Goal: Contribute content: Add original content to the website for others to see

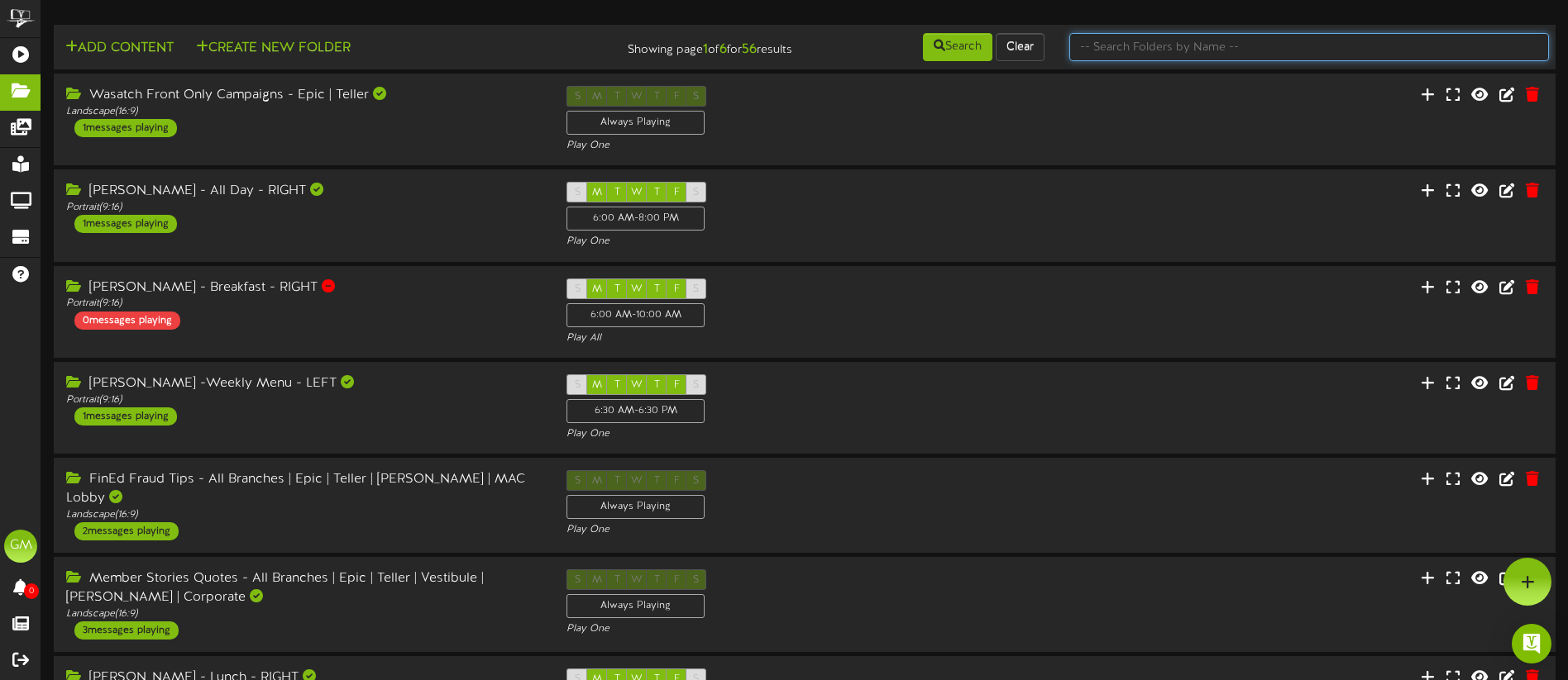
click at [1156, 51] on input "text" at bounding box center [1309, 47] width 480 height 28
type input "holiday"
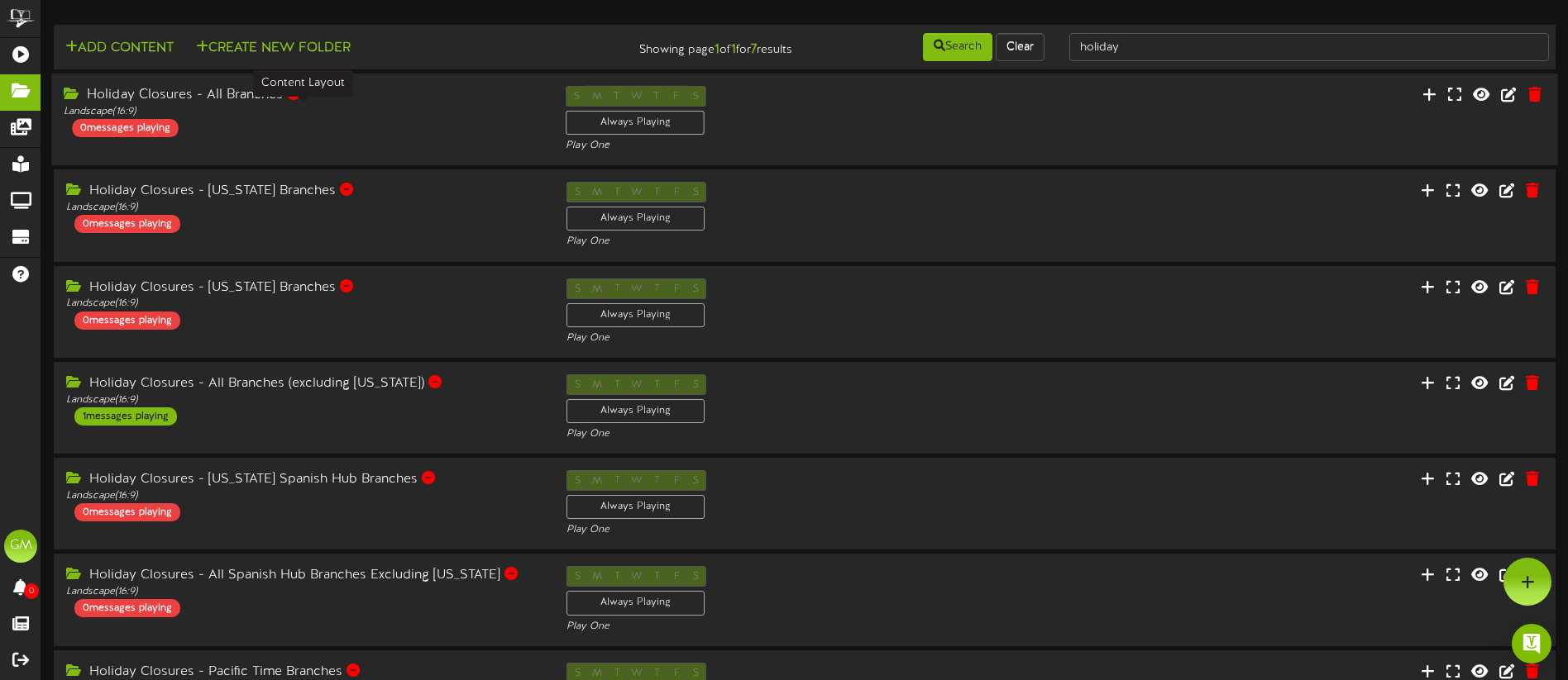
click at [366, 115] on div "Landscape ( 16:9 )" at bounding box center [302, 112] width 477 height 14
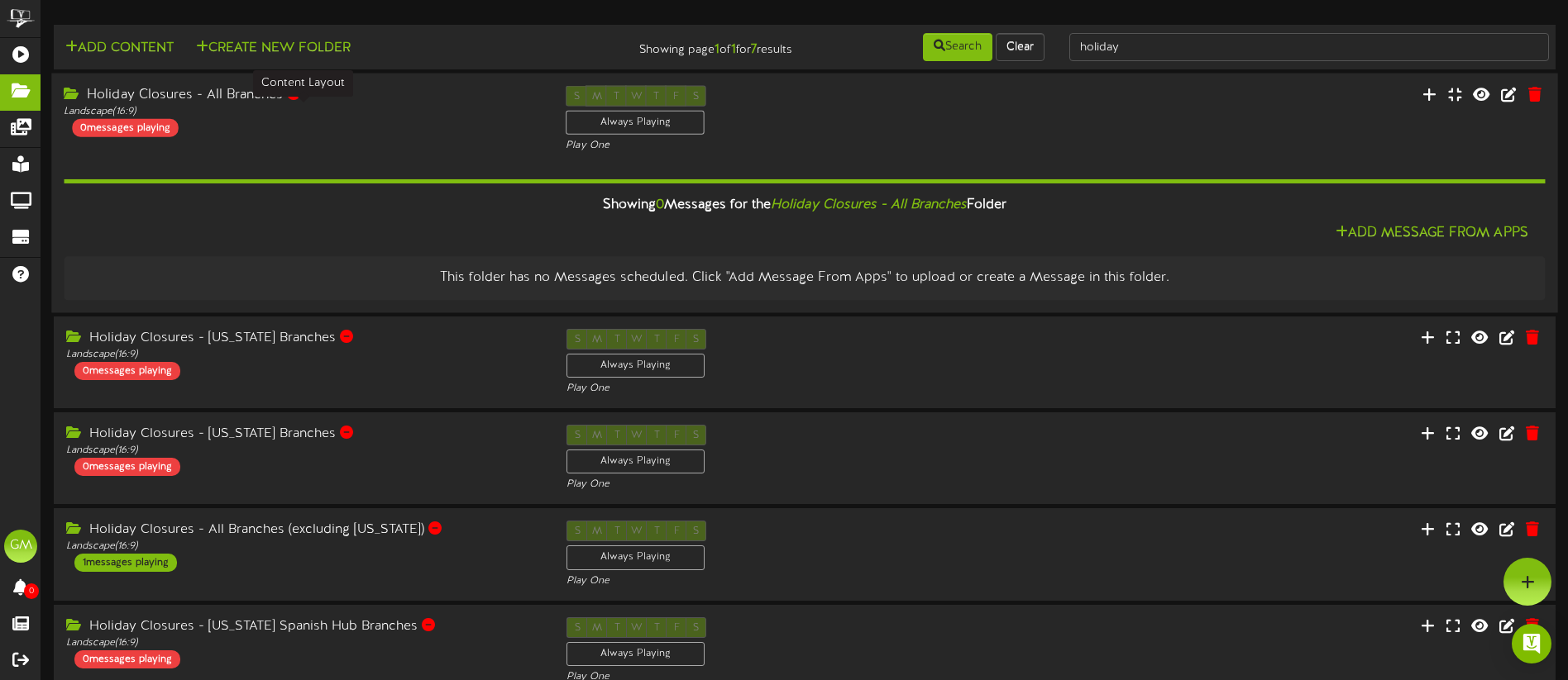
click at [367, 117] on div "Landscape ( 16:9 )" at bounding box center [302, 112] width 477 height 14
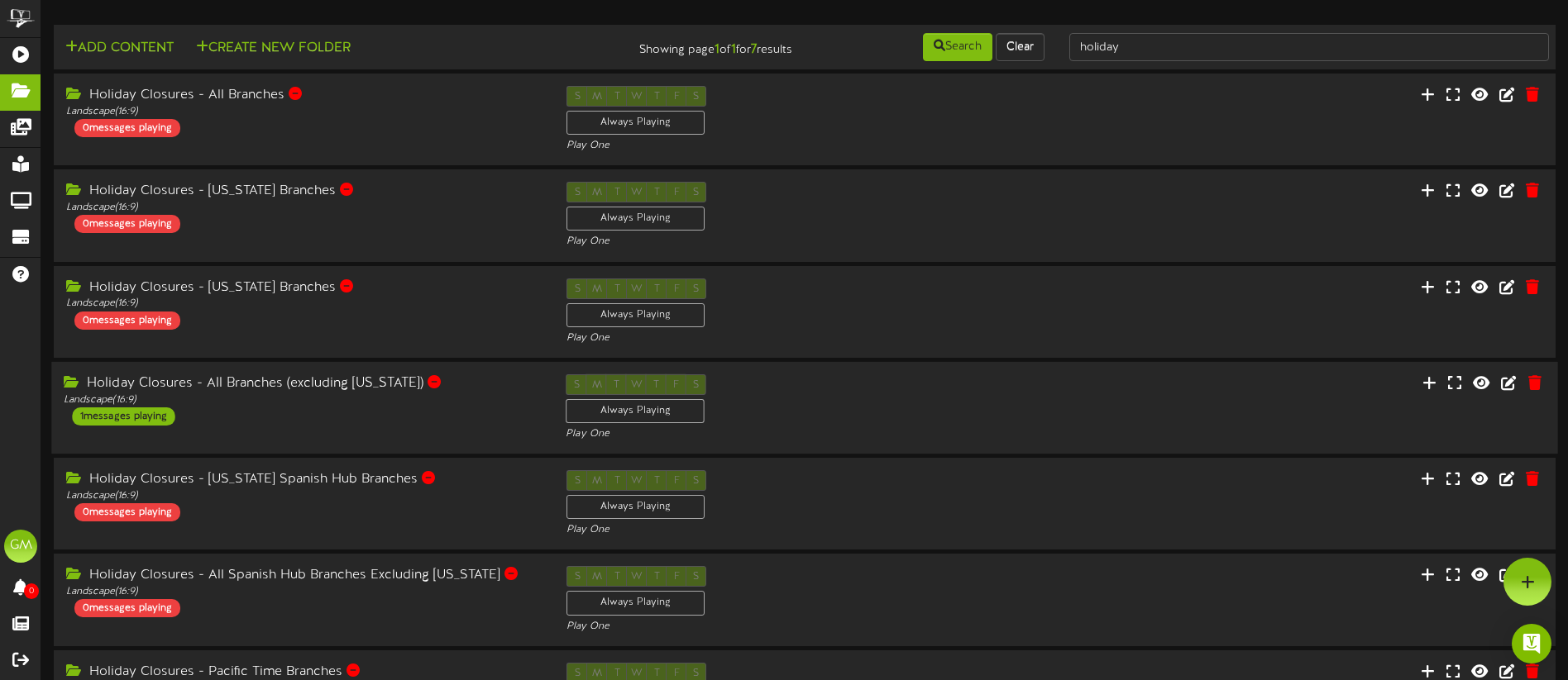
click at [464, 414] on div "Holiday Closures - All Branches (excluding [US_STATE]) Landscape ( 16:9 ) 1 mes…" at bounding box center [302, 400] width 502 height 51
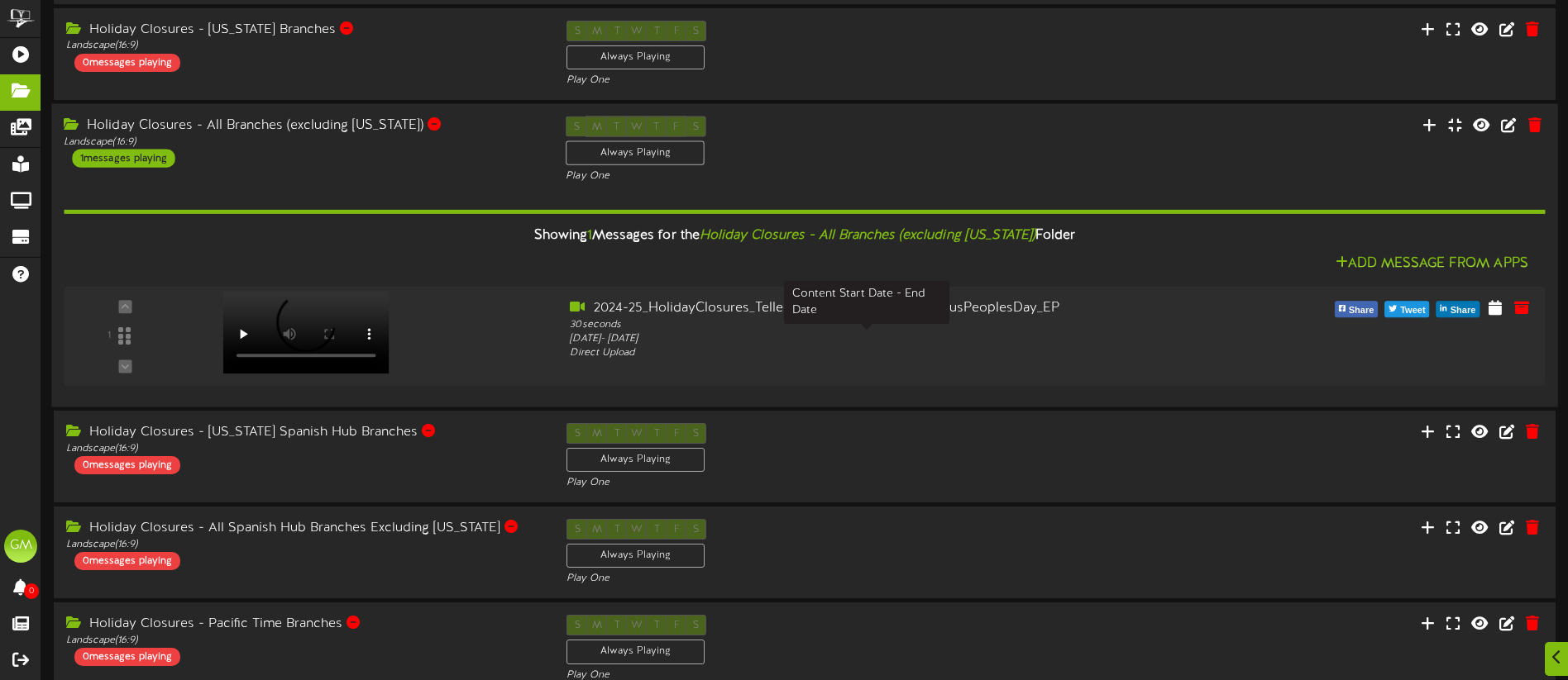
scroll to position [260, 0]
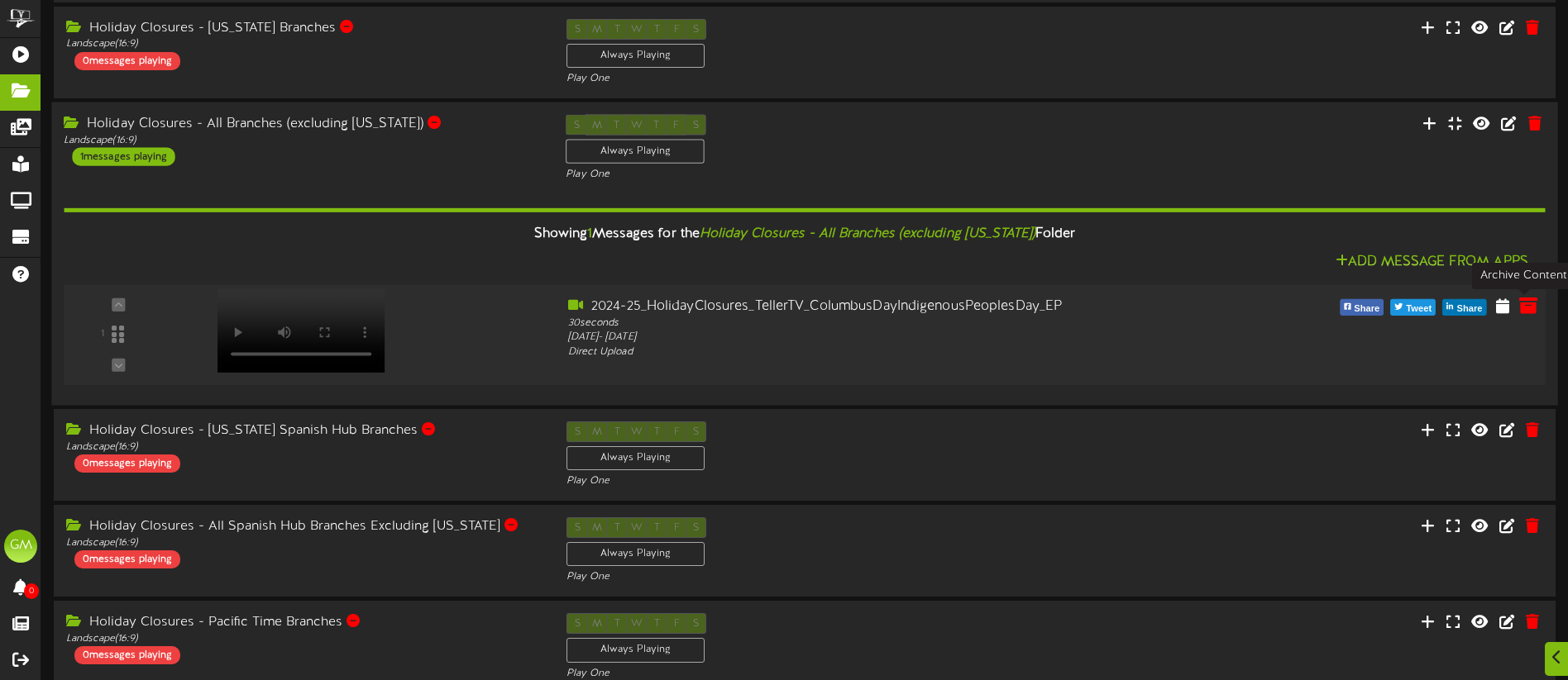
click at [1521, 304] on icon at bounding box center [1528, 305] width 18 height 18
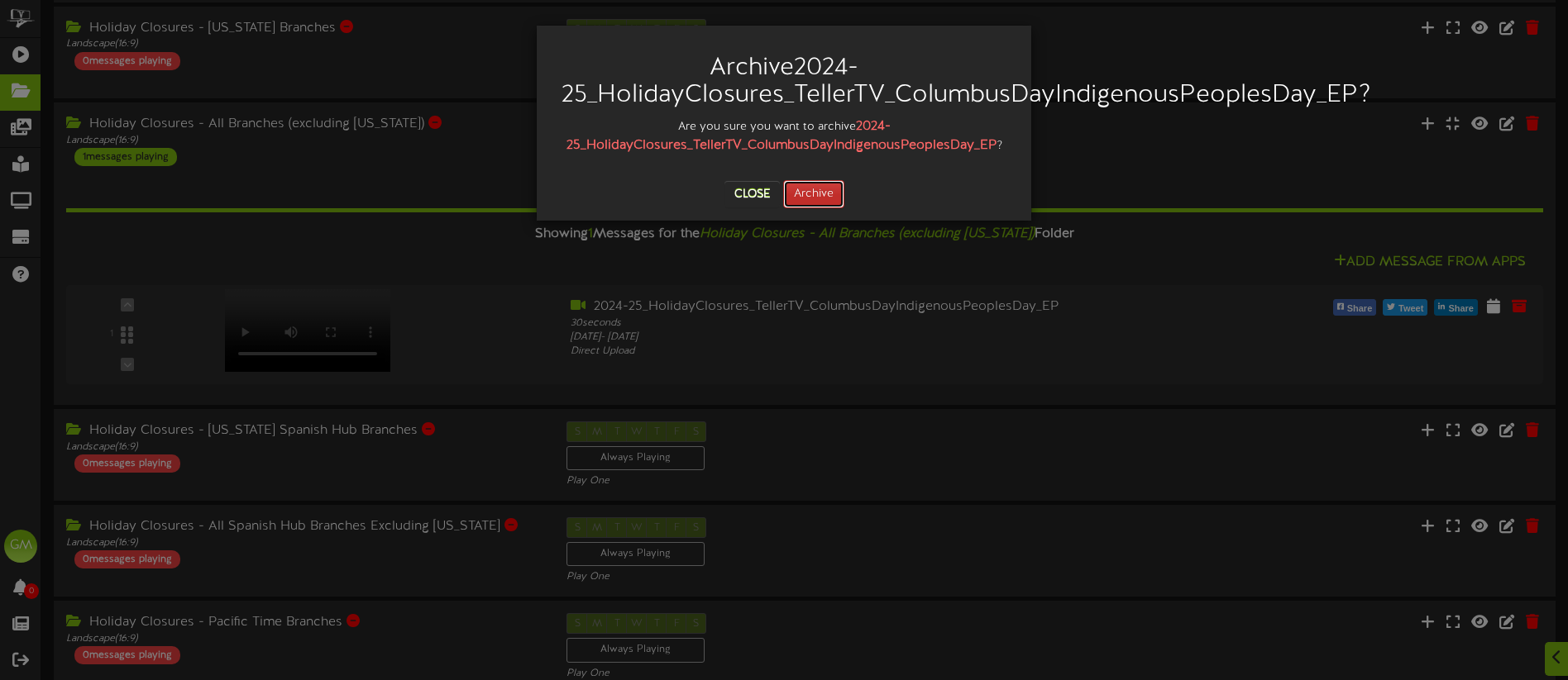
click at [826, 194] on button "Archive" at bounding box center [814, 194] width 61 height 28
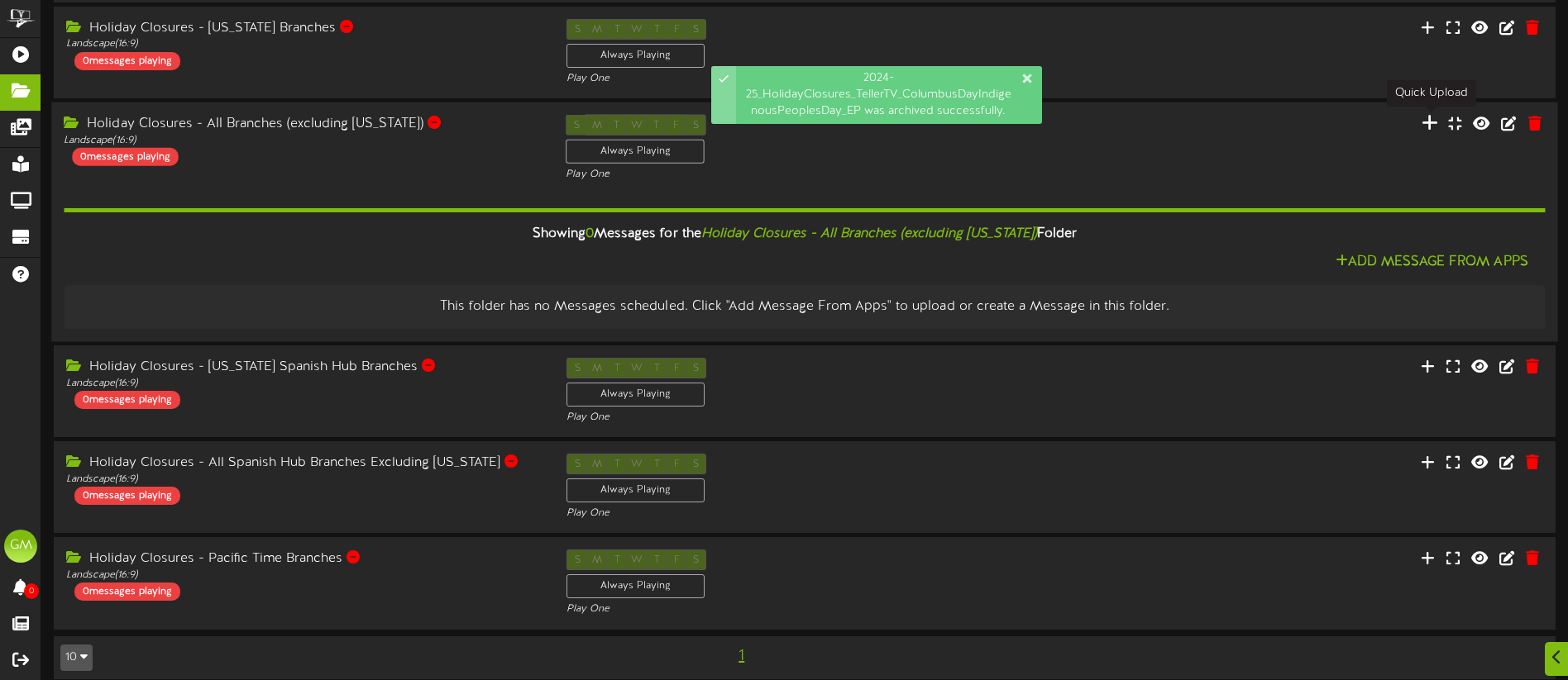
click at [1435, 122] on icon at bounding box center [1429, 121] width 16 height 18
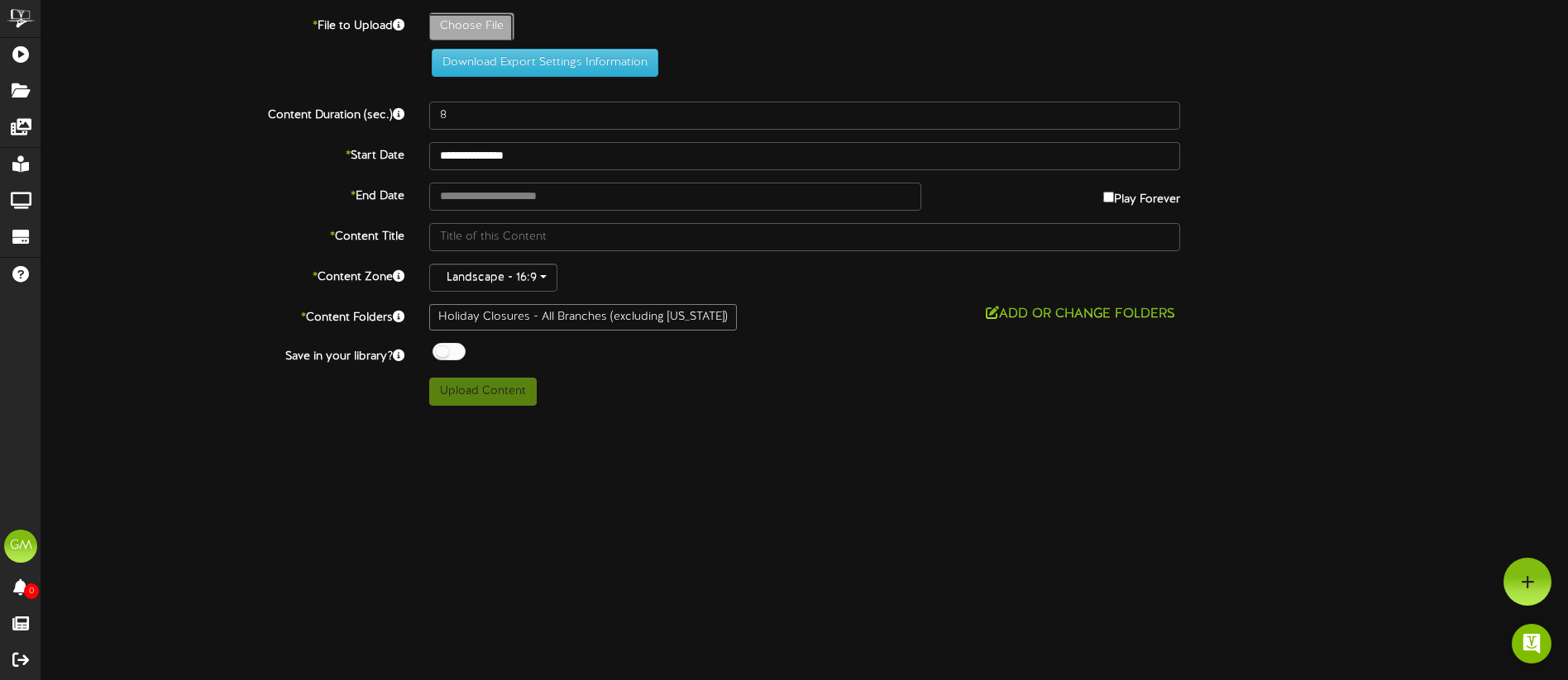
type input "**********"
type input "2024-25_HolidayClosures_TellerTV_ColumbusDayIndigenousPeoplesDay_EP3"
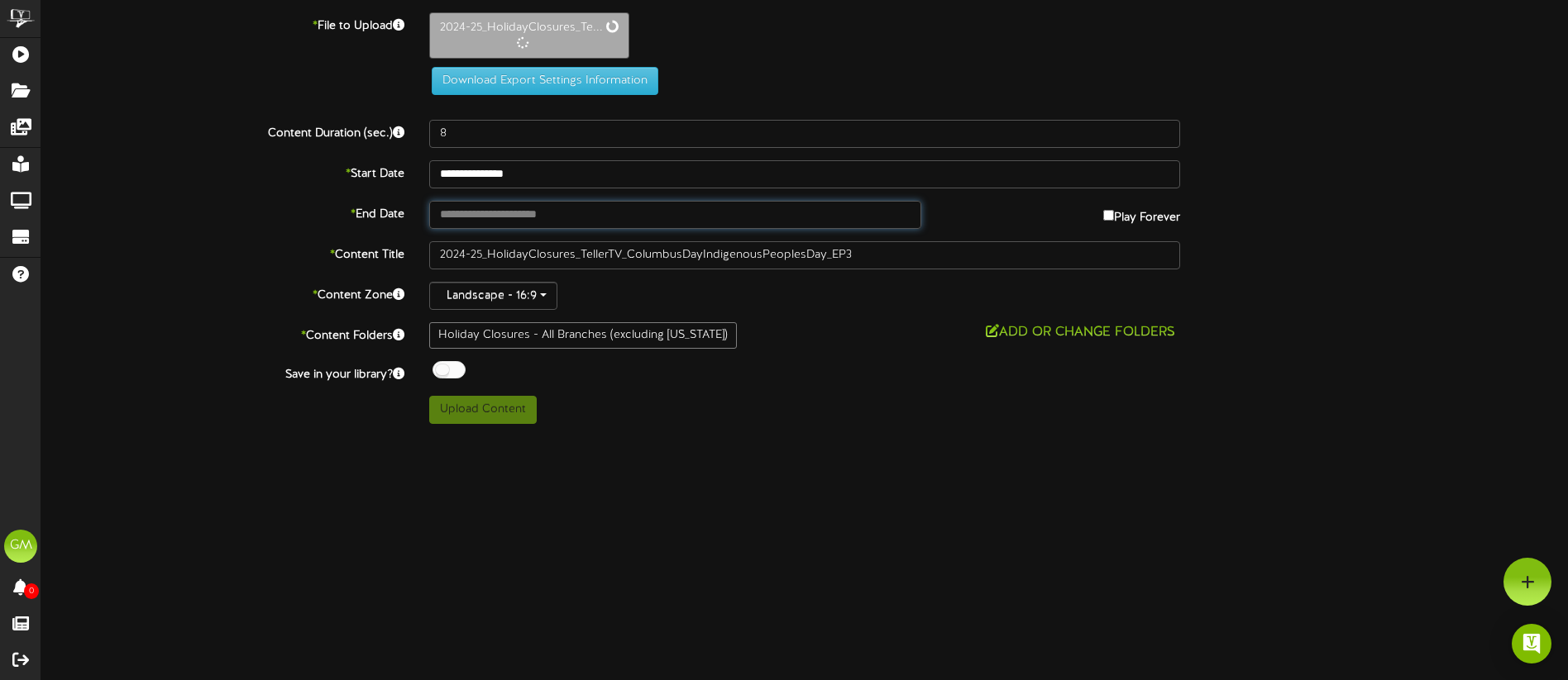
click at [538, 214] on input "text" at bounding box center [674, 215] width 492 height 28
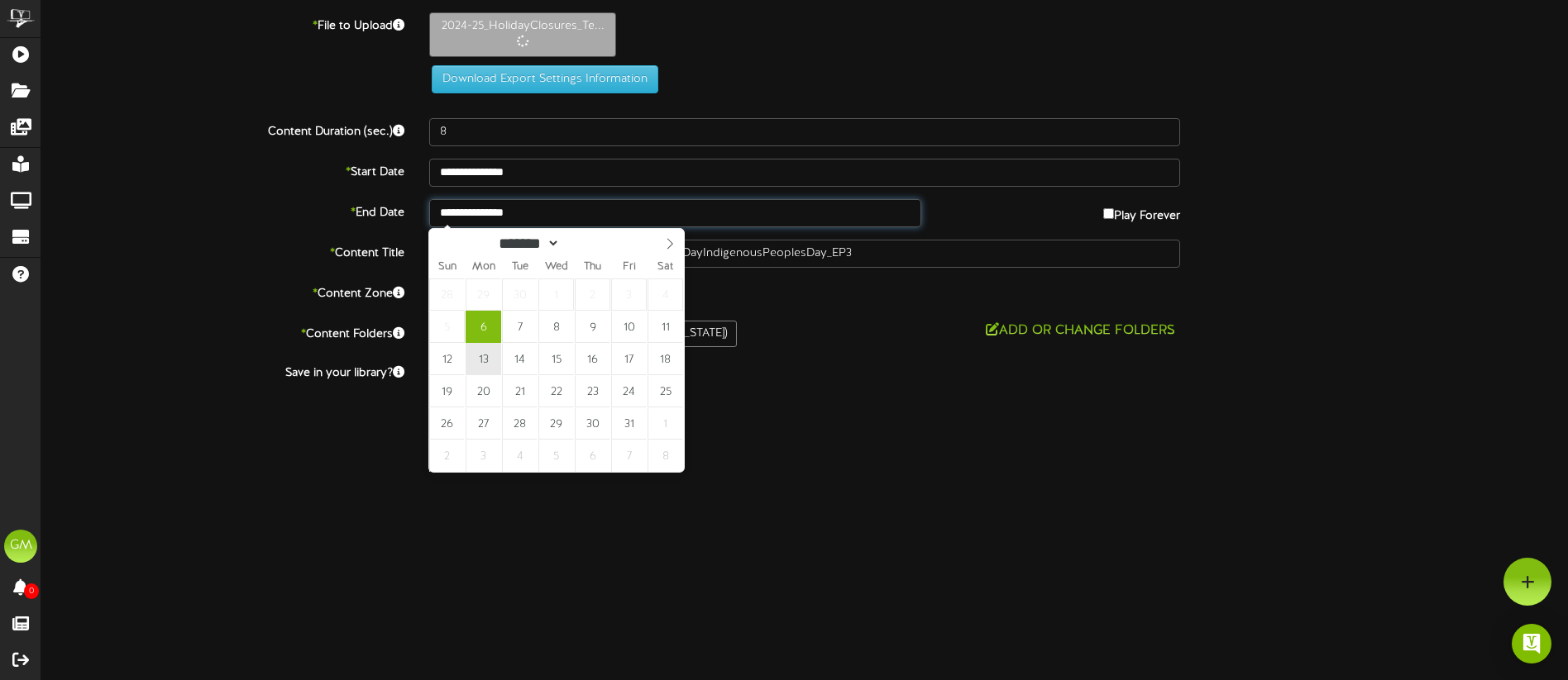
type input "**********"
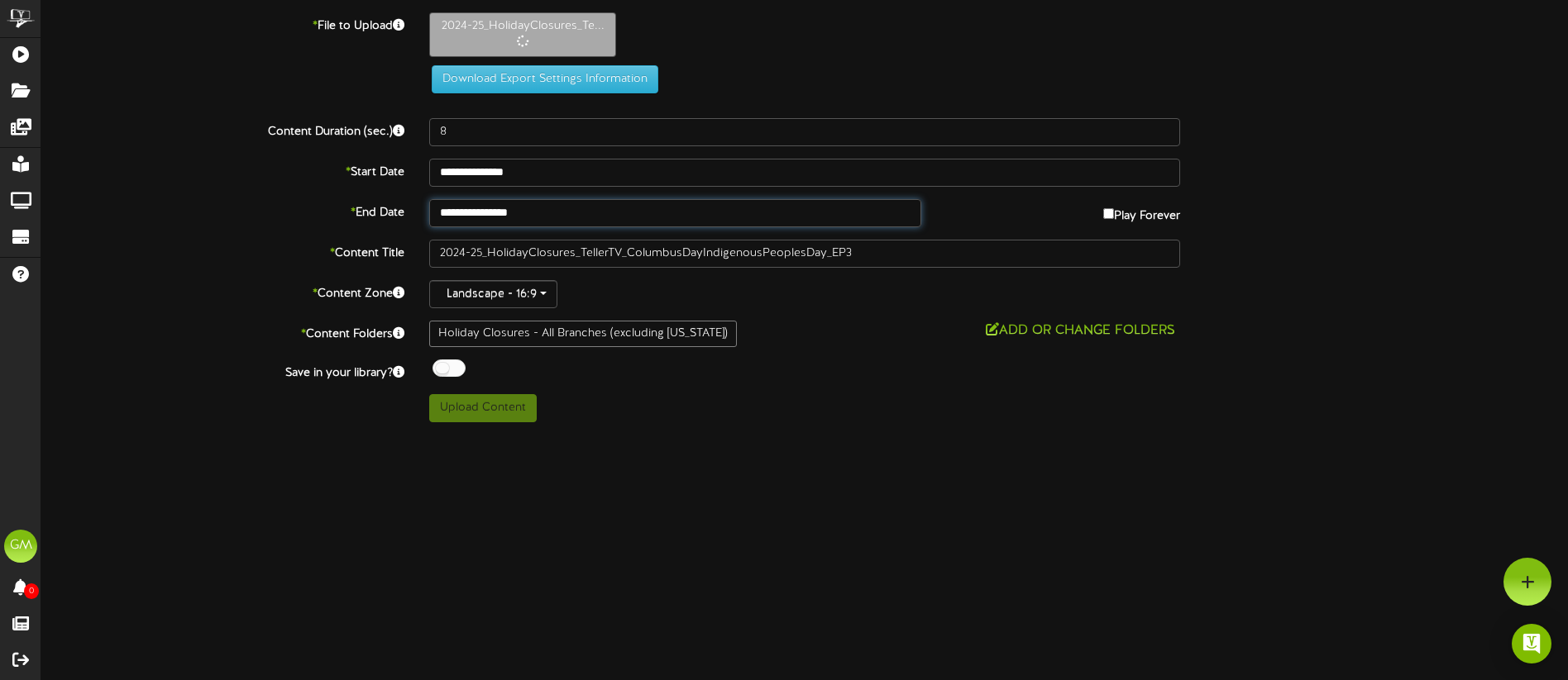
type input "30"
click at [489, 410] on button "Upload Content" at bounding box center [482, 407] width 108 height 28
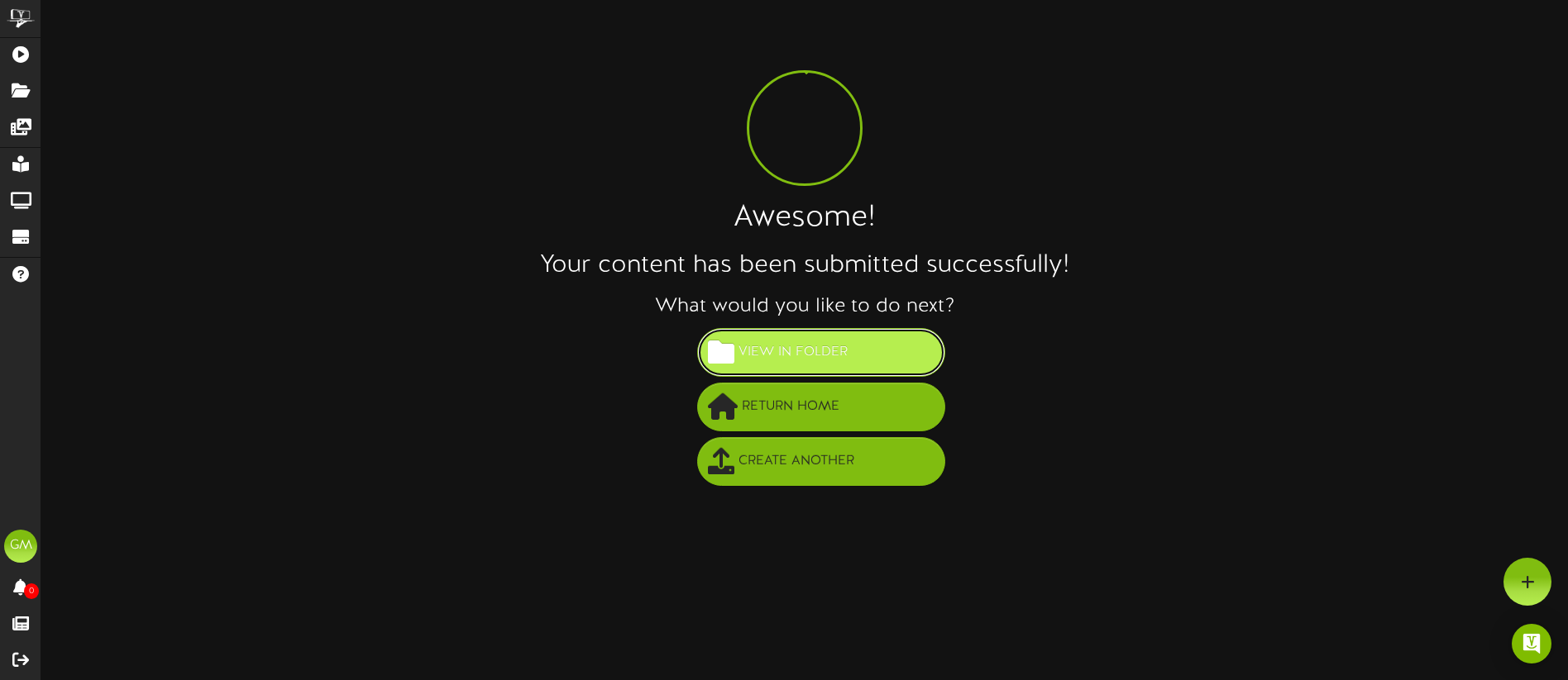
click at [809, 352] on span "View in Folder" at bounding box center [793, 352] width 117 height 27
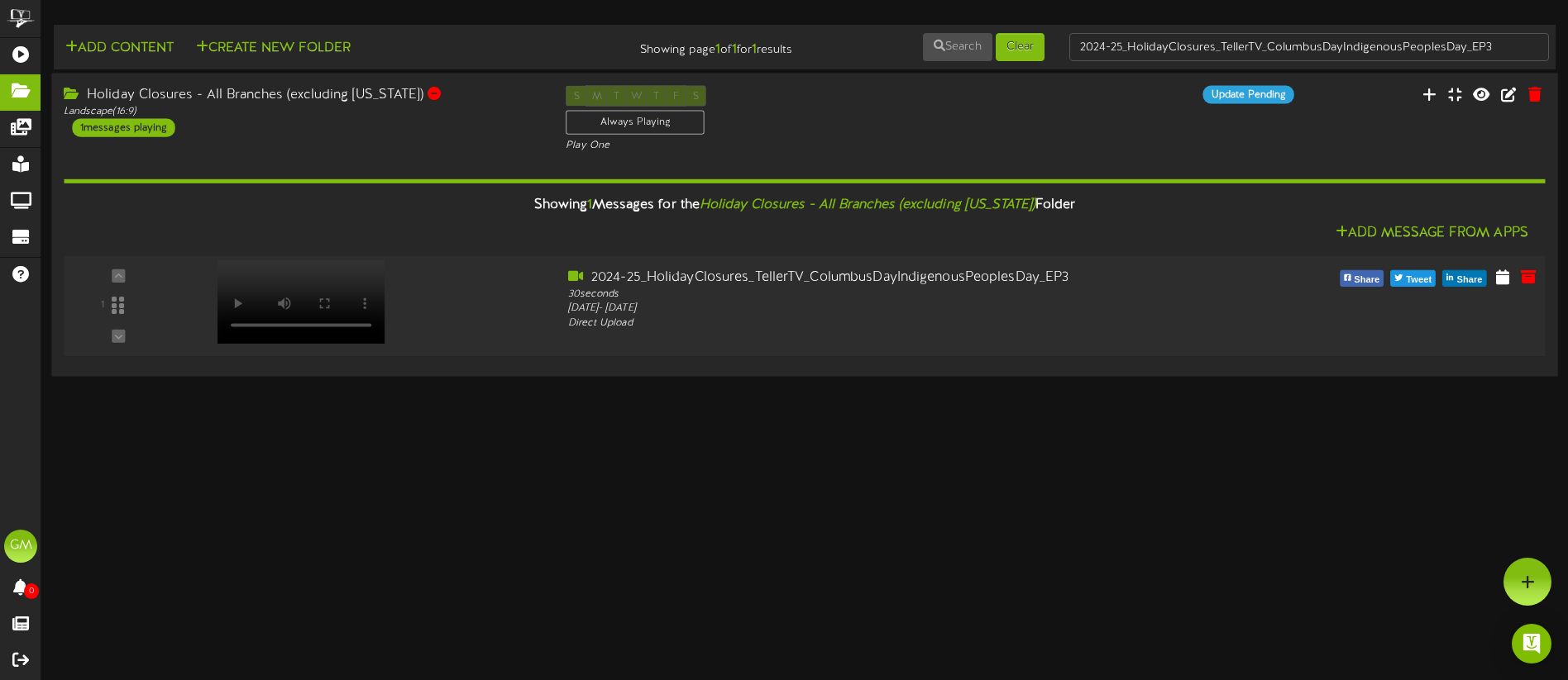
click at [282, 278] on video at bounding box center [302, 302] width 168 height 83
click at [1512, 95] on icon at bounding box center [1509, 93] width 18 height 18
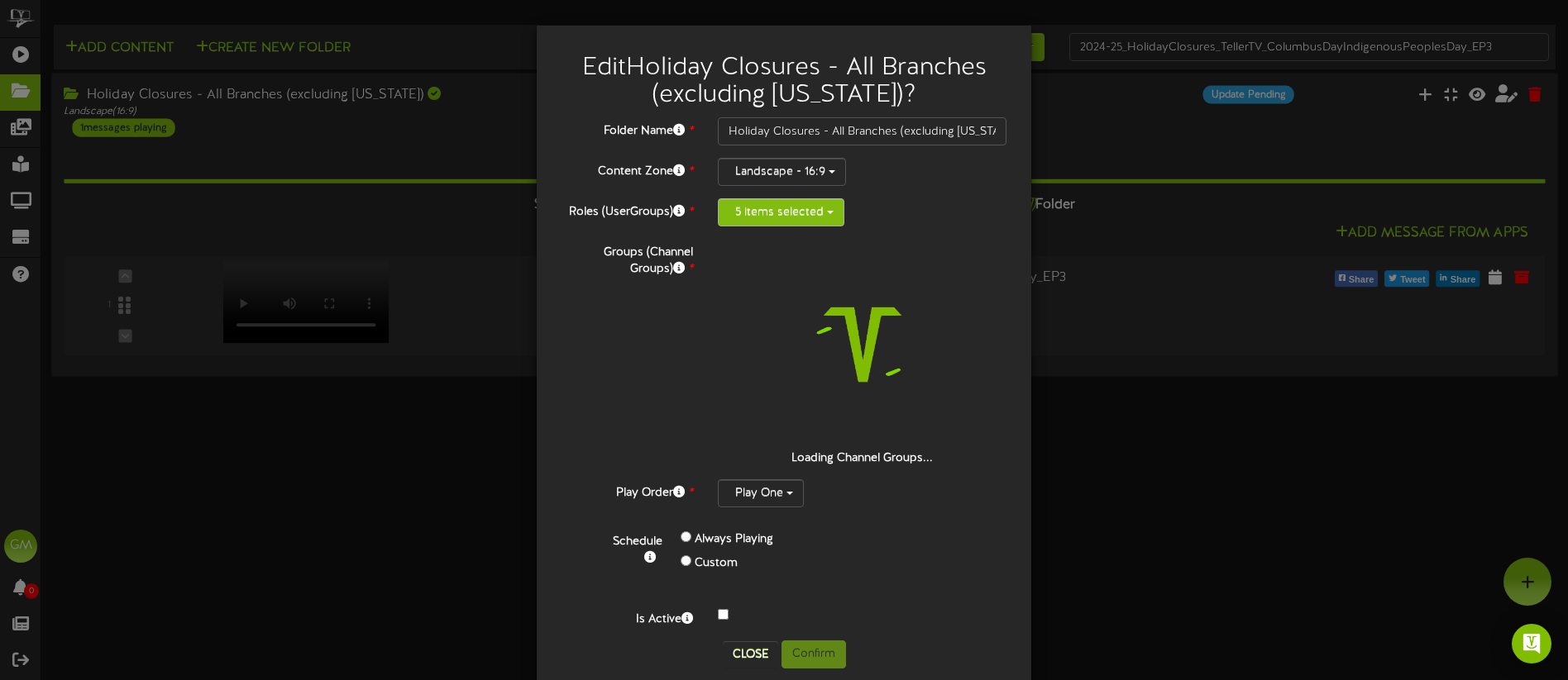
click at [823, 209] on button "5 items selected" at bounding box center [781, 212] width 127 height 28
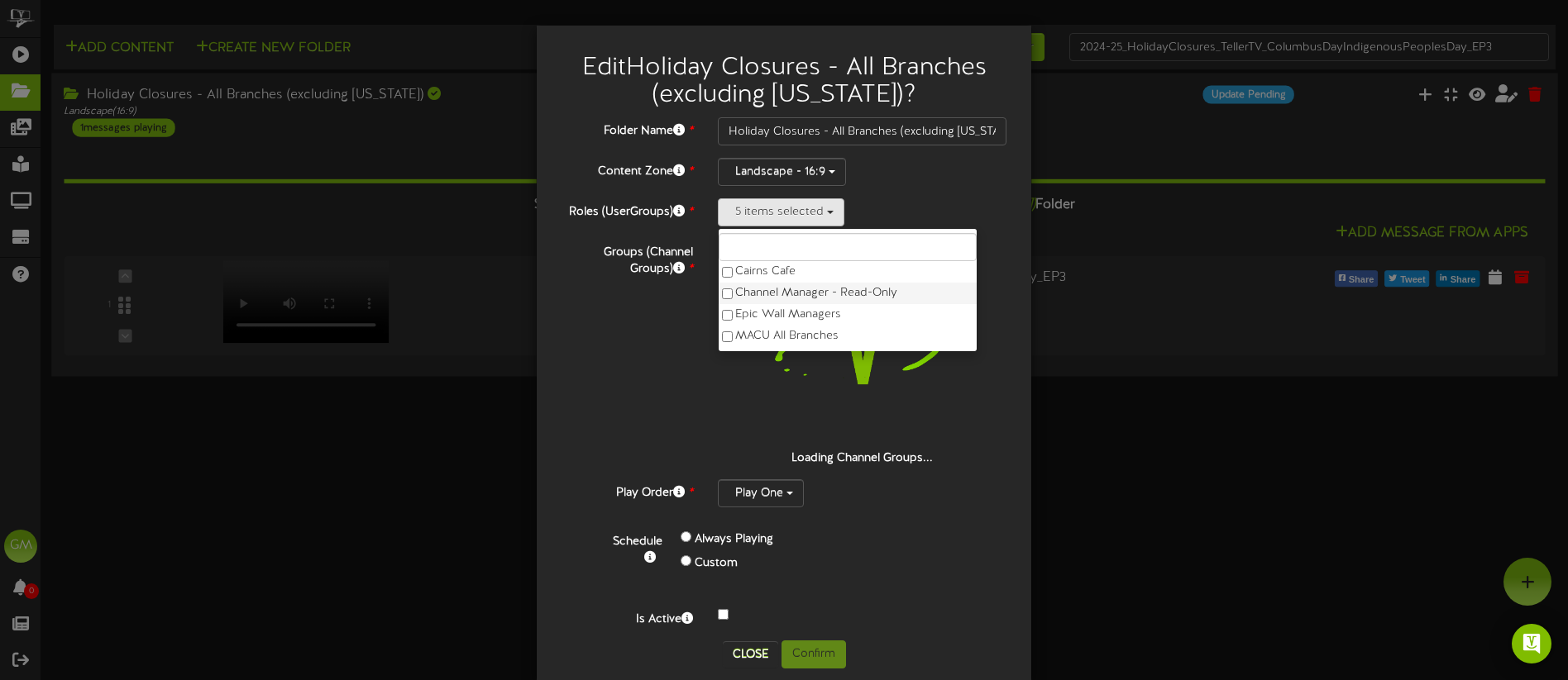
click at [781, 289] on label "Channel Manager - Read-Only" at bounding box center [848, 293] width 258 height 21
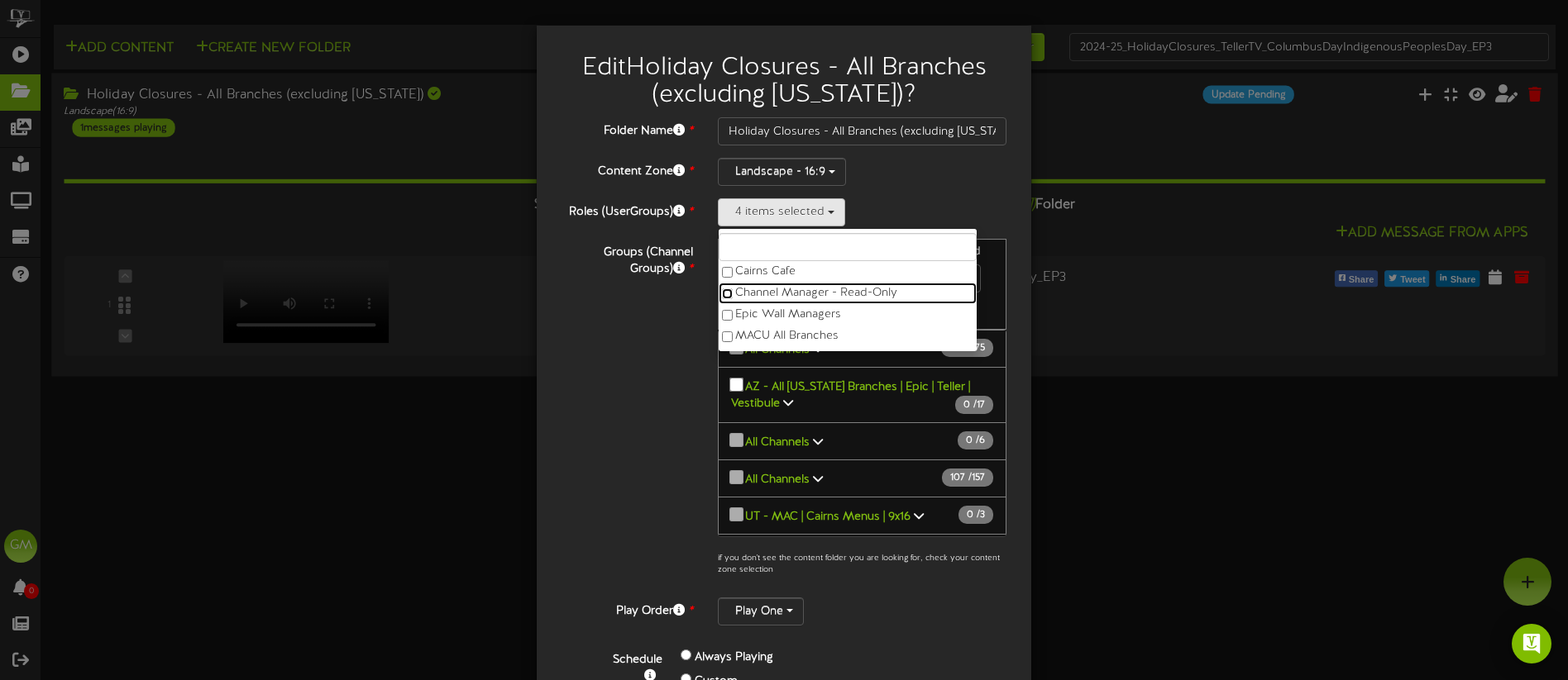
scroll to position [129, 0]
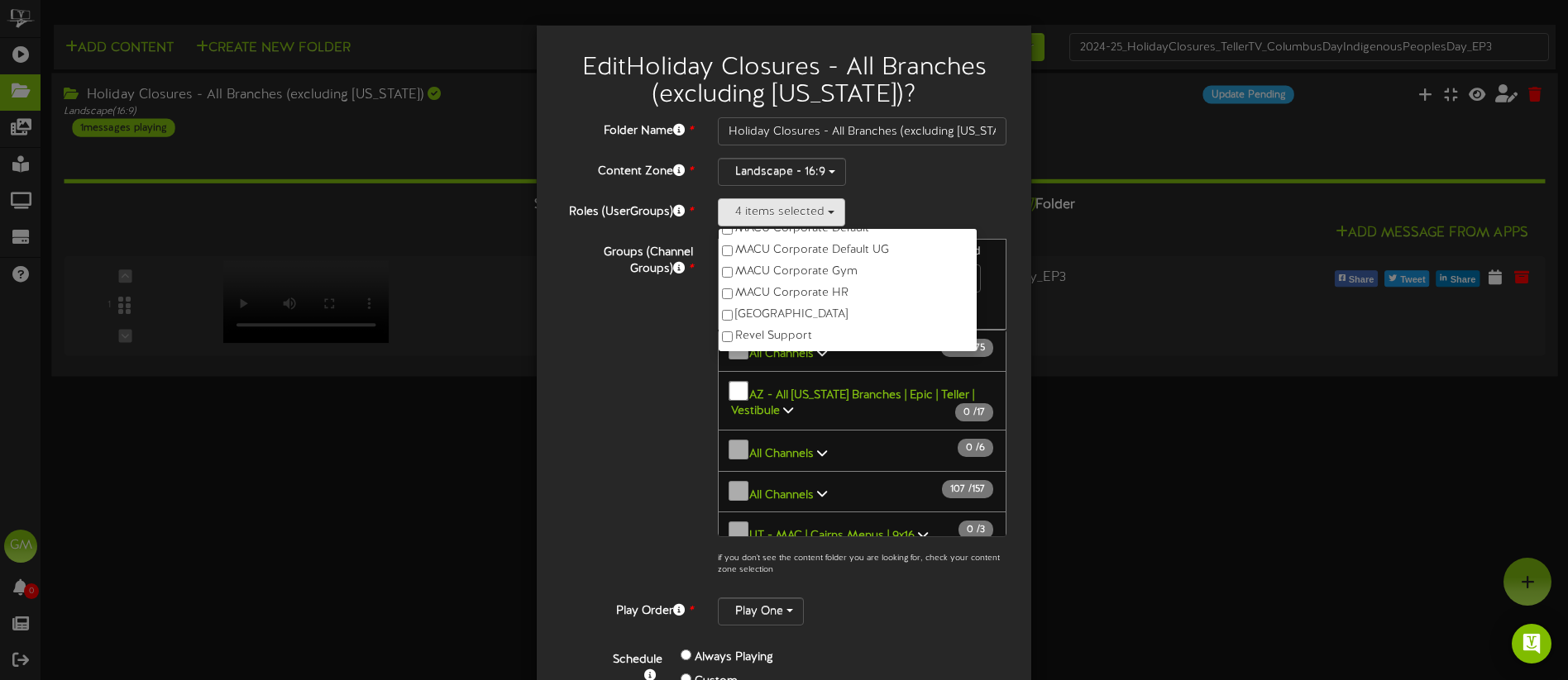
click at [654, 365] on div "Groups (Channel Groups) * 172 Channels selected Search Clear 156" at bounding box center [783, 412] width 470 height 346
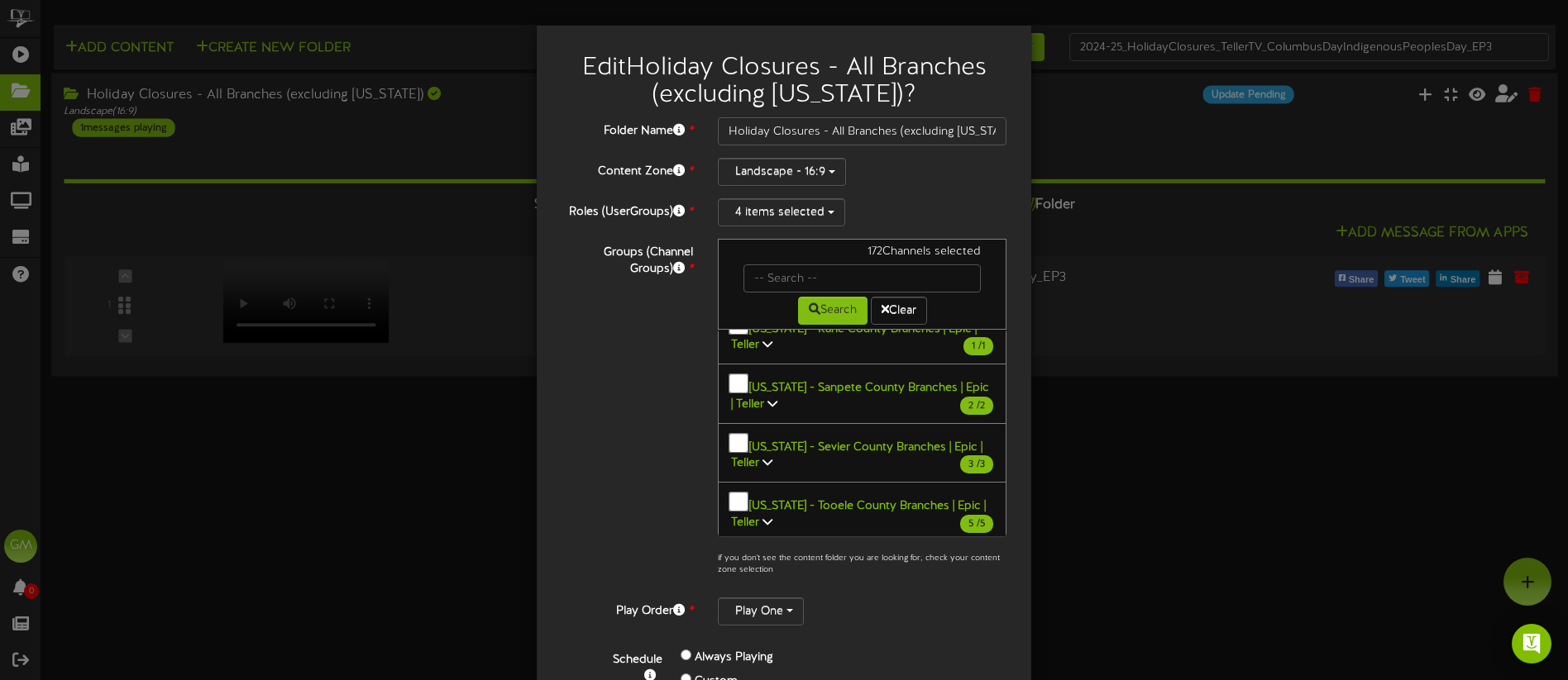
scroll to position [144, 0]
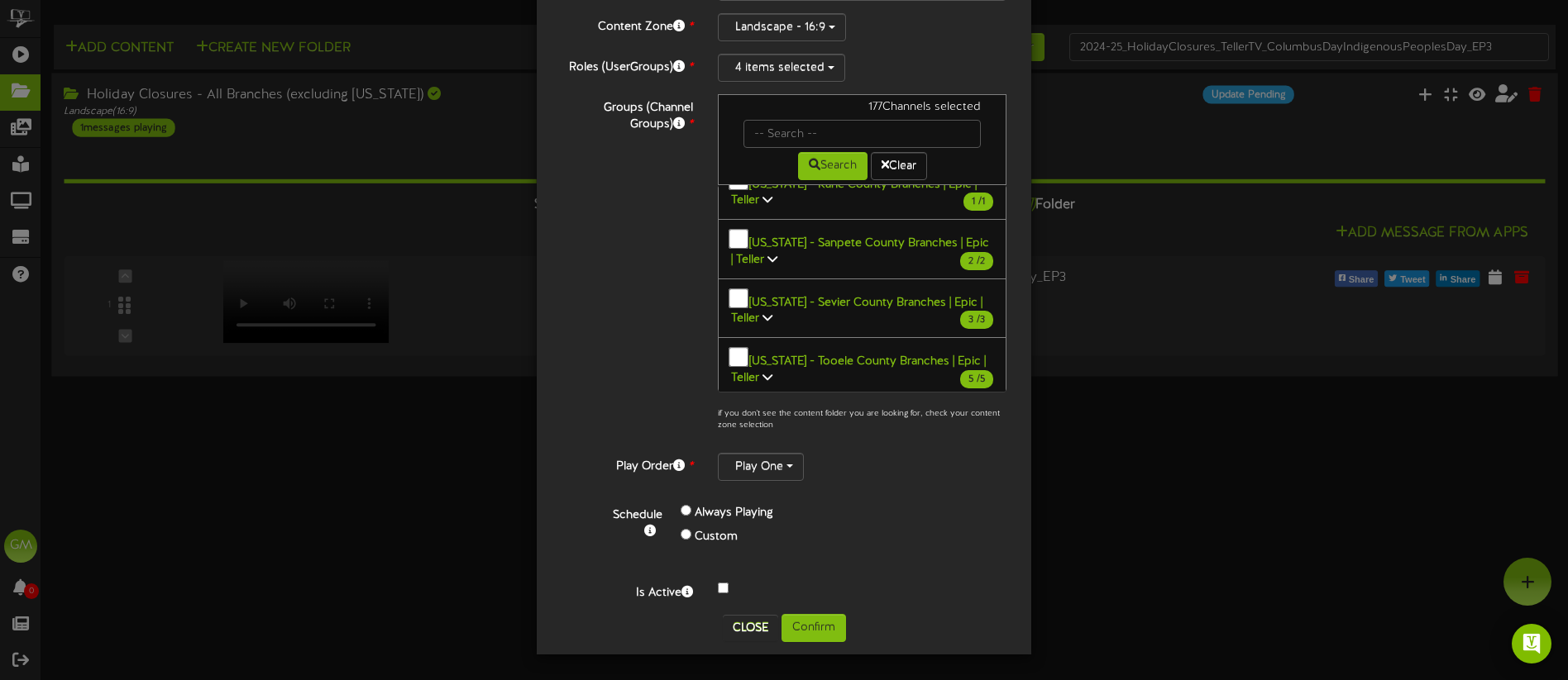
click at [901, 649] on icon at bounding box center [906, 655] width 10 height 12
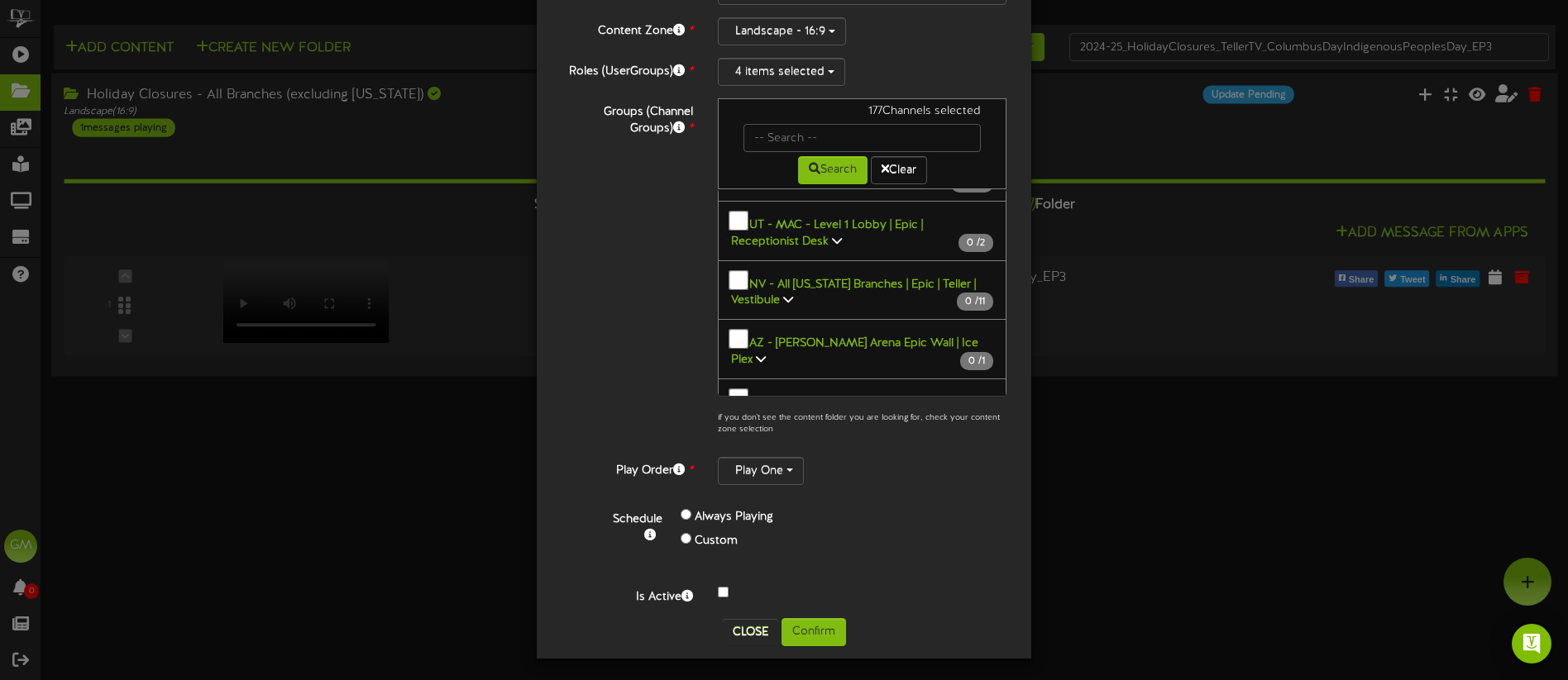
scroll to position [2112, 0]
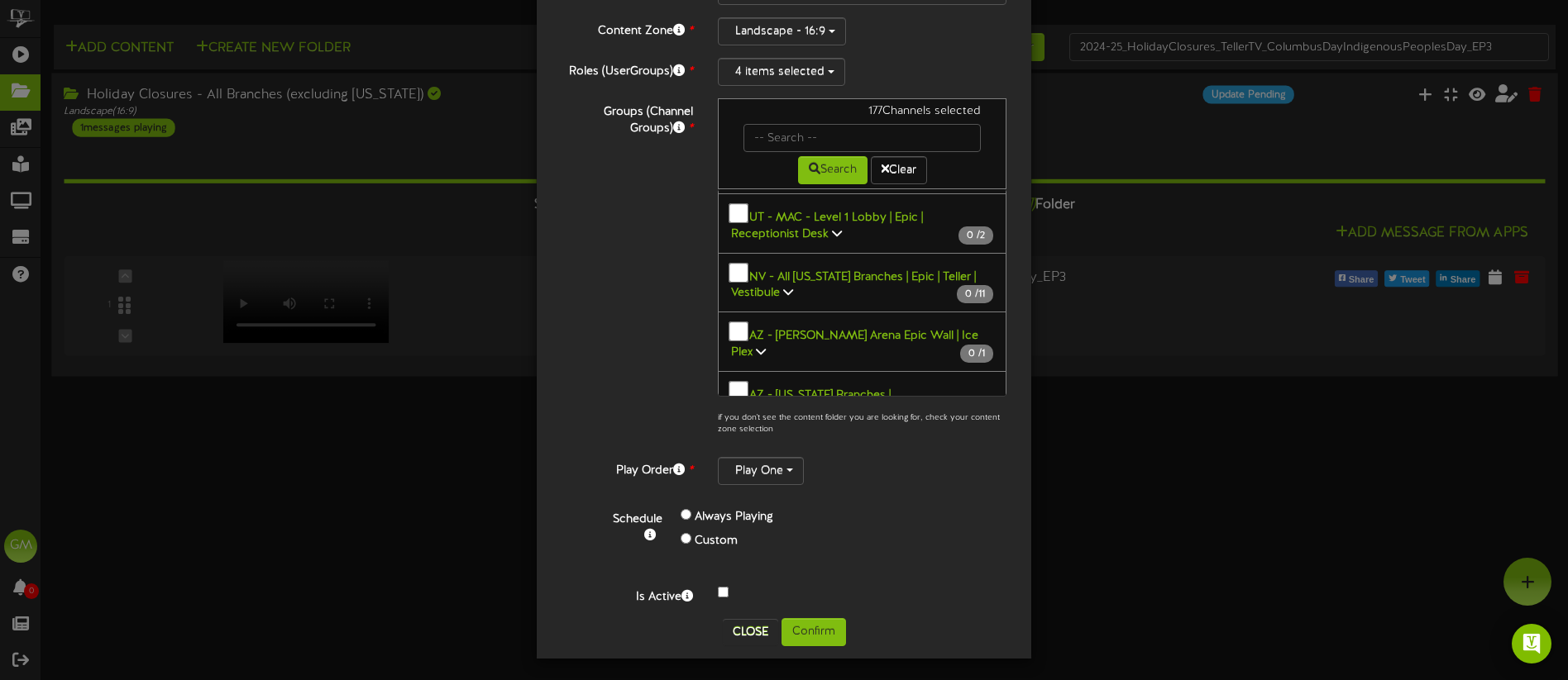
click at [741, 464] on icon at bounding box center [736, 469] width 10 height 12
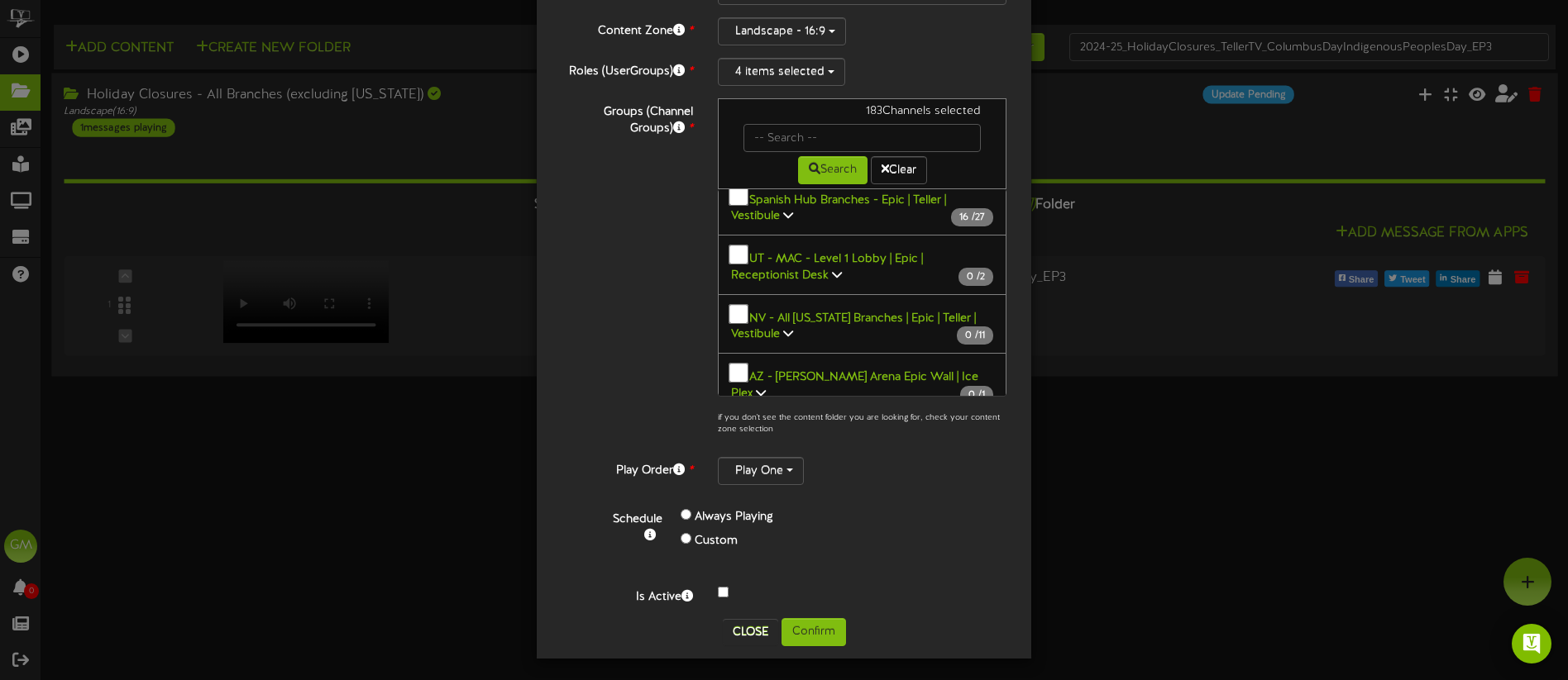
scroll to position [2055, 0]
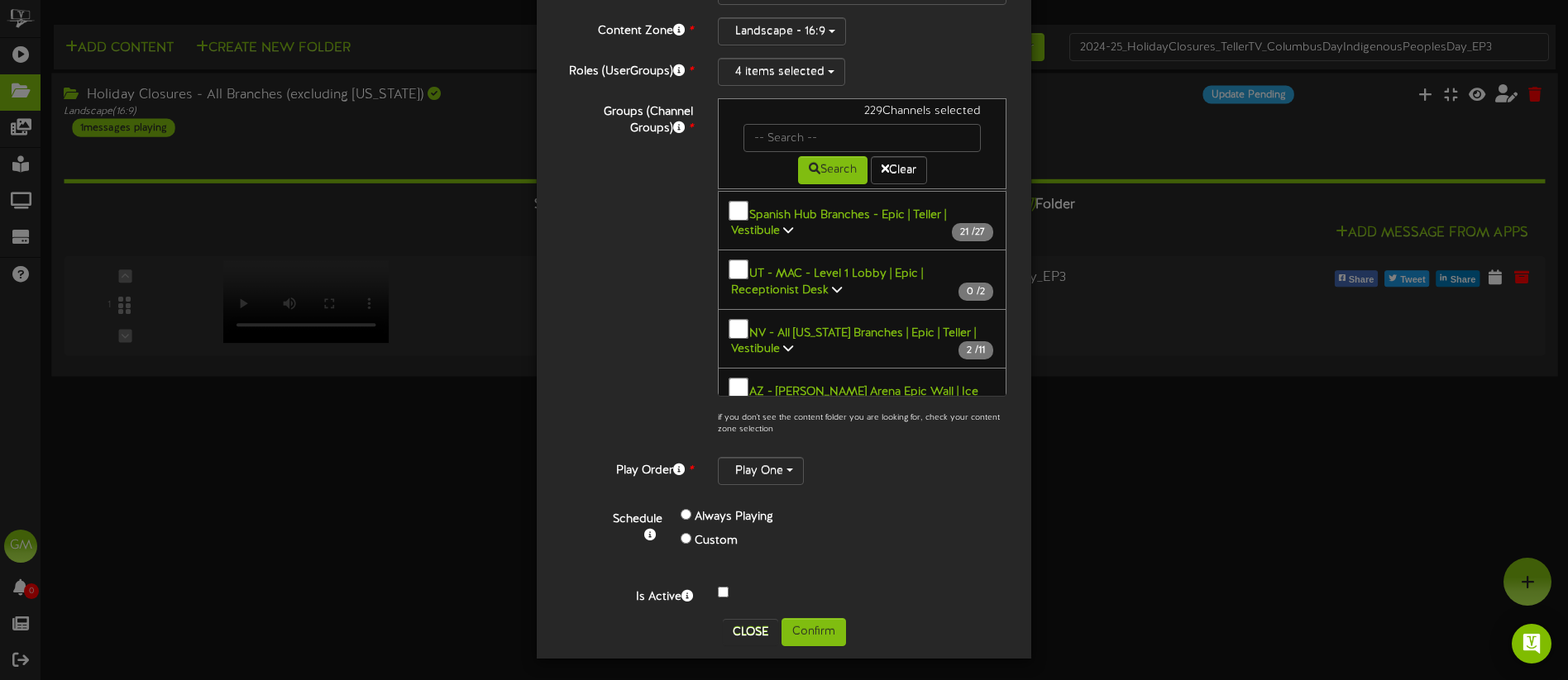
click at [894, 486] on button "All Branches - [GEOGRAPHIC_DATA] 60 / 60" at bounding box center [862, 515] width 289 height 60
click at [741, 520] on icon at bounding box center [736, 525] width 10 height 12
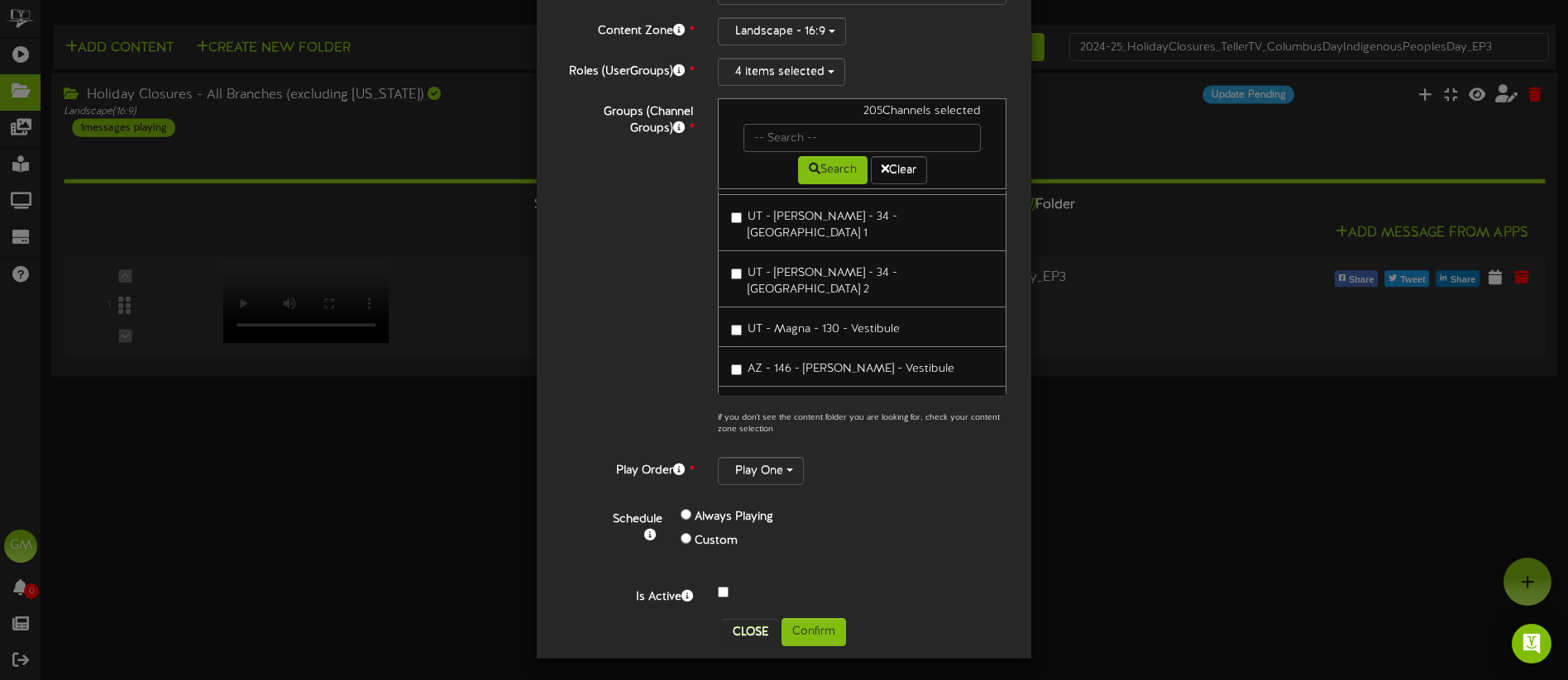
scroll to position [3494, 0]
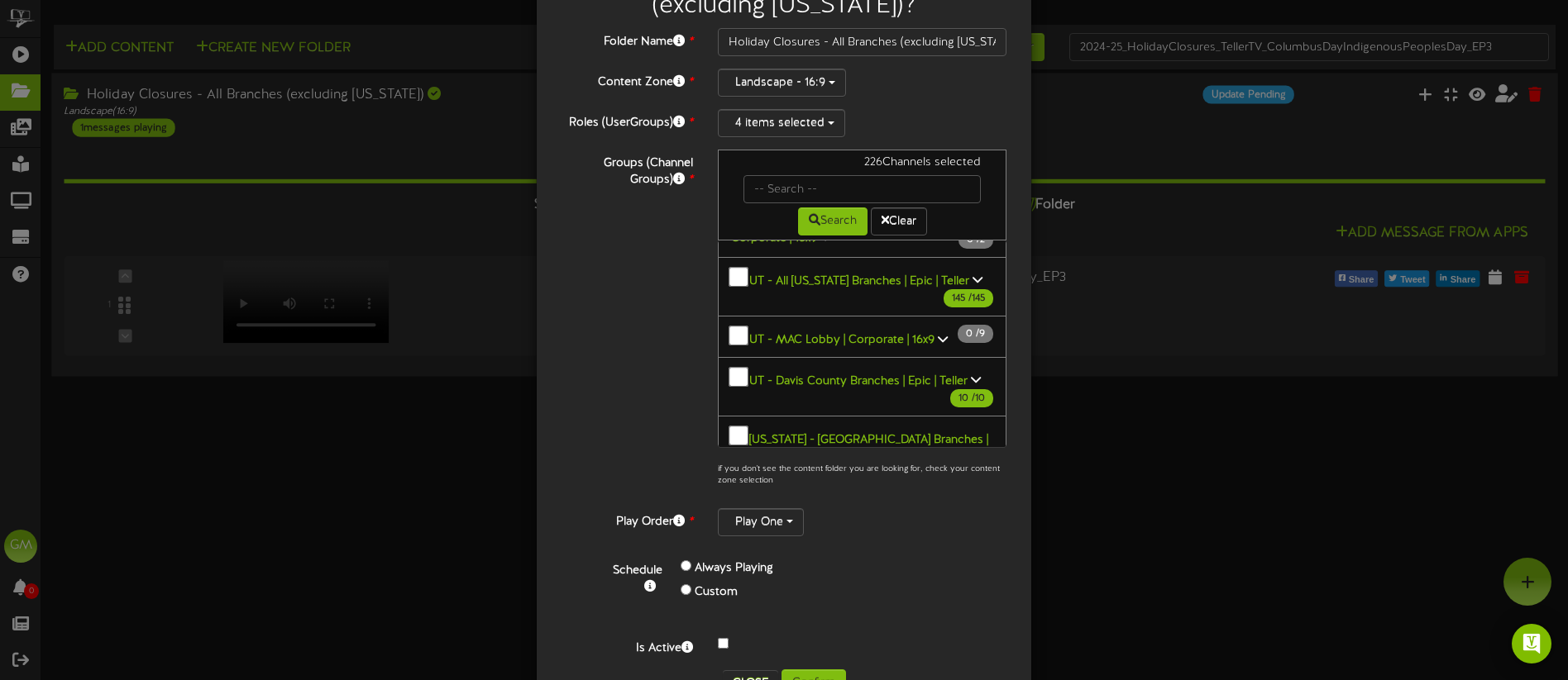
scroll to position [144, 0]
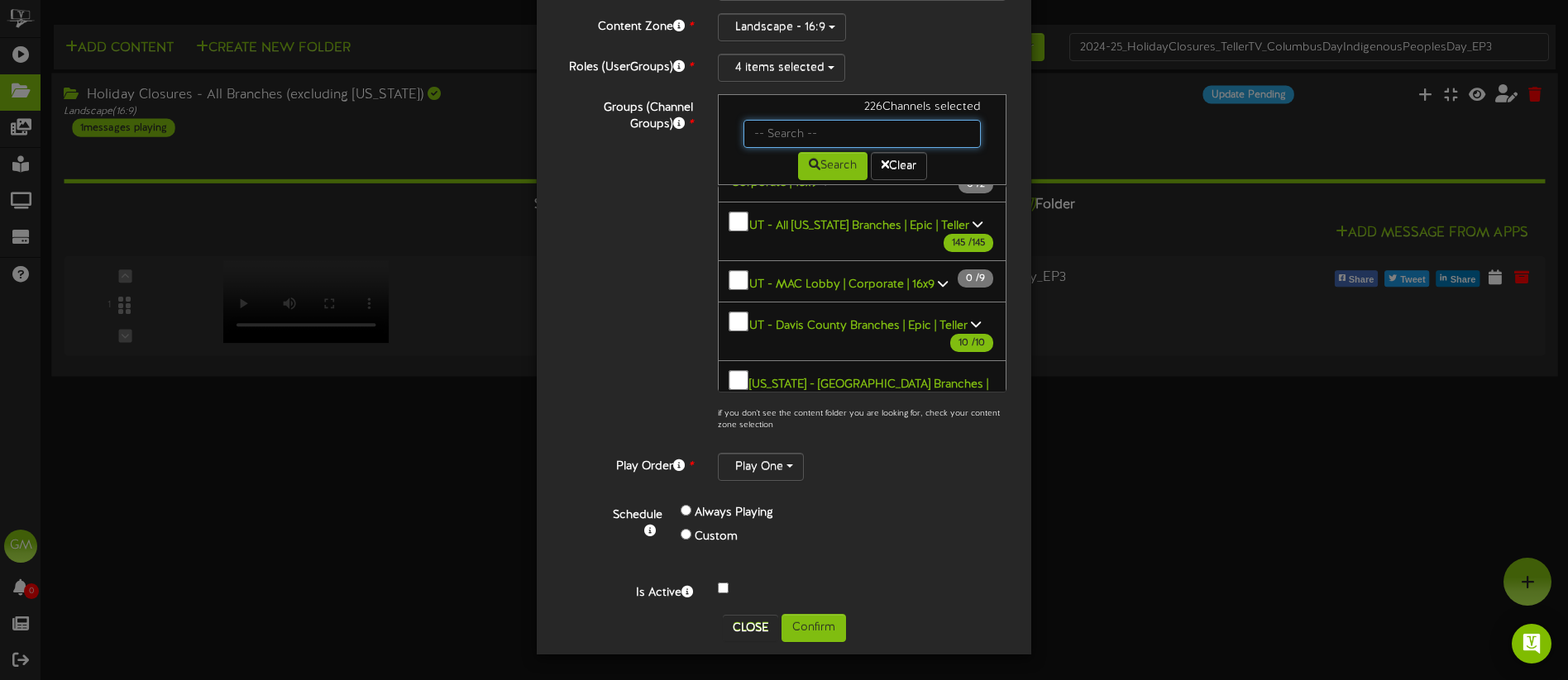
click at [835, 126] on input "text" at bounding box center [861, 133] width 237 height 28
type input "[PERSON_NAME]"
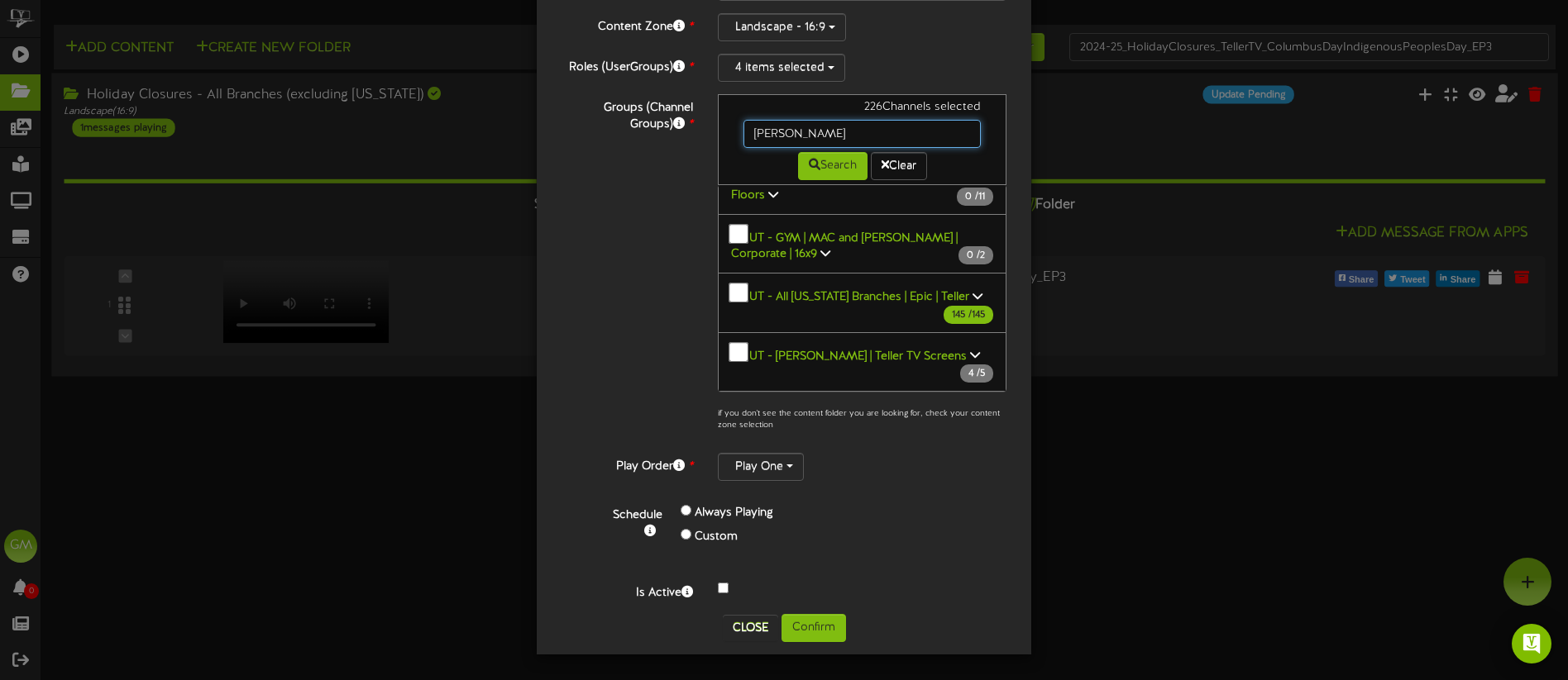
scroll to position [72, 0]
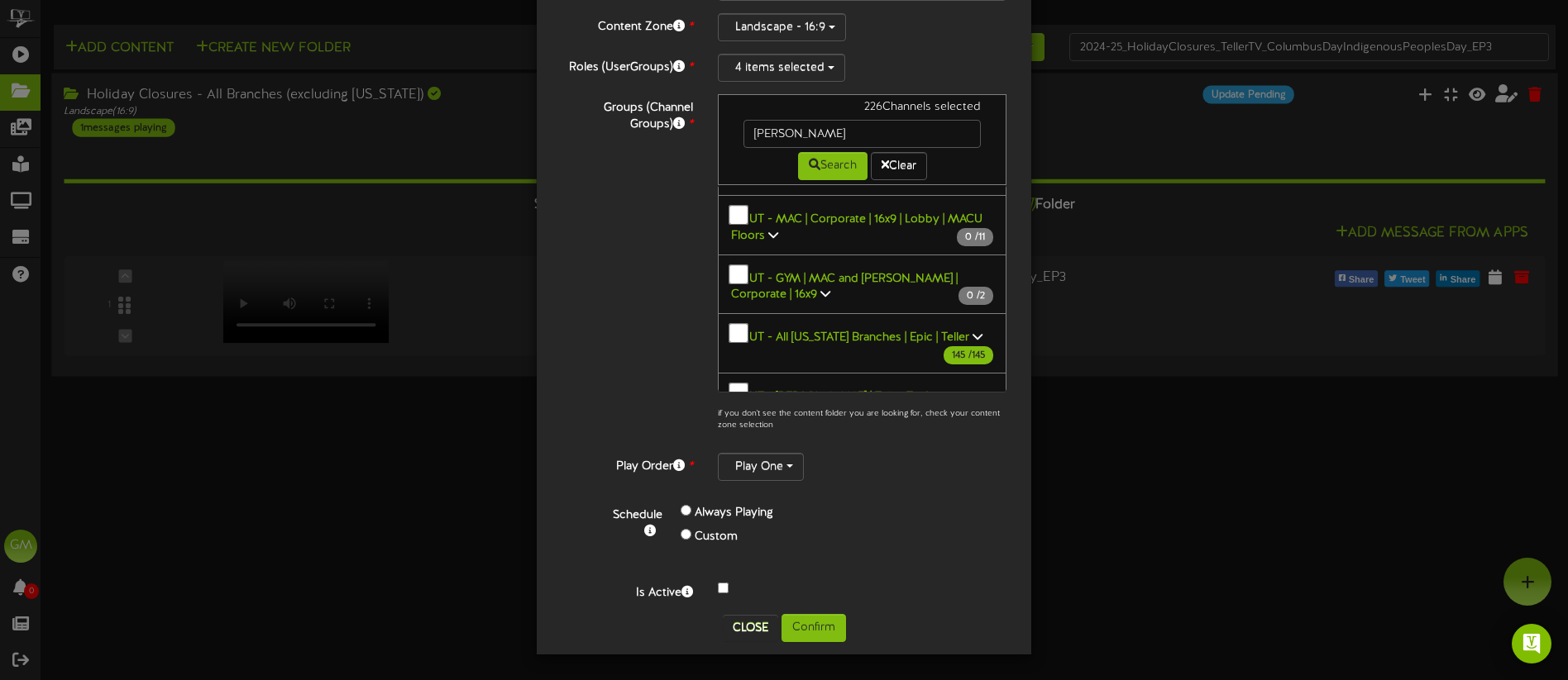
drag, startPoint x: 618, startPoint y: 333, endPoint x: 635, endPoint y: 331, distance: 17.1
click at [620, 333] on div "Groups (Channel Groups) * 226 Channels selected [PERSON_NAME] Search Clear" at bounding box center [783, 267] width 470 height 346
drag, startPoint x: 920, startPoint y: 373, endPoint x: 917, endPoint y: 347, distance: 26.2
click at [970, 390] on icon at bounding box center [975, 396] width 10 height 12
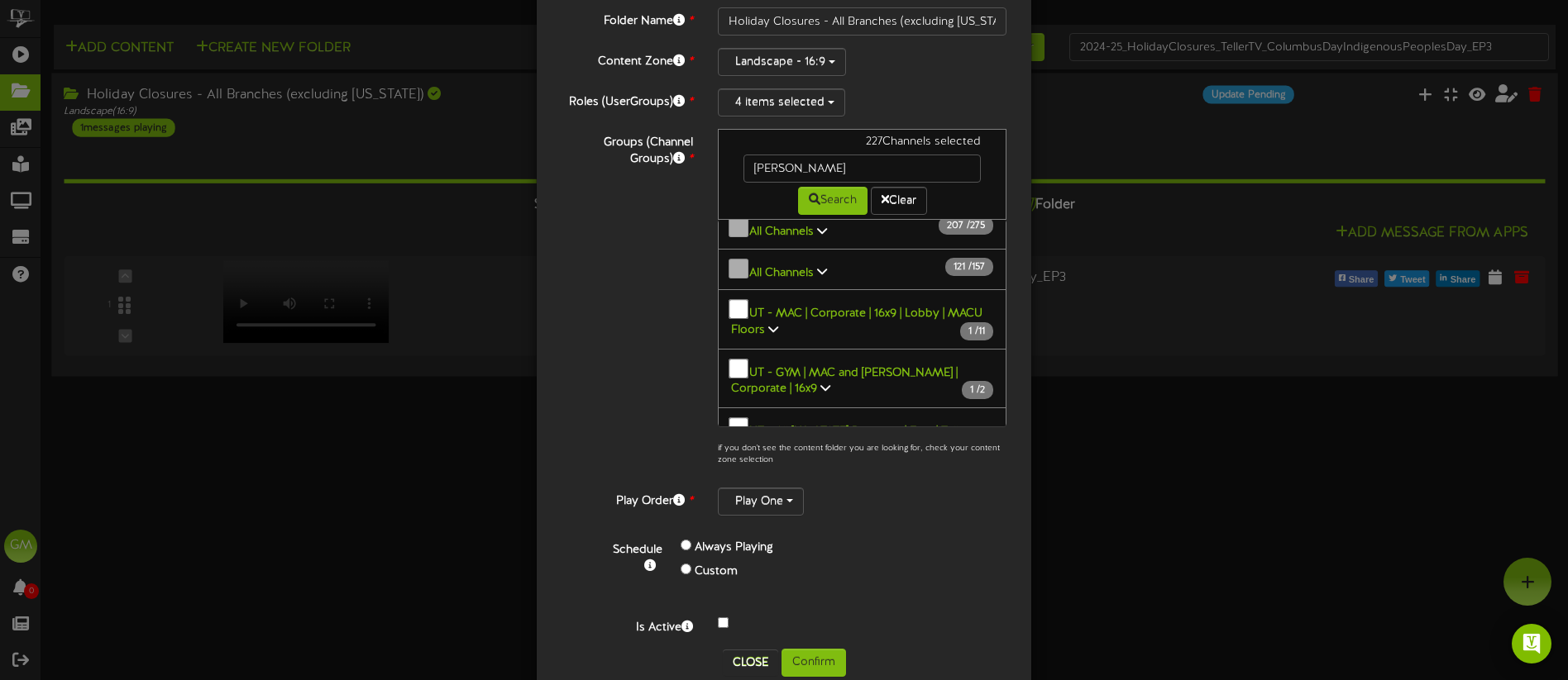
scroll to position [144, 0]
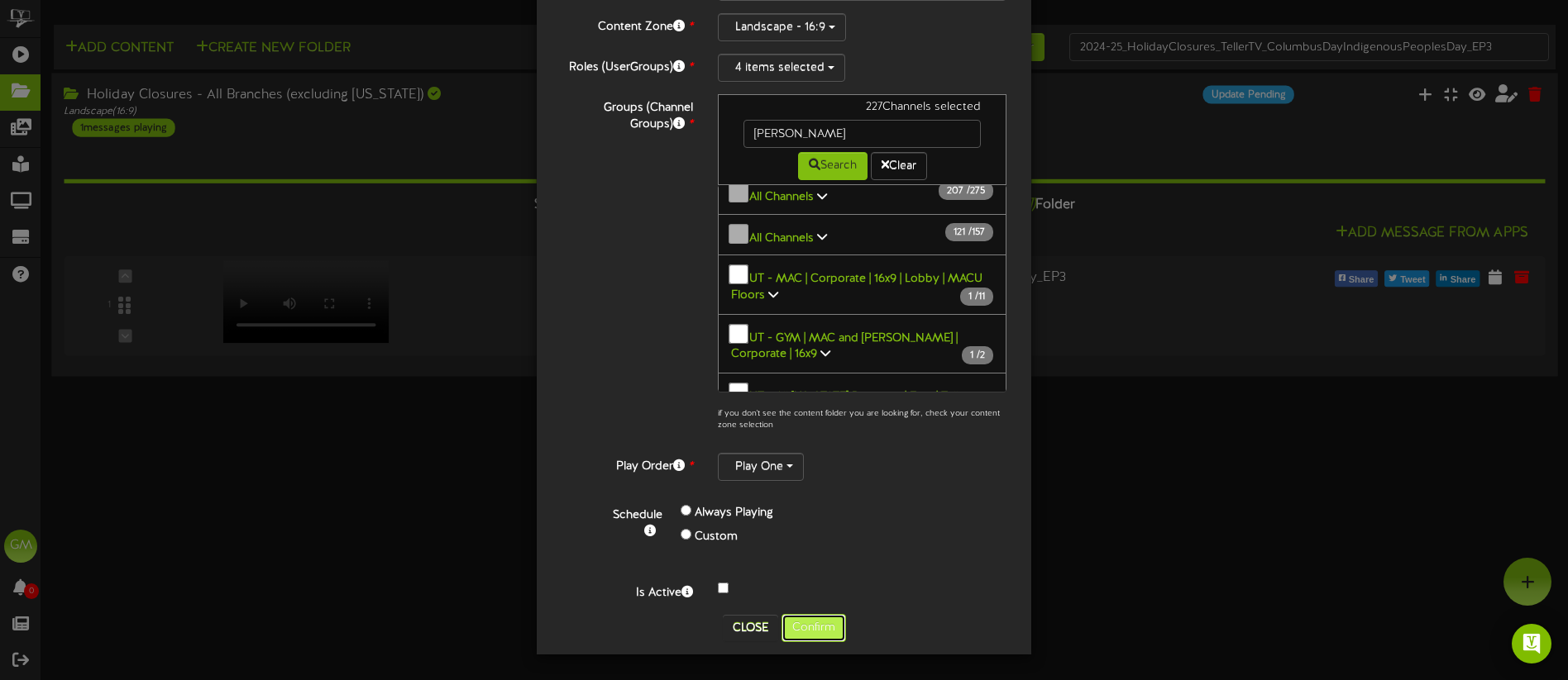
click at [814, 634] on button "Confirm" at bounding box center [814, 627] width 65 height 28
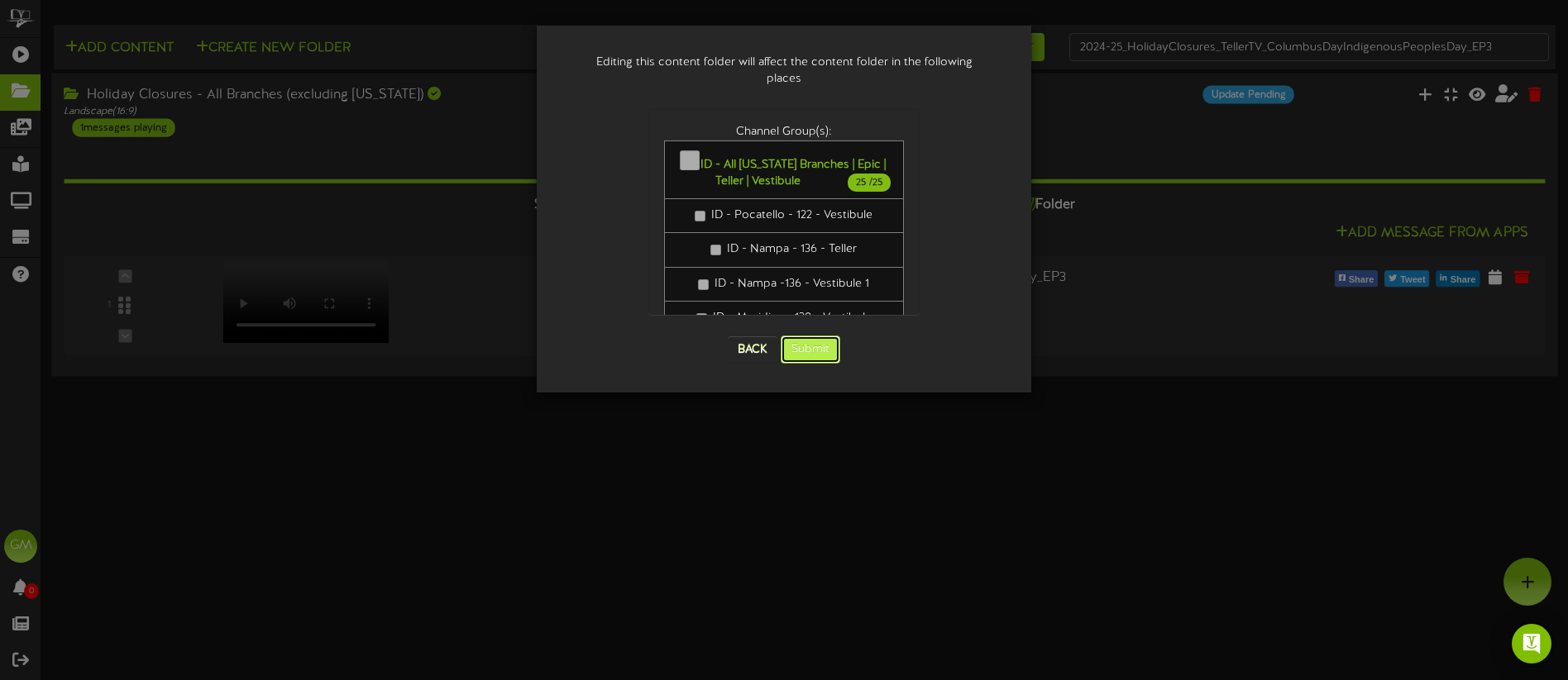
click at [815, 340] on button "Submit" at bounding box center [810, 349] width 59 height 28
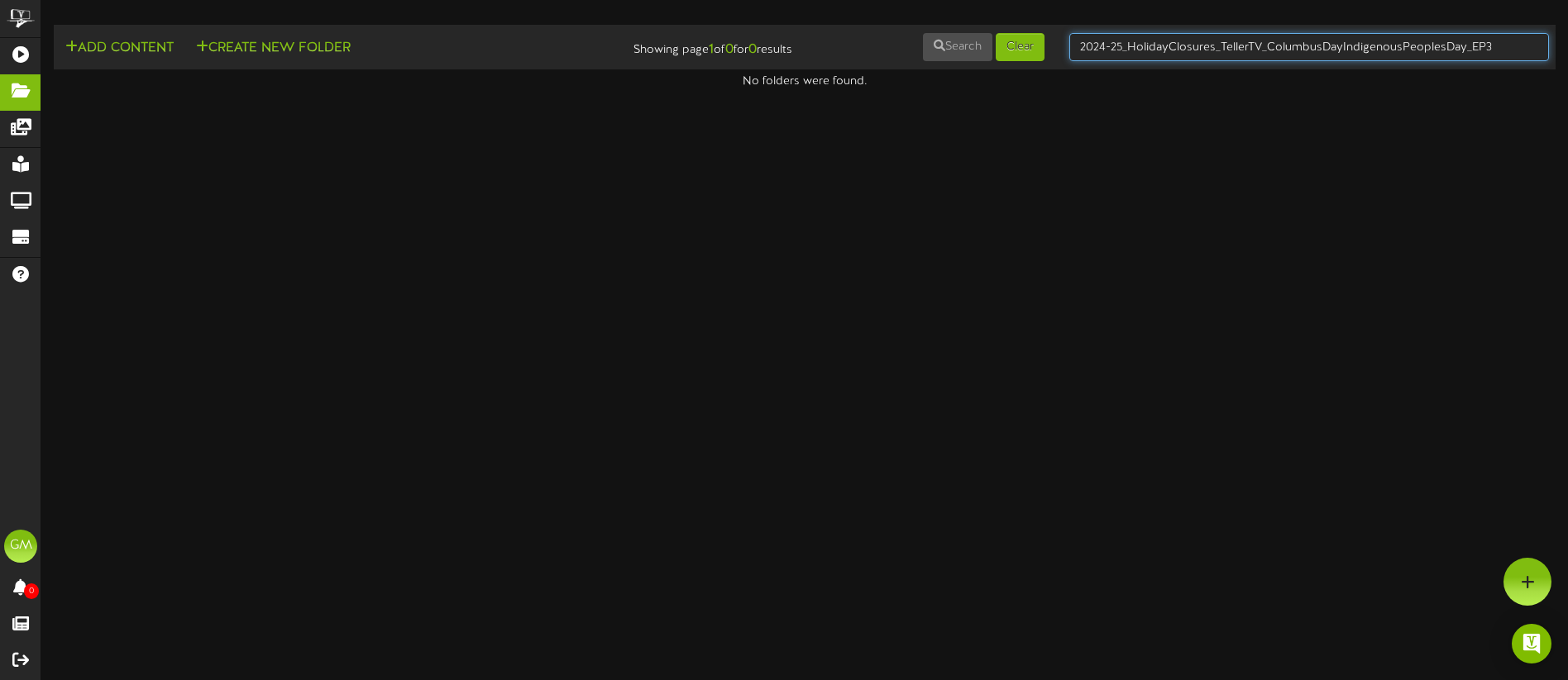
click at [1175, 47] on input "2024-25_HolidayClosures_TellerTV_ColumbusDayIndigenousPeoplesDay_EP3" at bounding box center [1309, 47] width 480 height 28
type input "holiday"
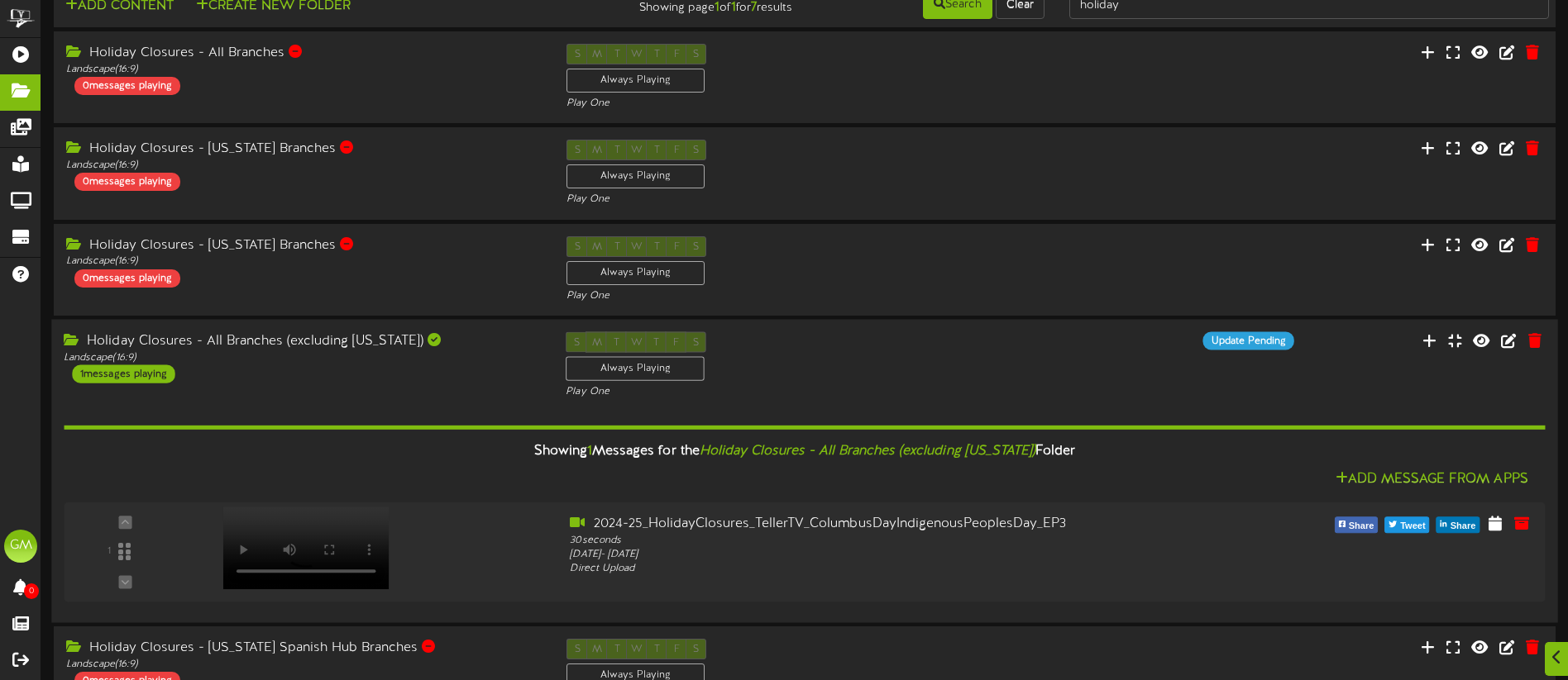
scroll to position [49, 0]
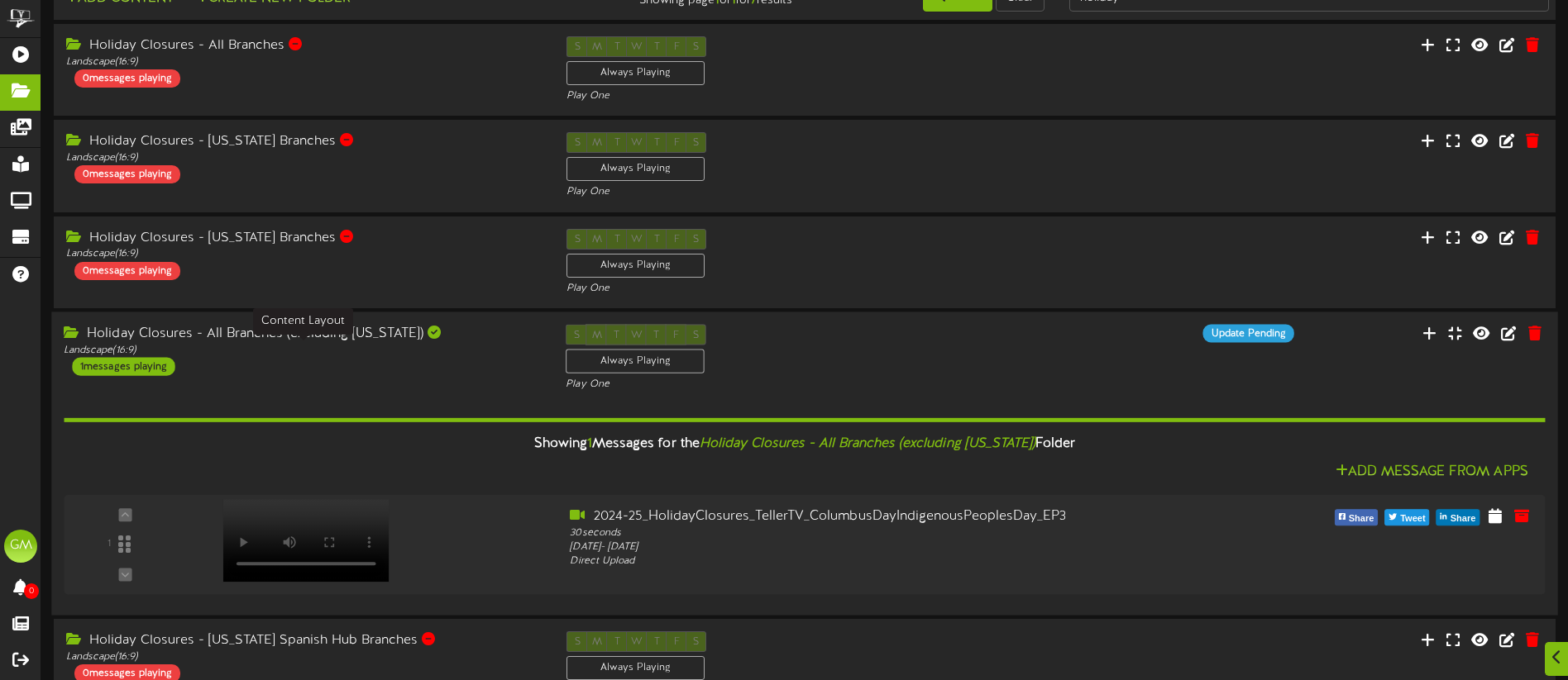
click at [463, 354] on div "Landscape ( 16:9 )" at bounding box center [302, 350] width 477 height 14
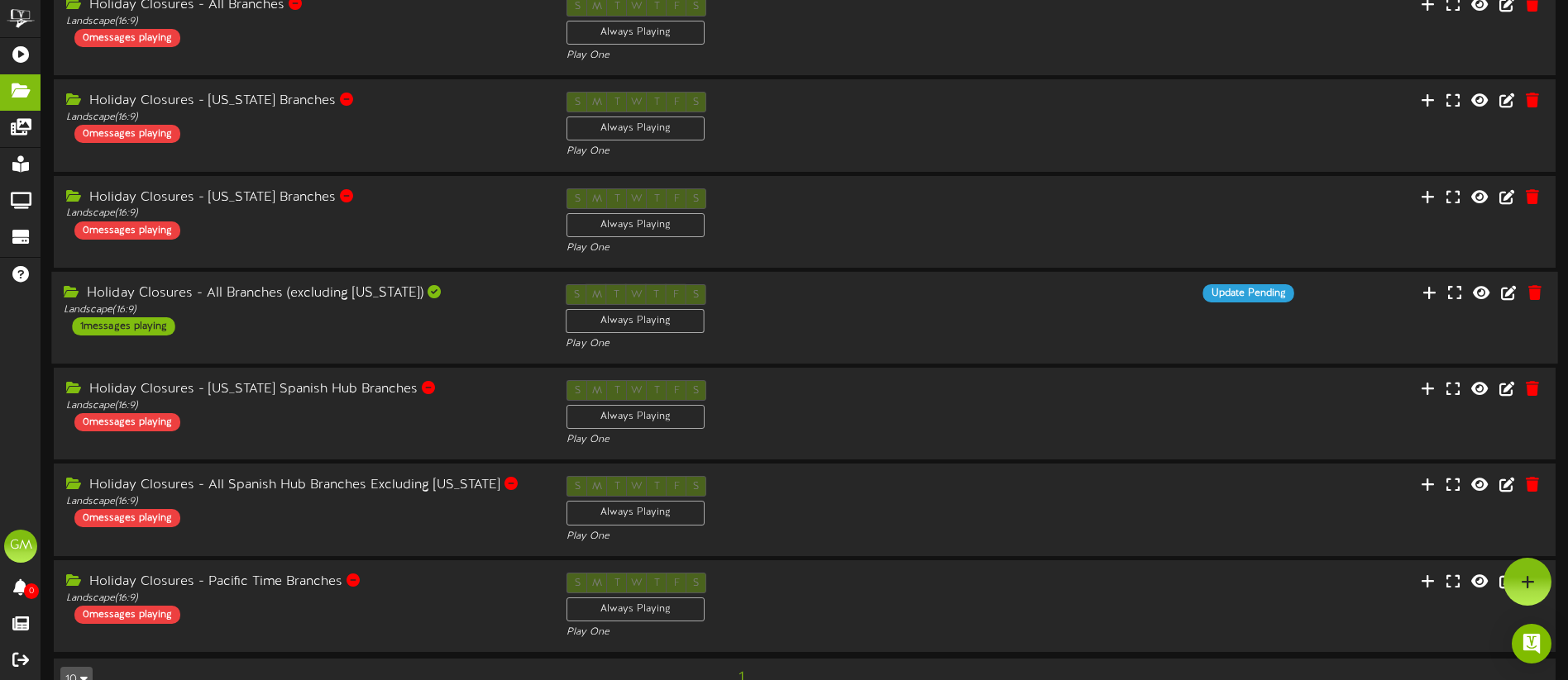
scroll to position [88, 0]
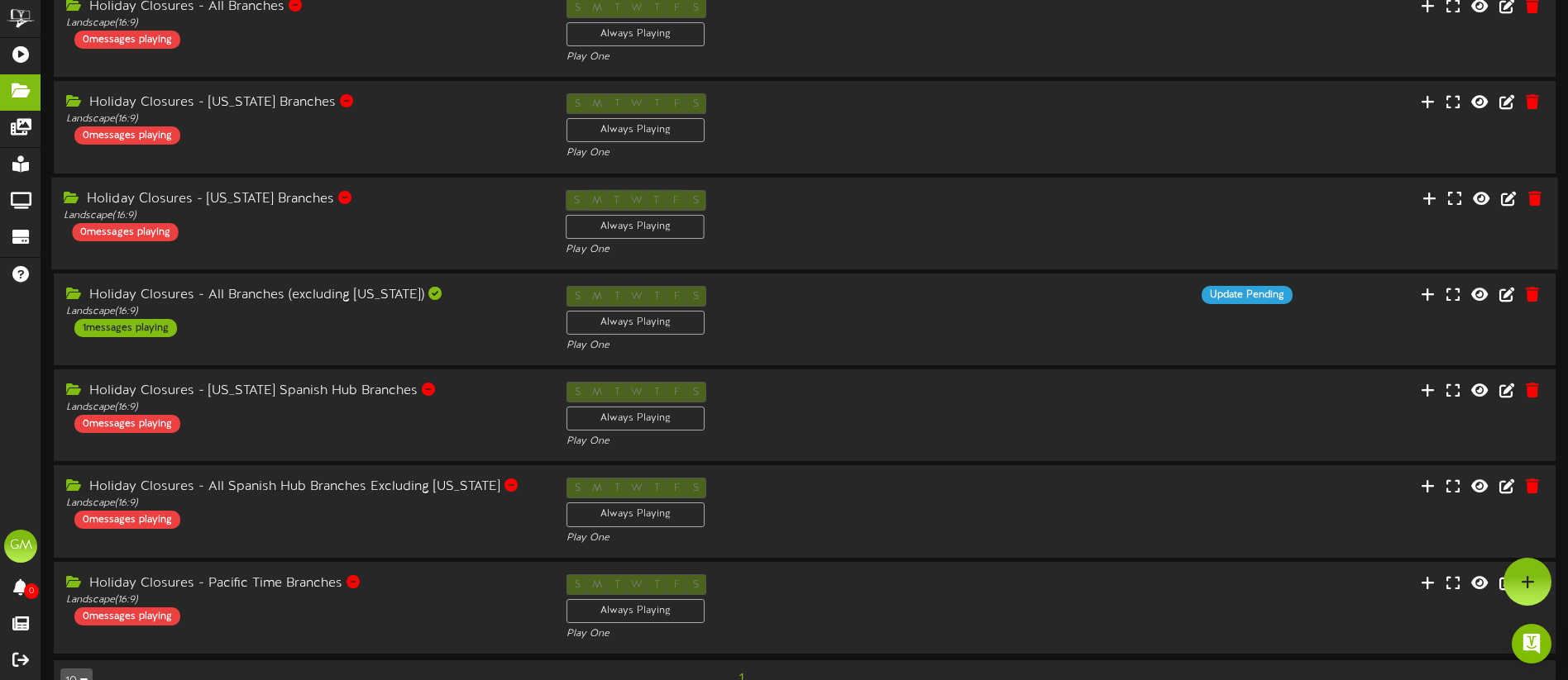
click at [420, 206] on div "Holiday Closures - [US_STATE] Branches" at bounding box center [302, 199] width 477 height 19
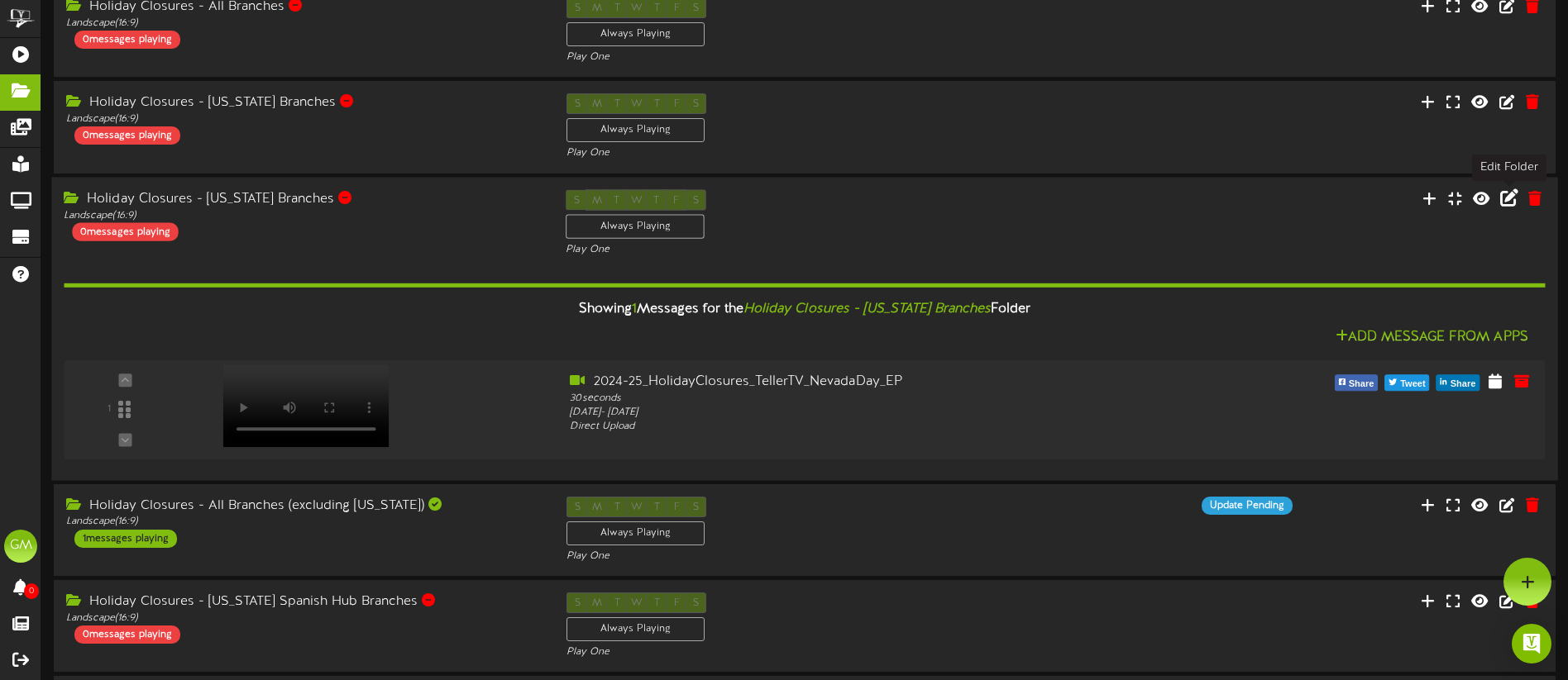
click at [1506, 196] on icon at bounding box center [1509, 197] width 18 height 18
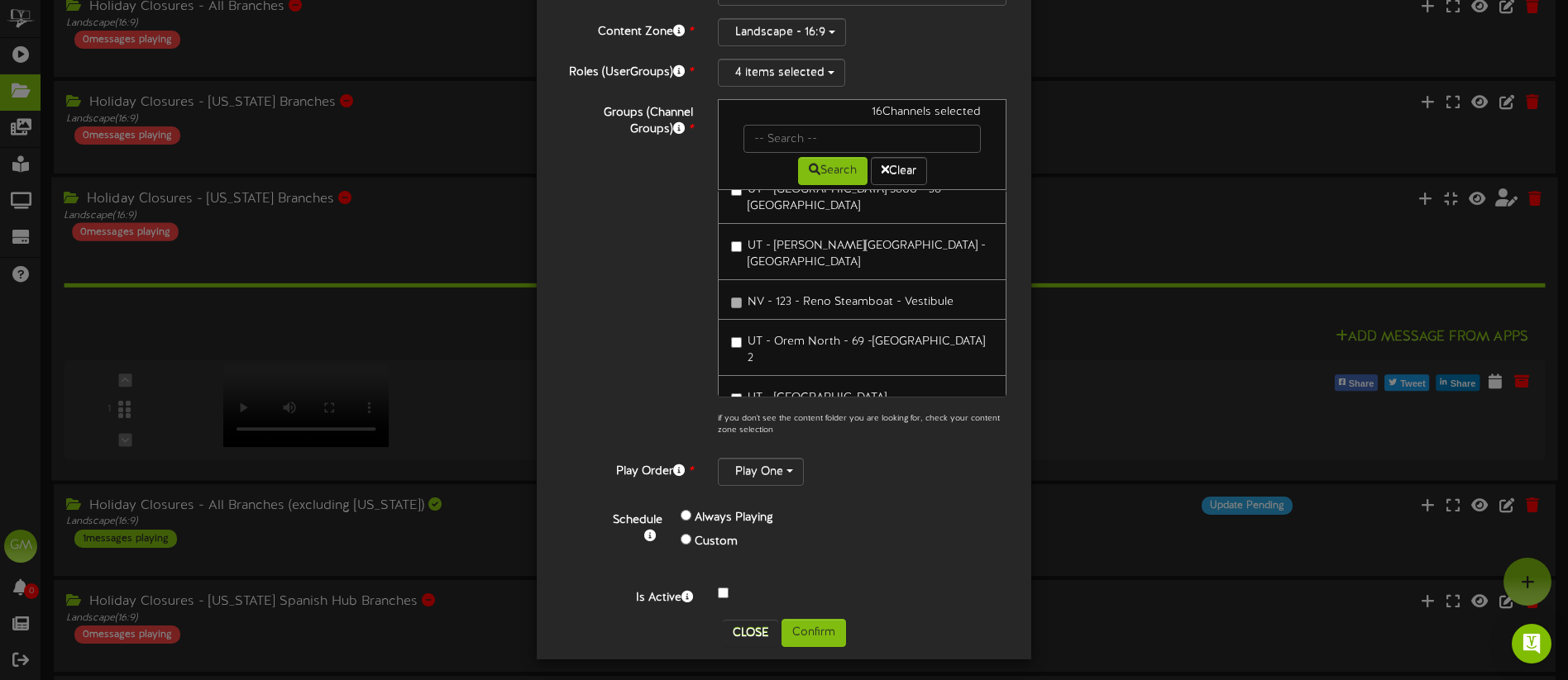
scroll to position [4723, 0]
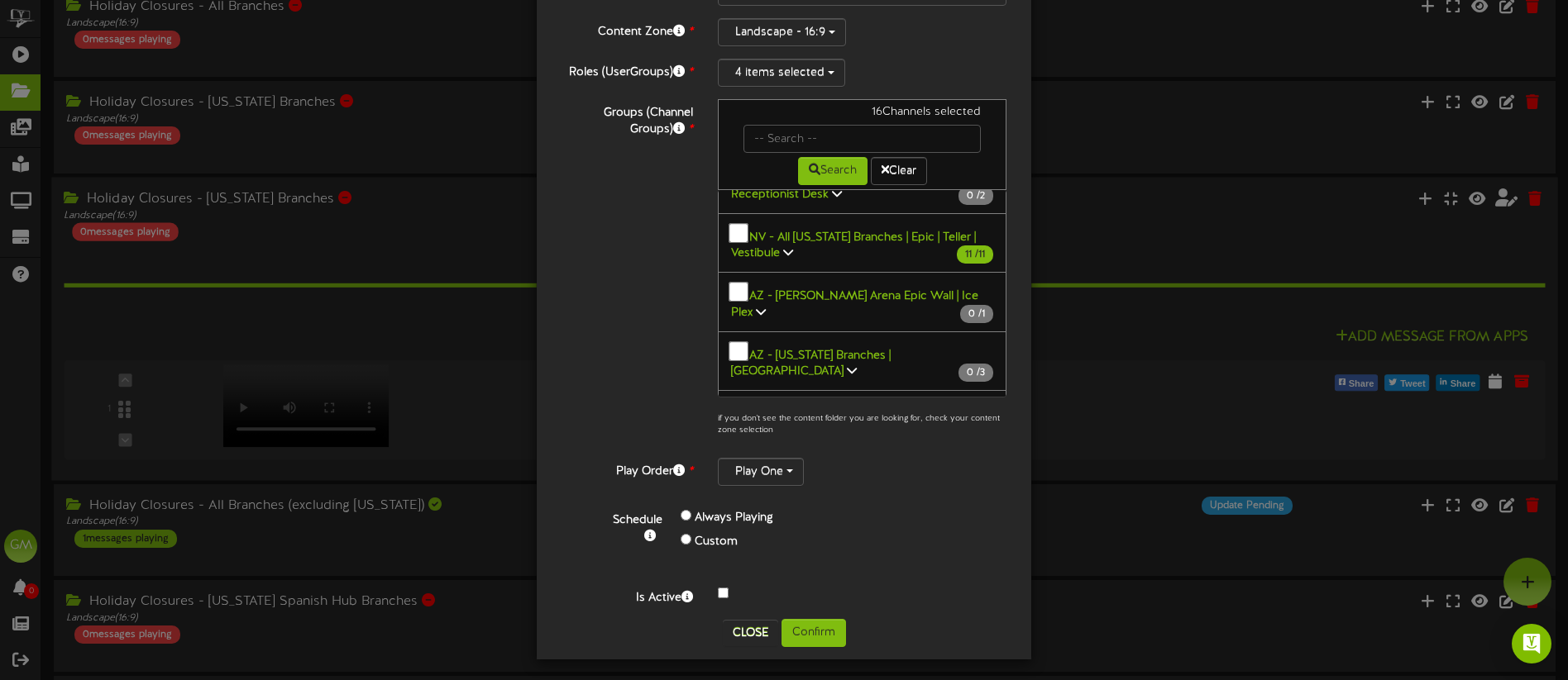
scroll to position [2154, 0]
click at [741, 423] on icon at bounding box center [736, 429] width 10 height 12
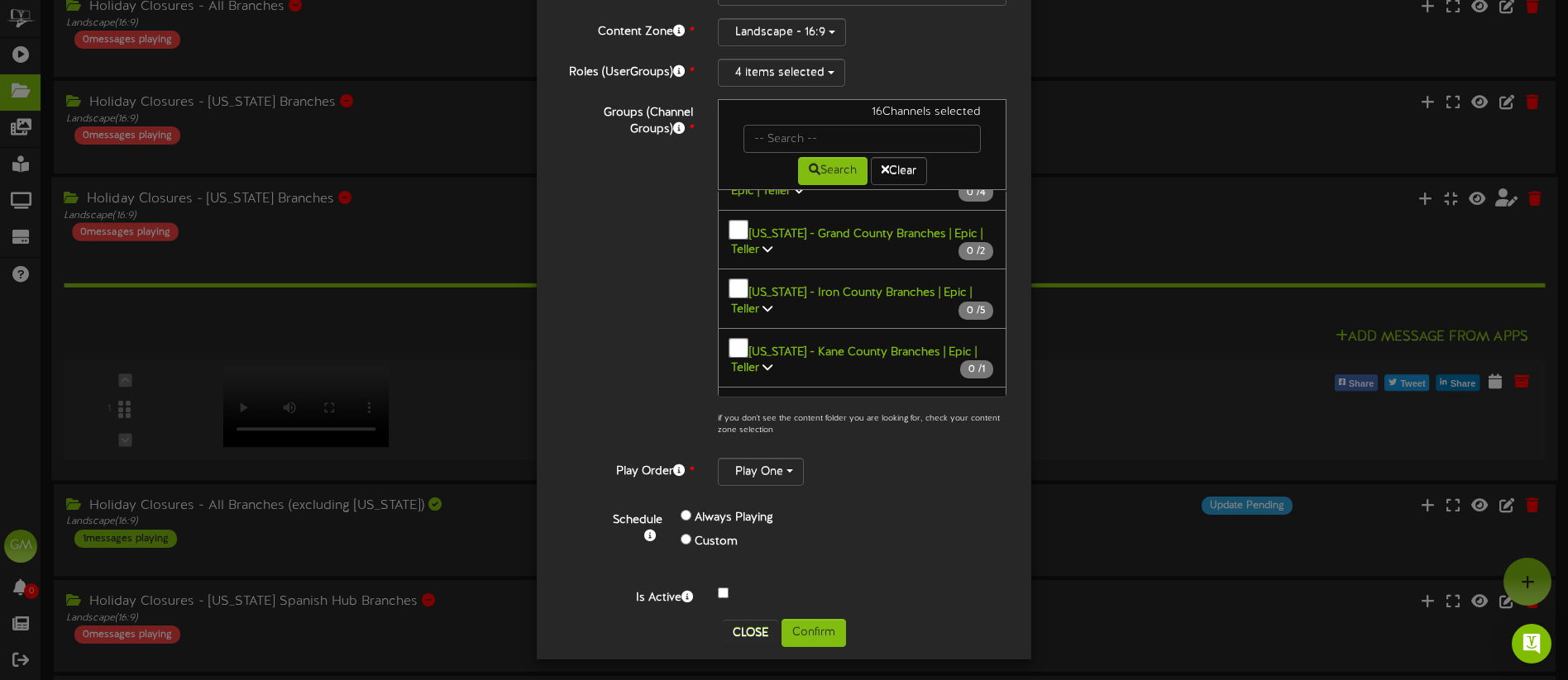
scroll to position [2756, 0]
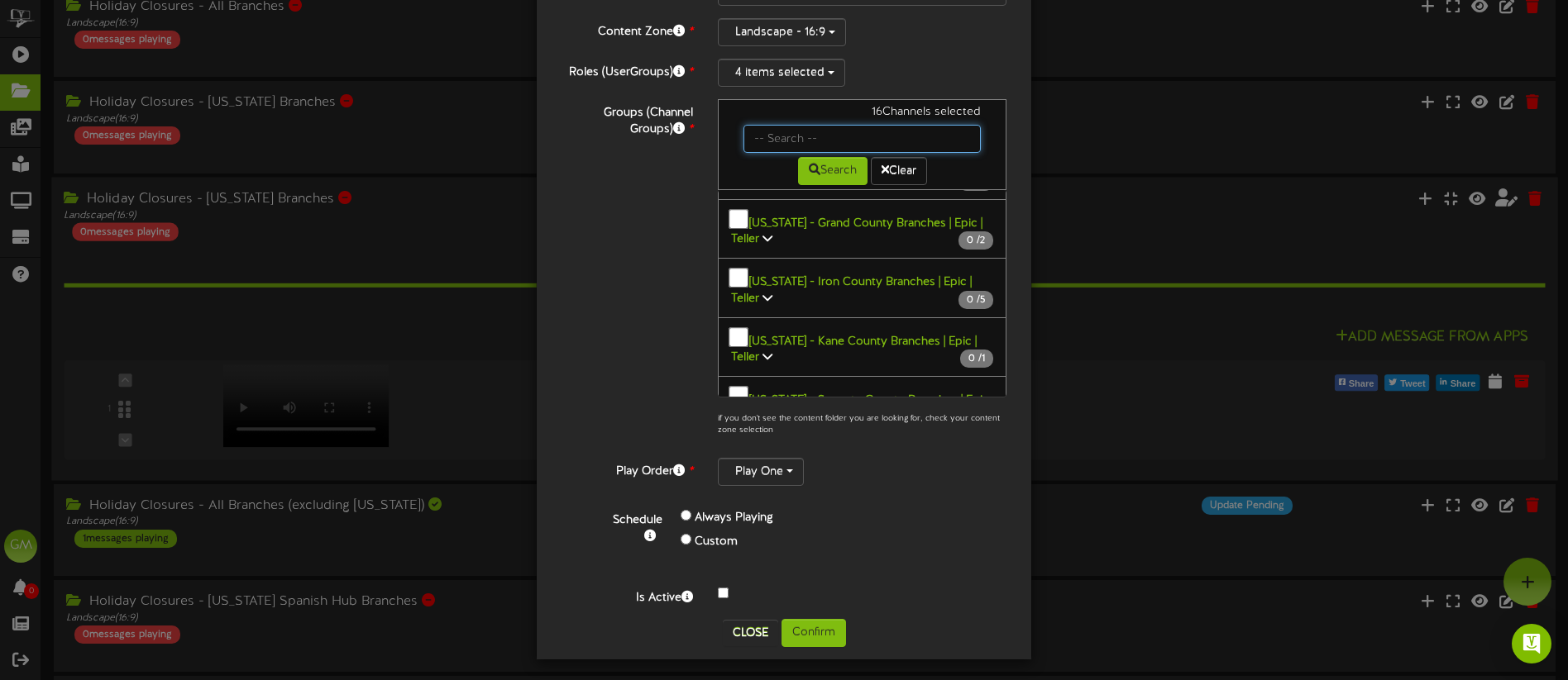
click at [812, 132] on input "text" at bounding box center [861, 138] width 237 height 28
type input "NV"
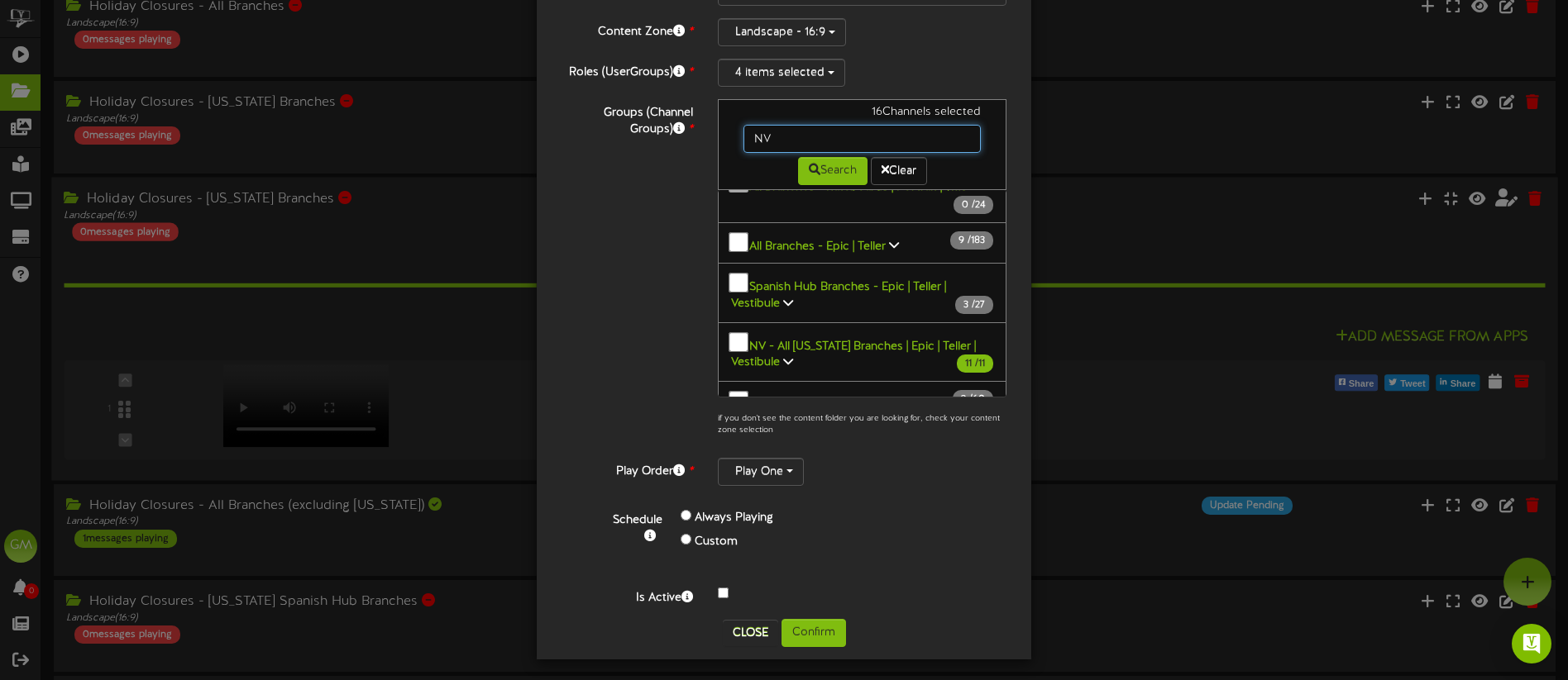
scroll to position [144, 0]
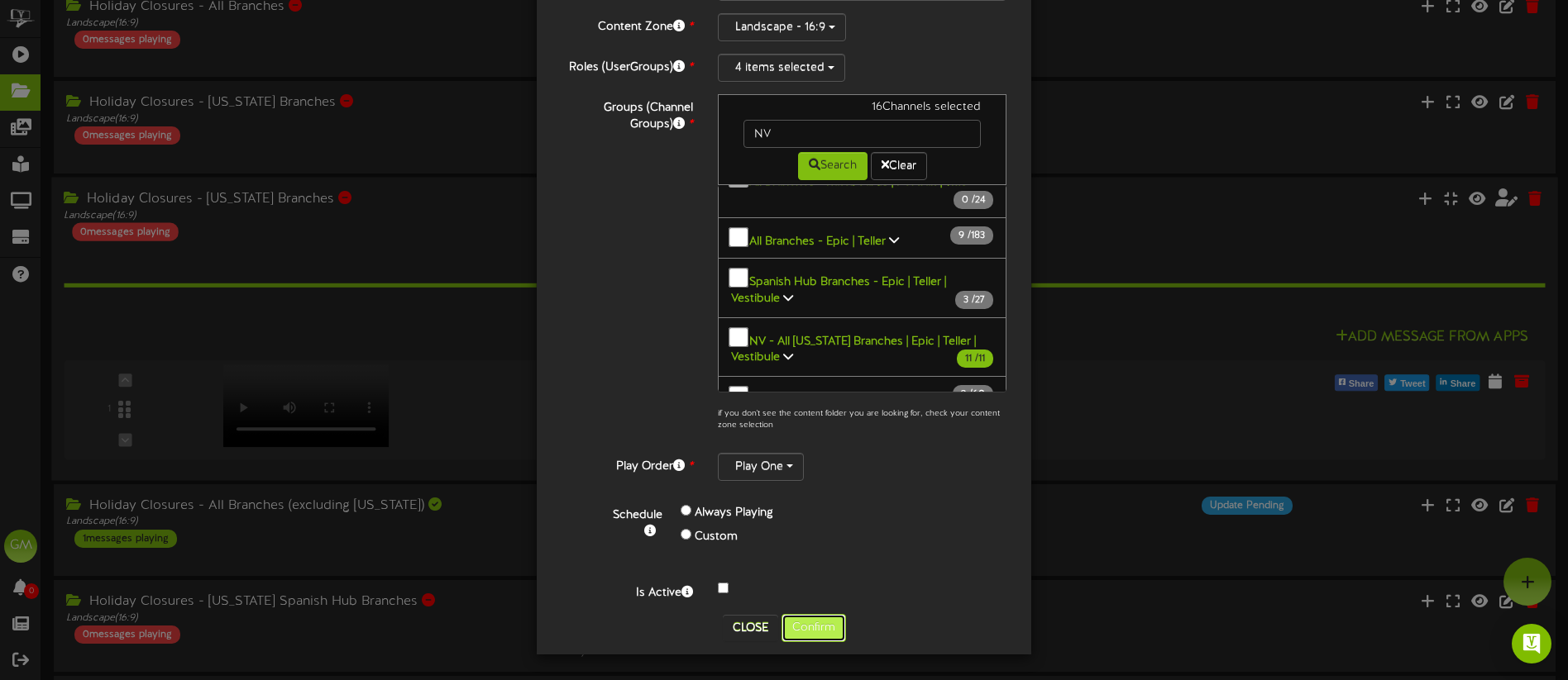
click at [815, 627] on button "Confirm" at bounding box center [814, 627] width 65 height 28
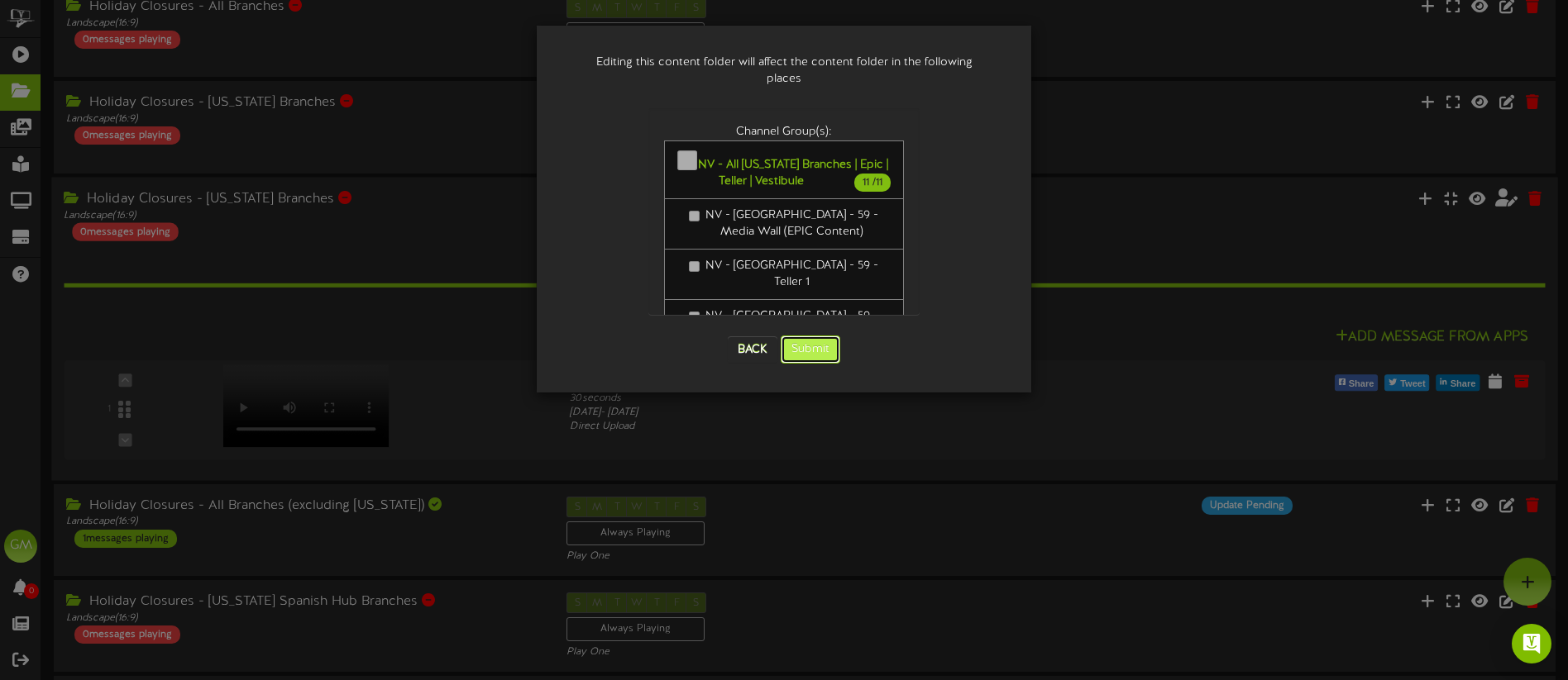
click at [821, 336] on button "Submit" at bounding box center [810, 349] width 59 height 28
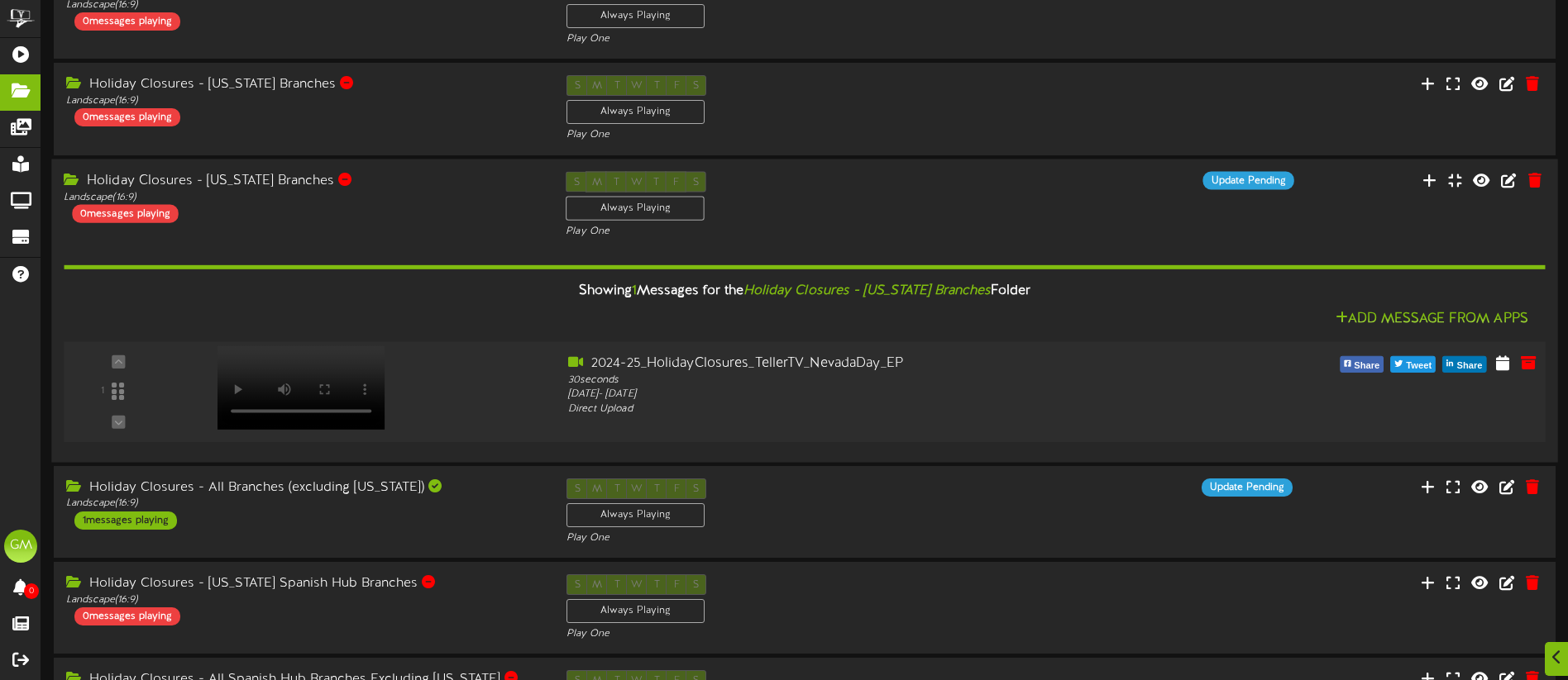
scroll to position [169, 0]
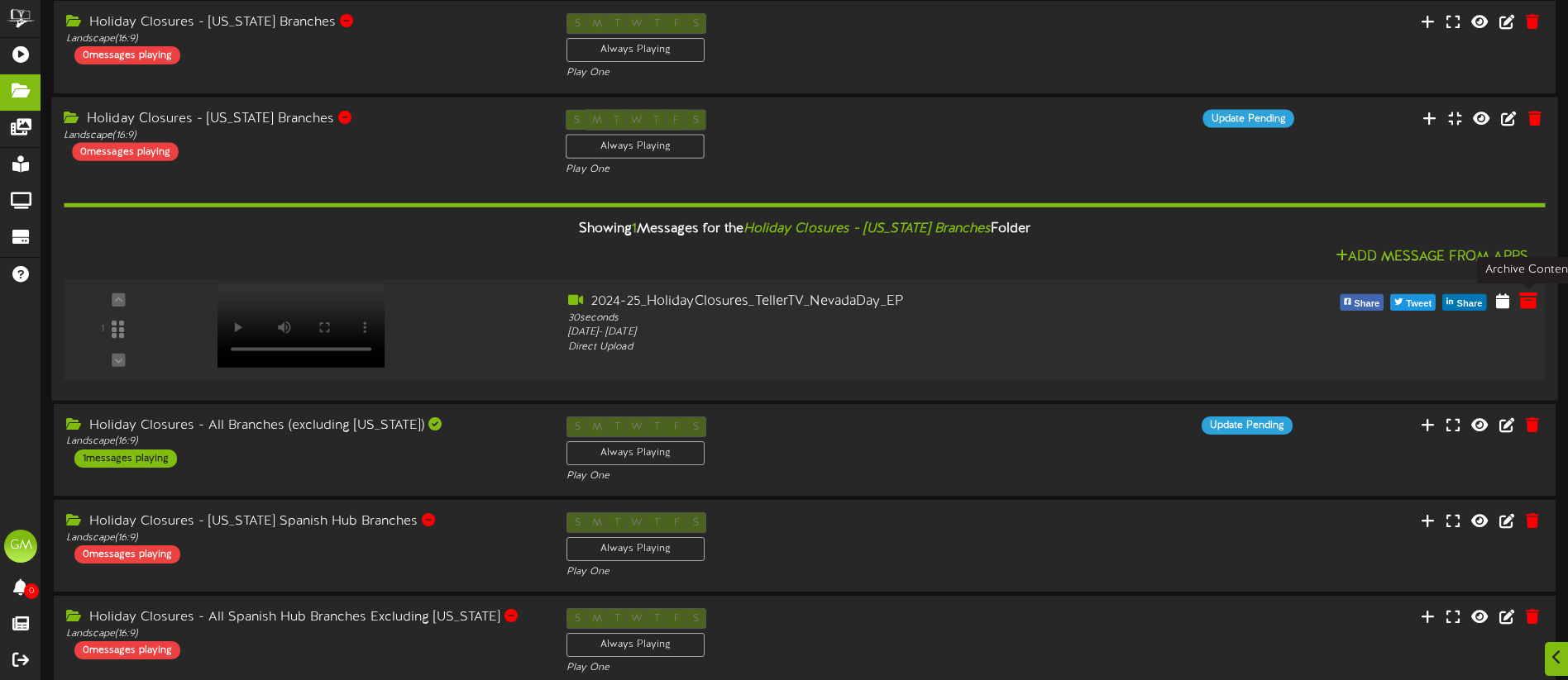
click at [1521, 298] on icon at bounding box center [1528, 300] width 18 height 18
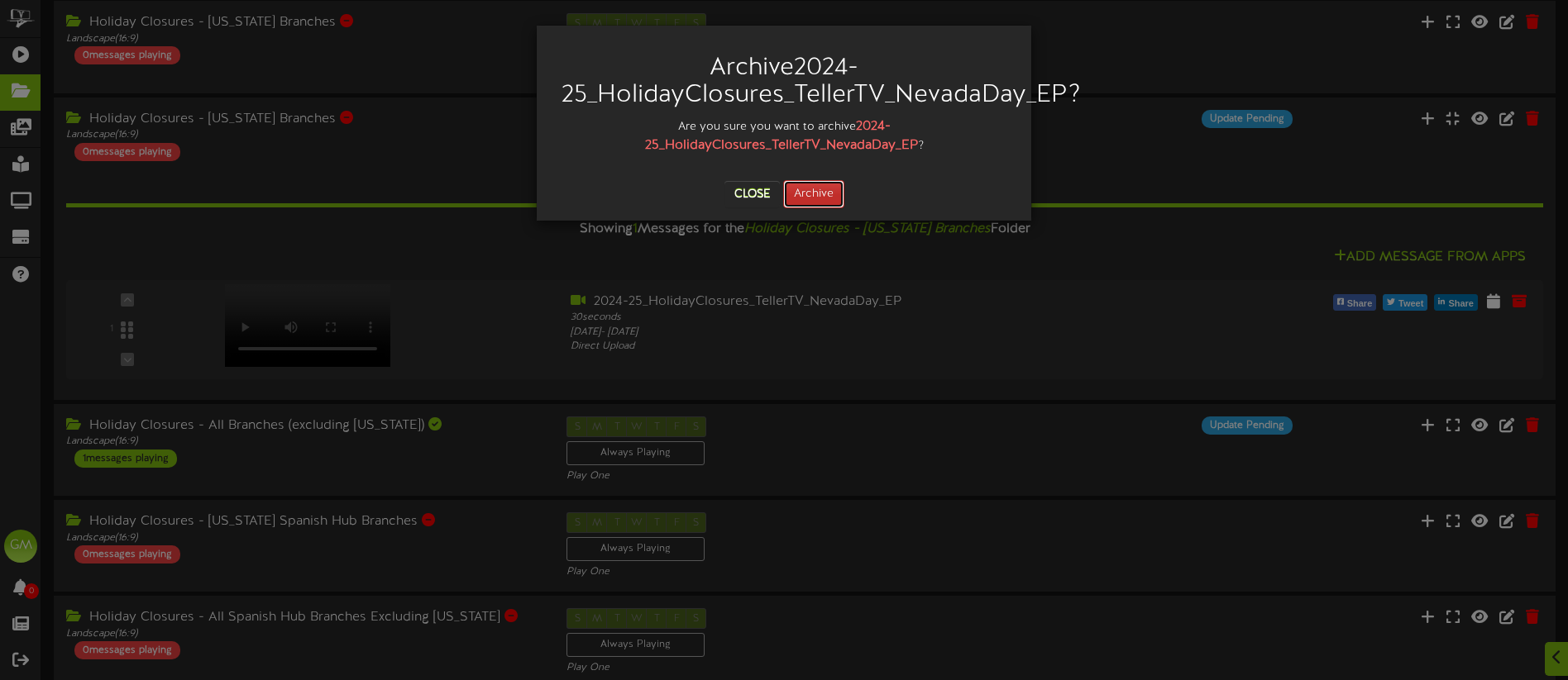
click at [817, 187] on button "Archive" at bounding box center [814, 194] width 61 height 28
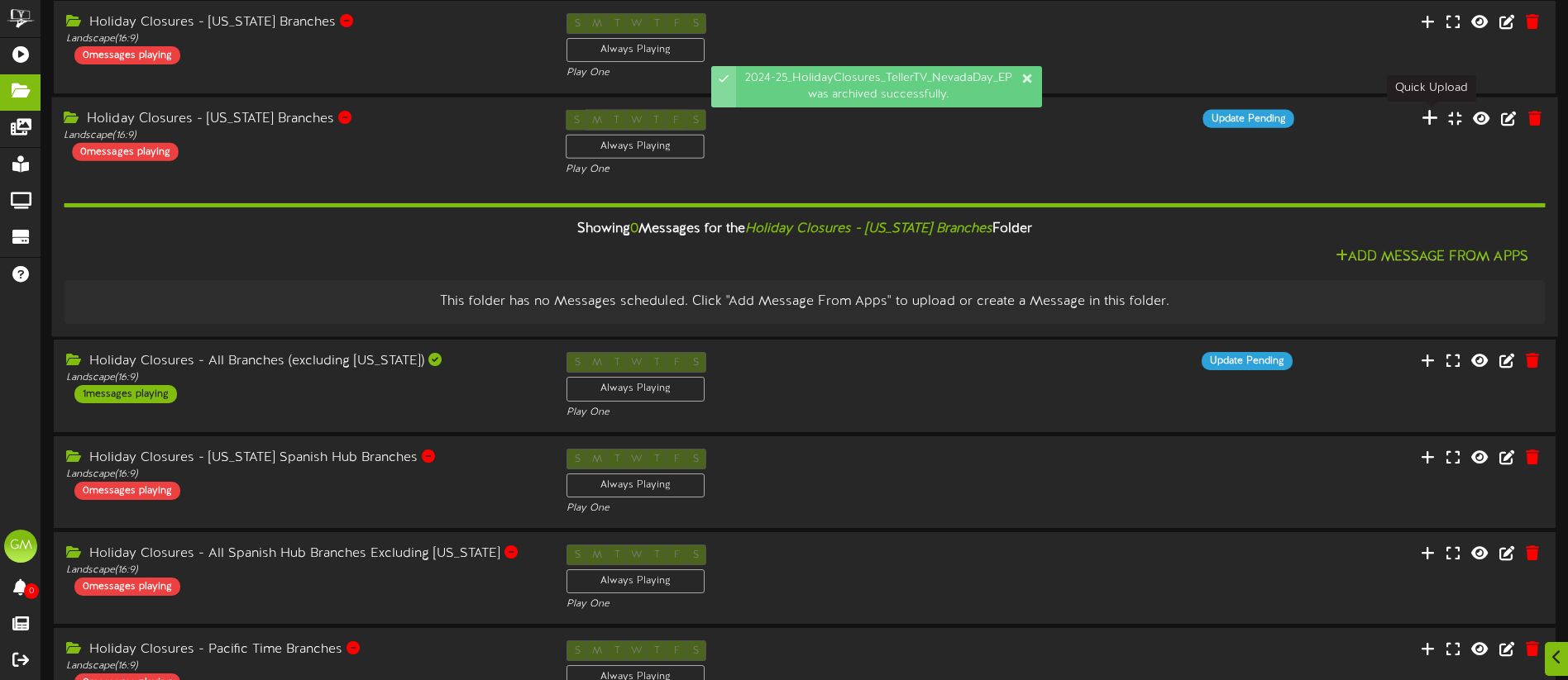
click at [1432, 118] on icon at bounding box center [1429, 117] width 16 height 18
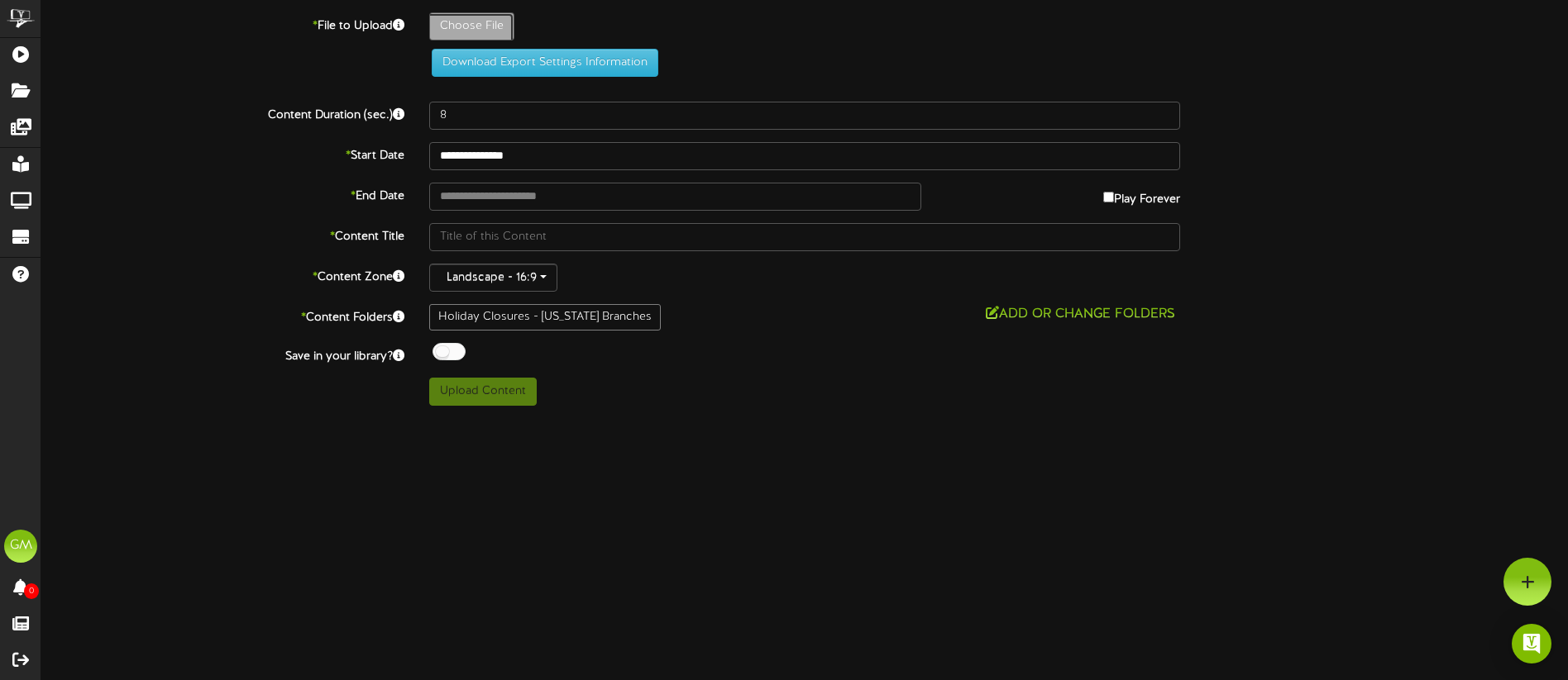
type input "**********"
type input "2024-25_HolidayClosures_TellerTV_NevadaDay_EP2"
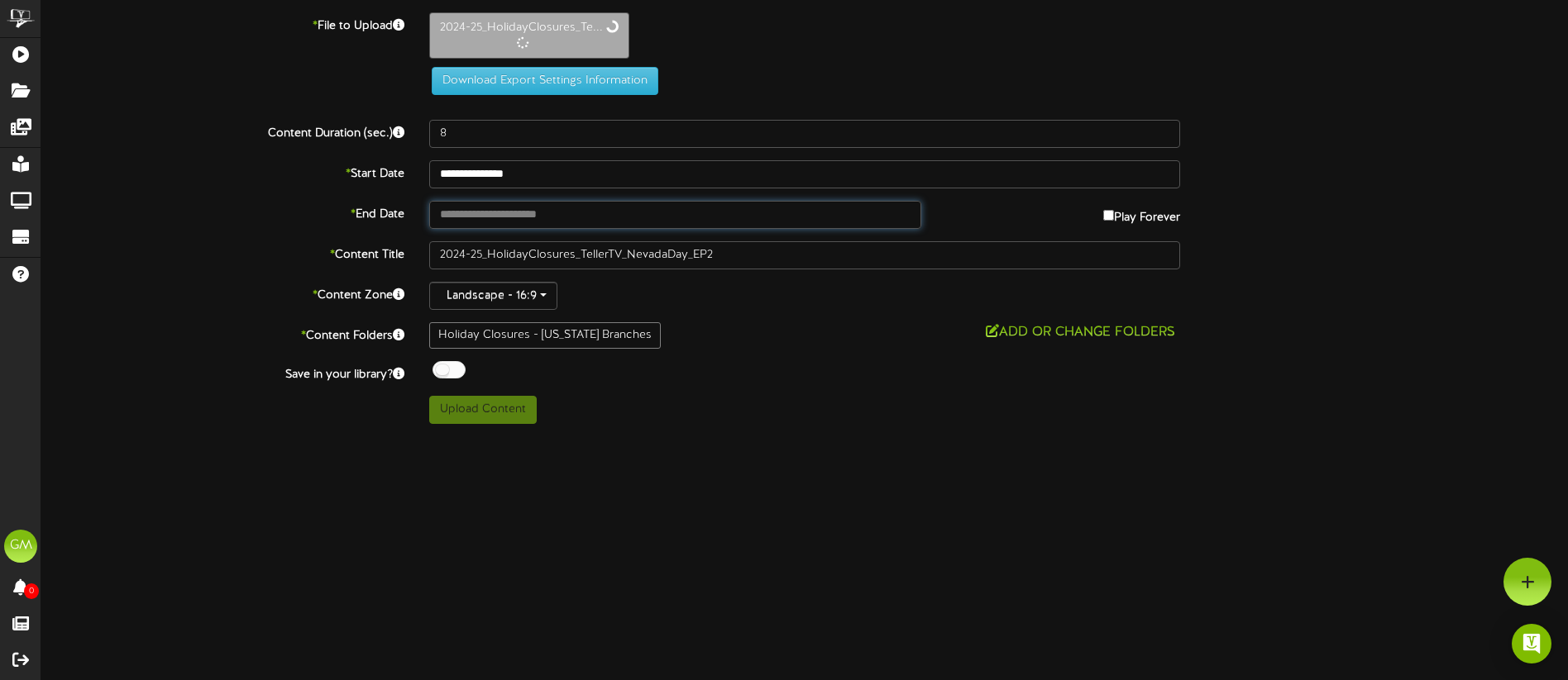
click at [491, 217] on input "text" at bounding box center [674, 215] width 492 height 28
type input "**********"
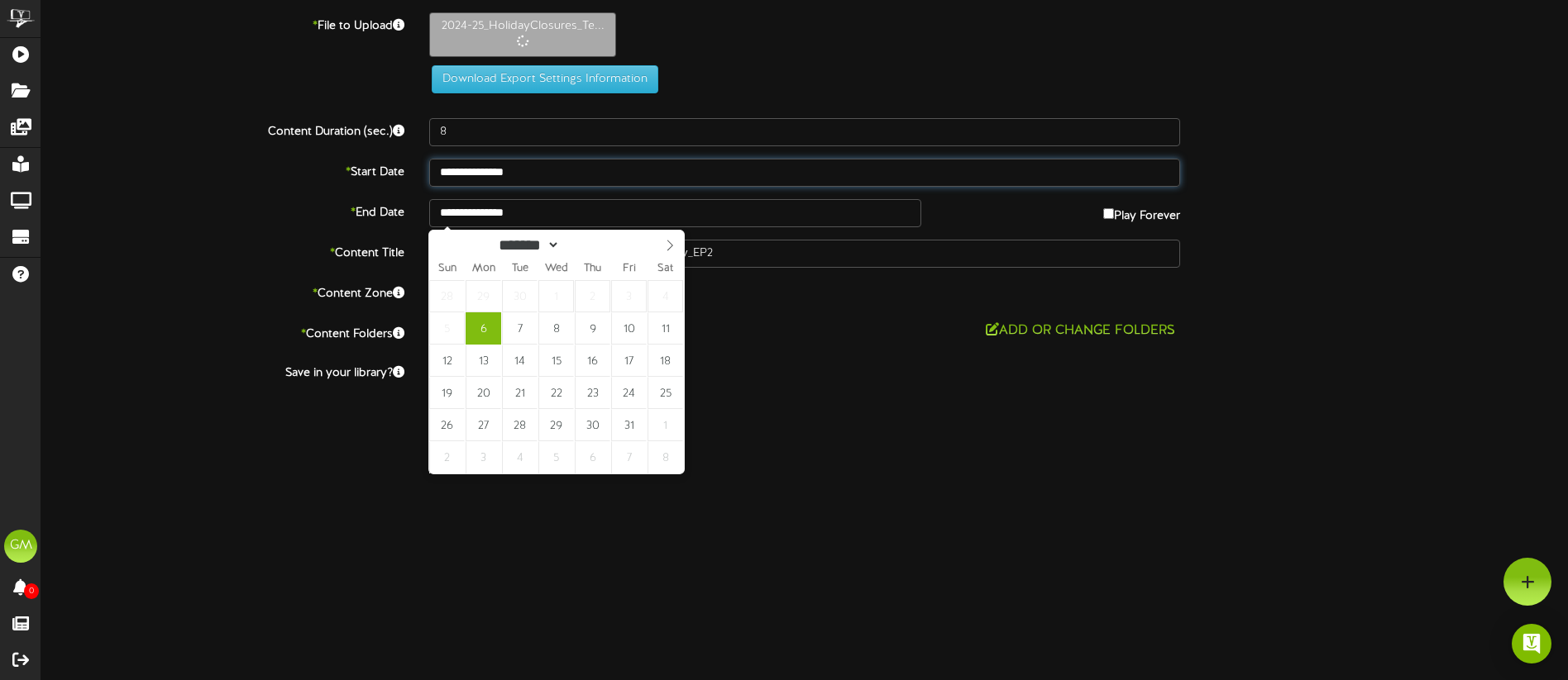
click at [556, 169] on input "**********" at bounding box center [804, 172] width 751 height 28
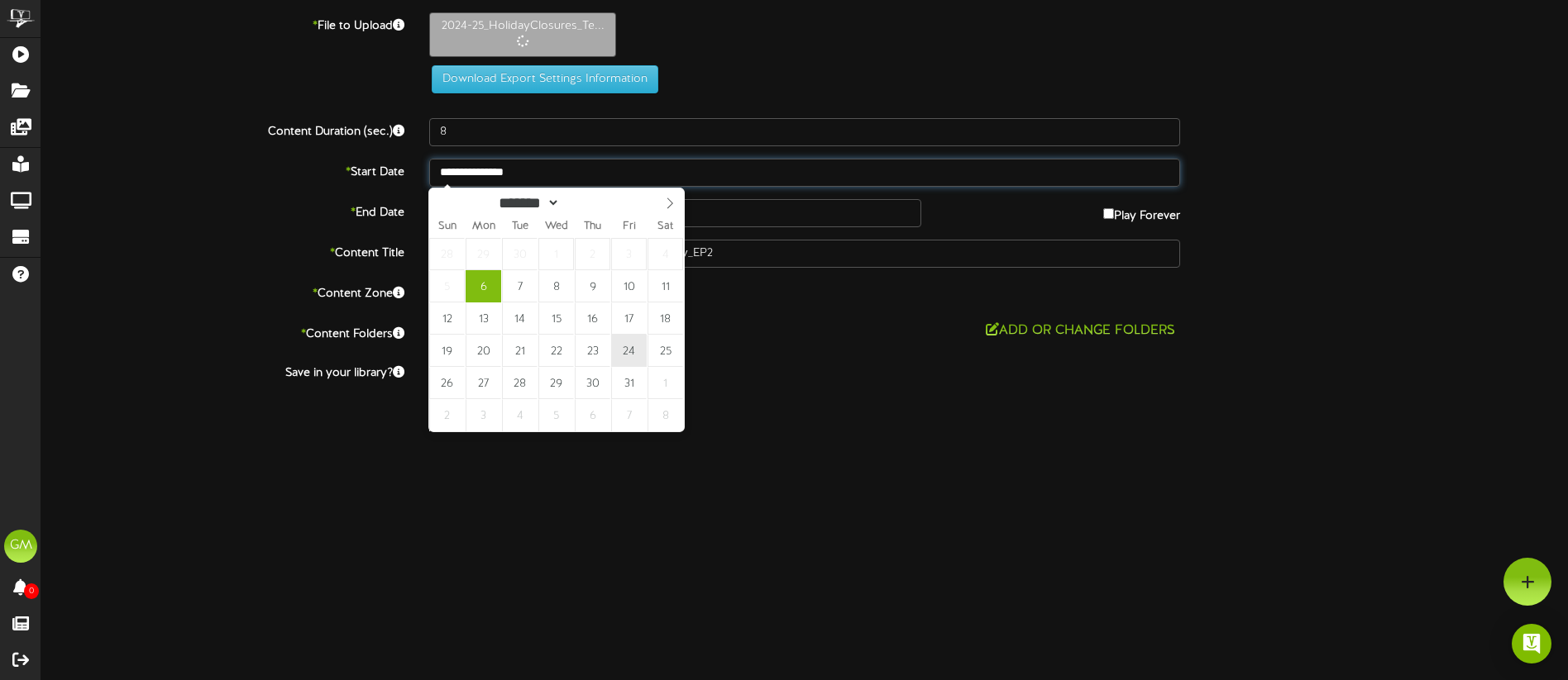
type input "30"
type input "**********"
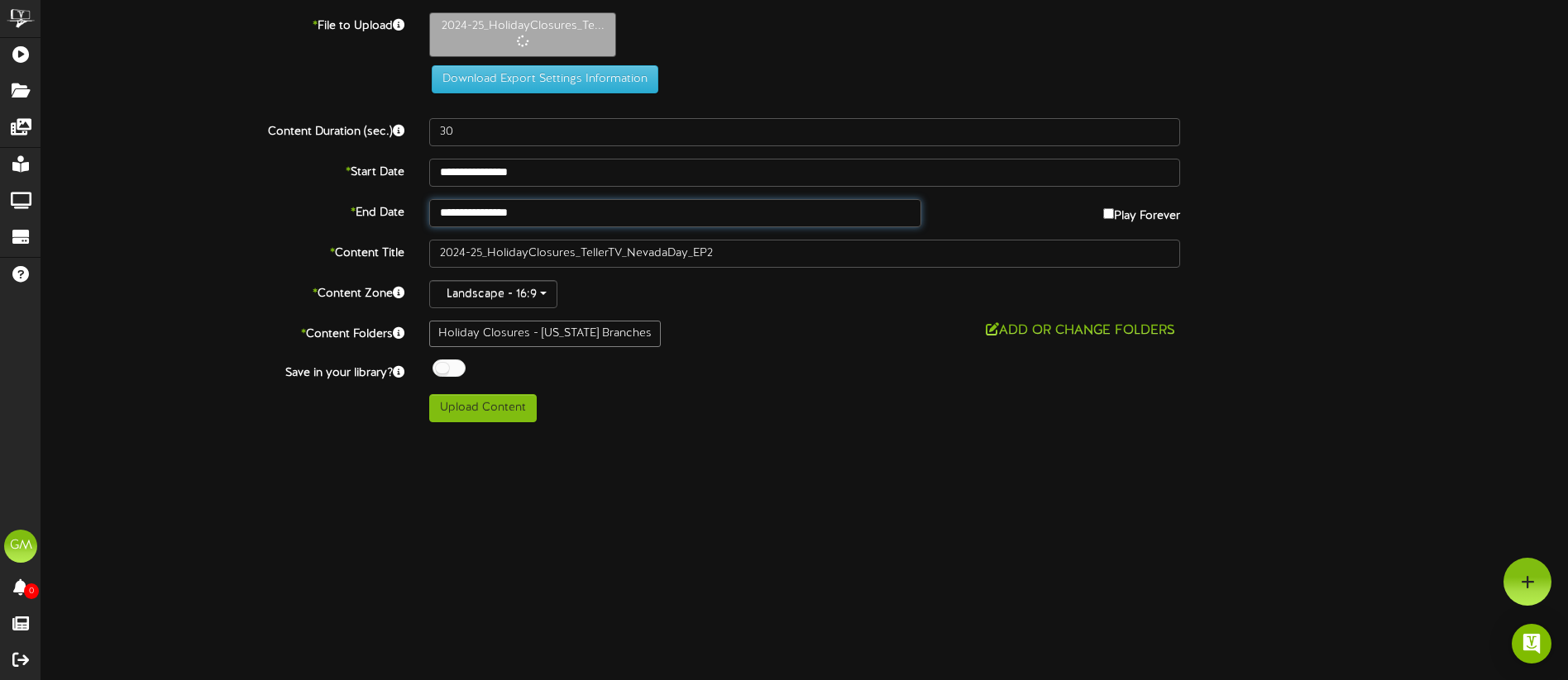
click at [567, 210] on input "**********" at bounding box center [674, 213] width 492 height 28
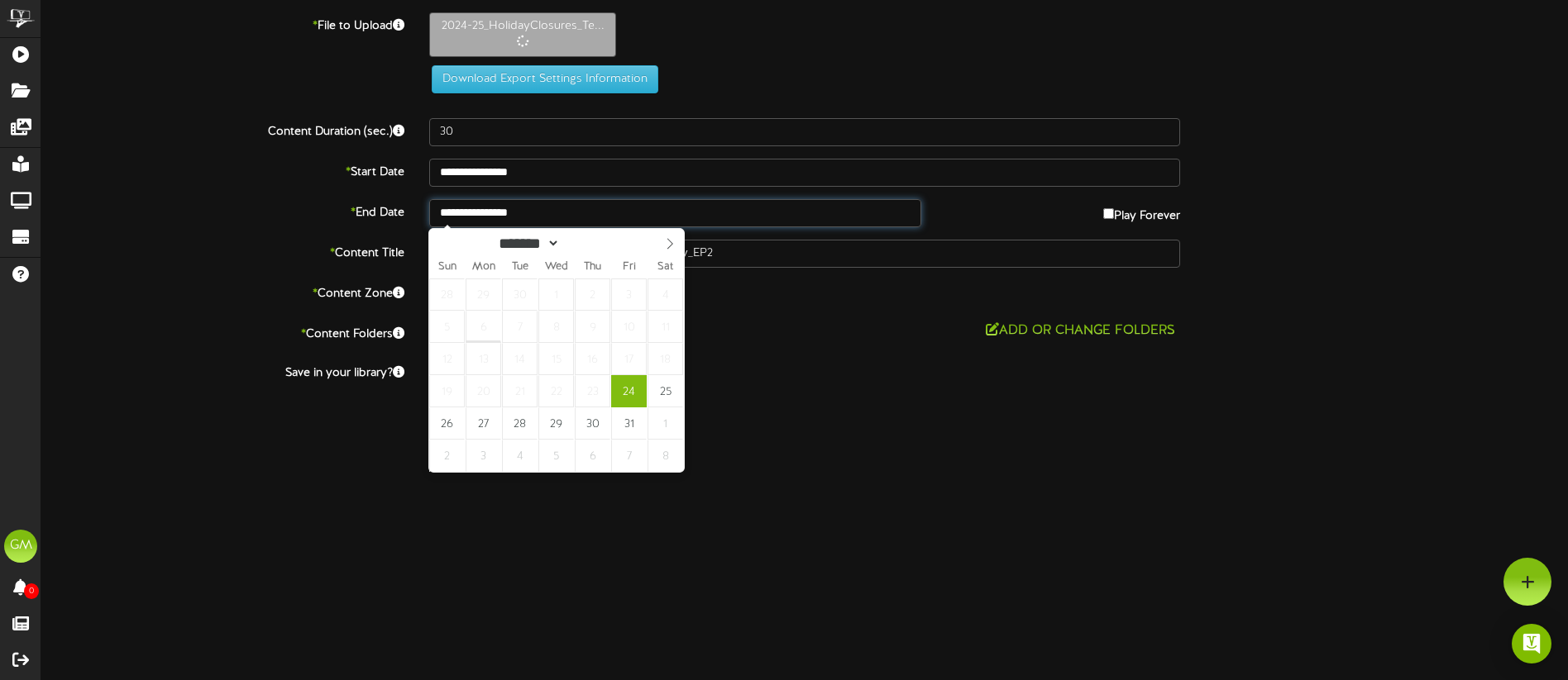
type input "**********"
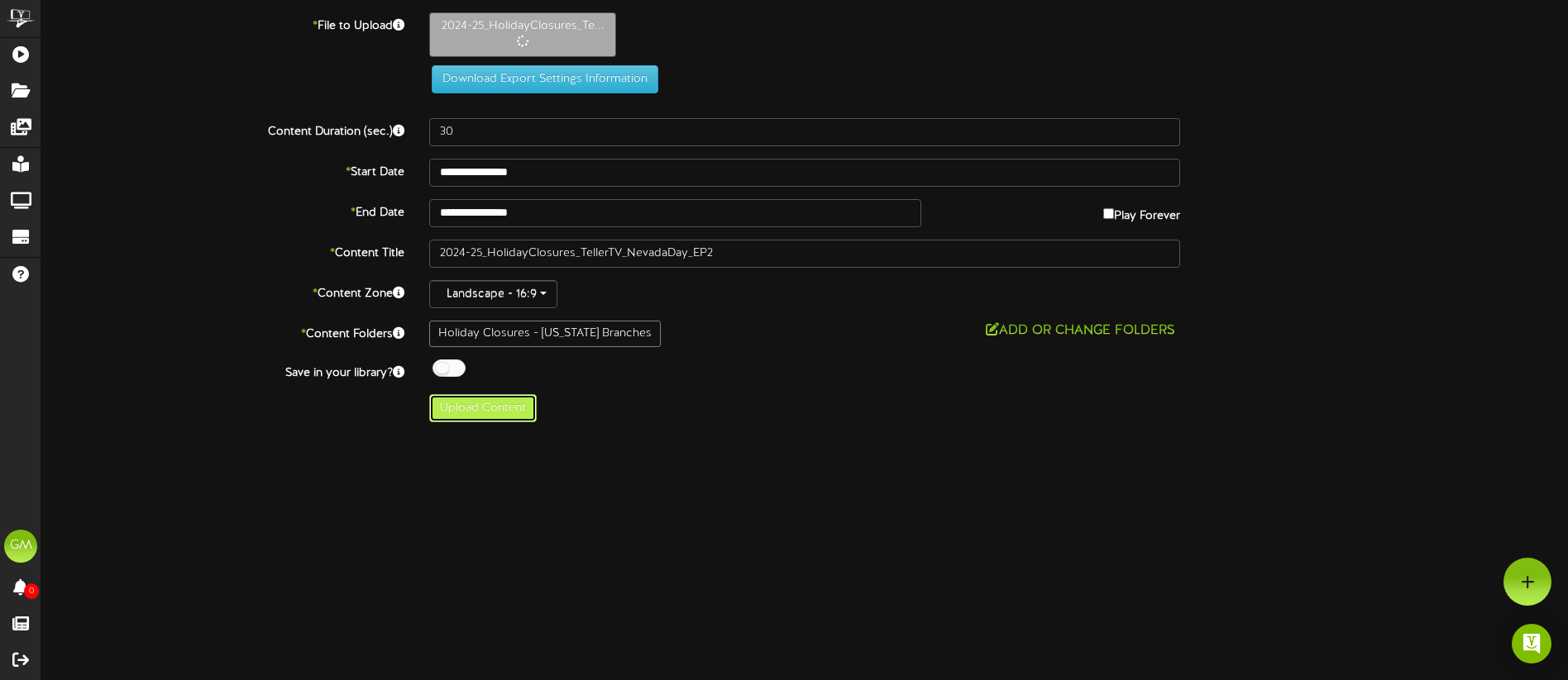
click at [482, 412] on button "Upload Content" at bounding box center [482, 407] width 108 height 28
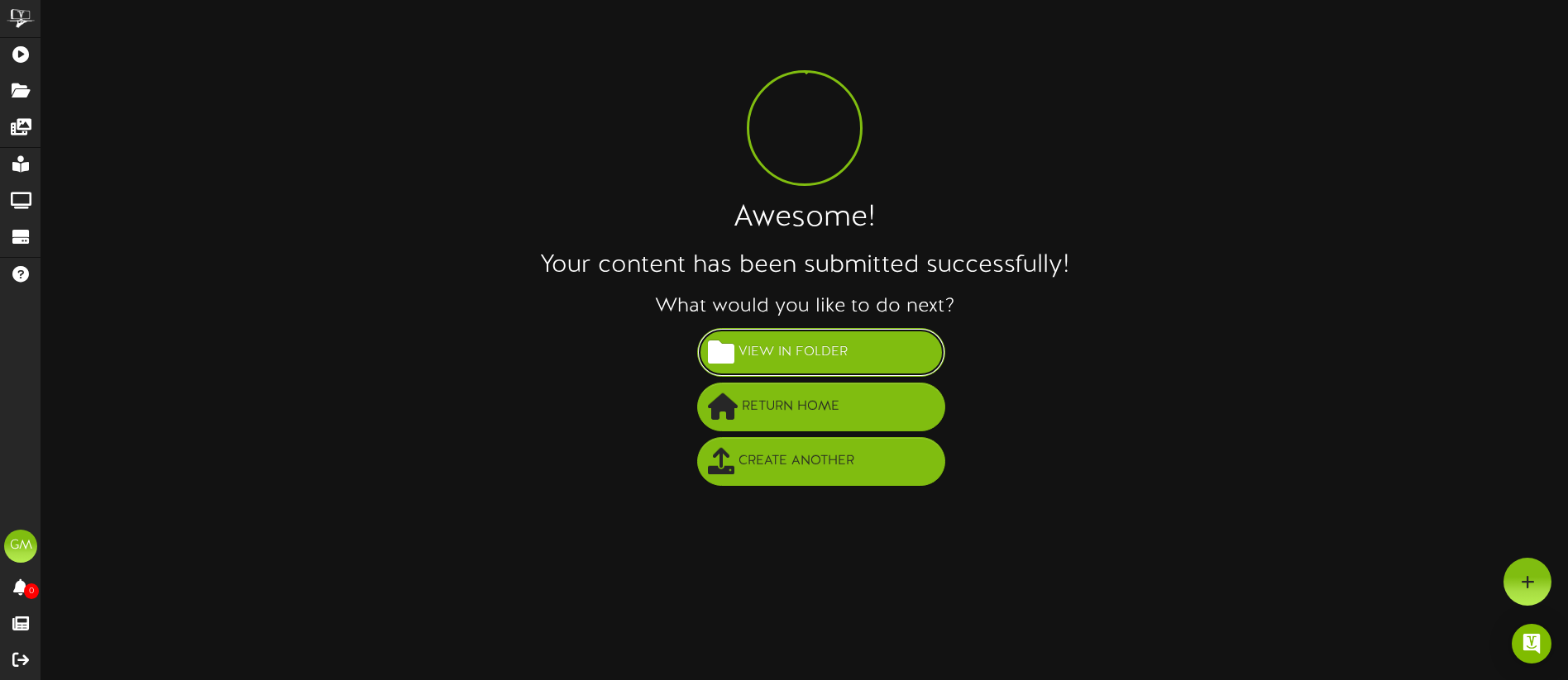
click at [775, 344] on span "View in Folder" at bounding box center [793, 352] width 117 height 27
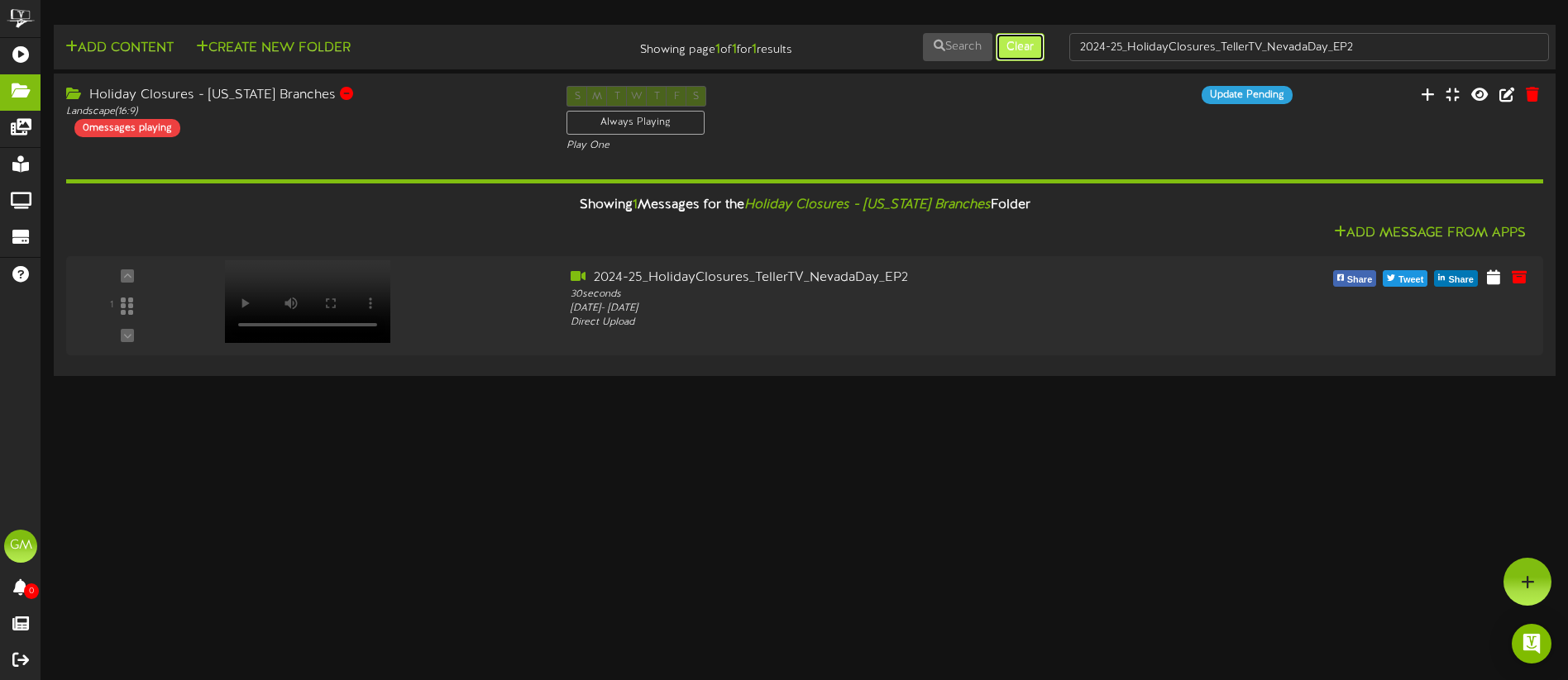
click at [1016, 57] on button "Clear" at bounding box center [1019, 47] width 48 height 28
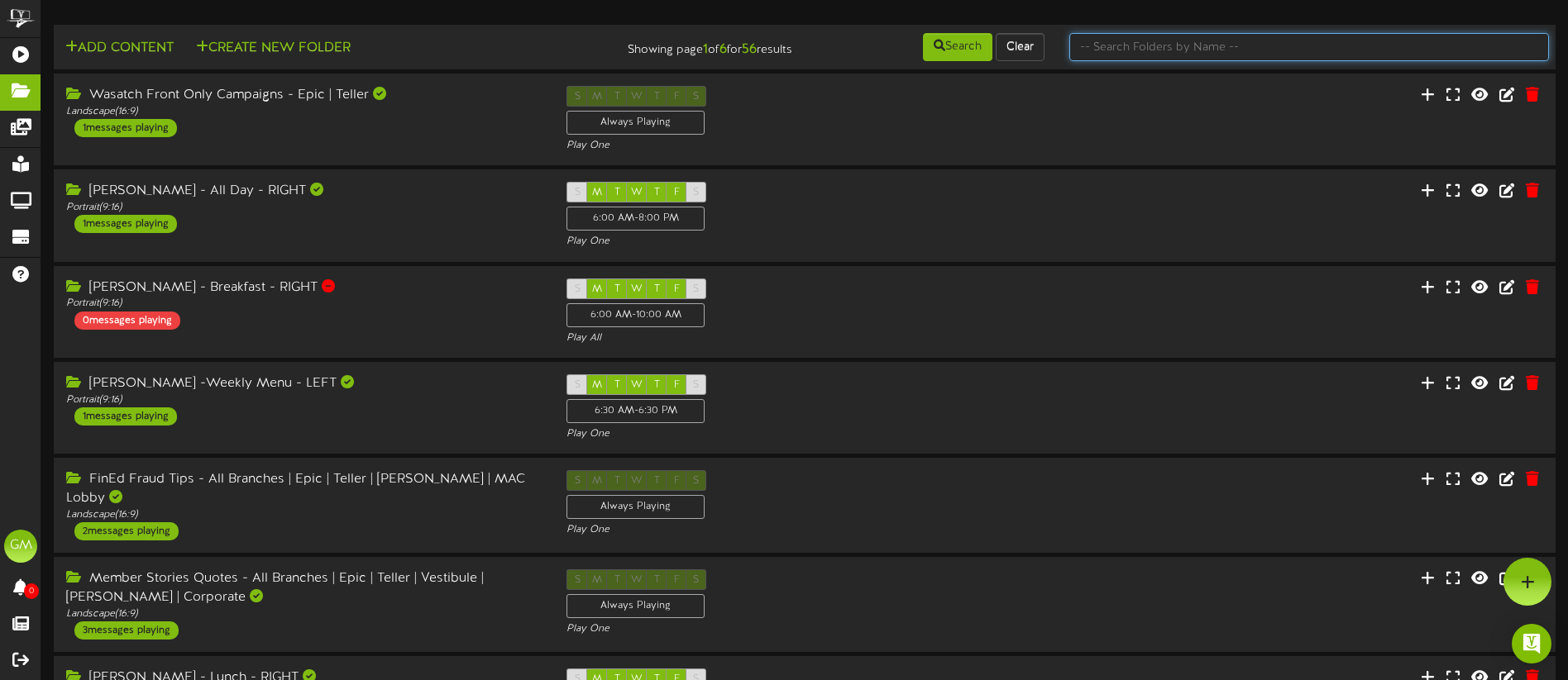
click at [1163, 45] on input "text" at bounding box center [1309, 47] width 480 height 28
type input "fraud"
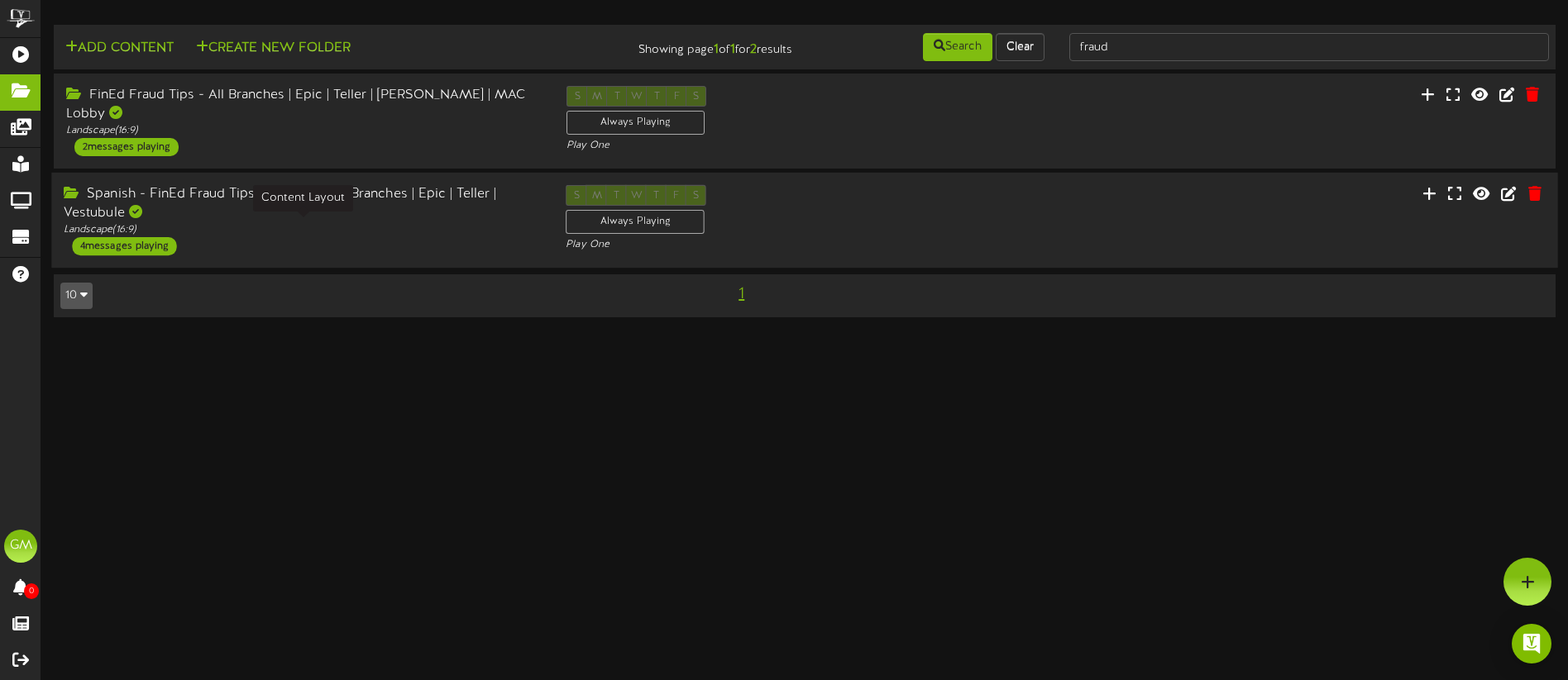
click at [396, 232] on div "Landscape ( 16:9 )" at bounding box center [302, 230] width 477 height 14
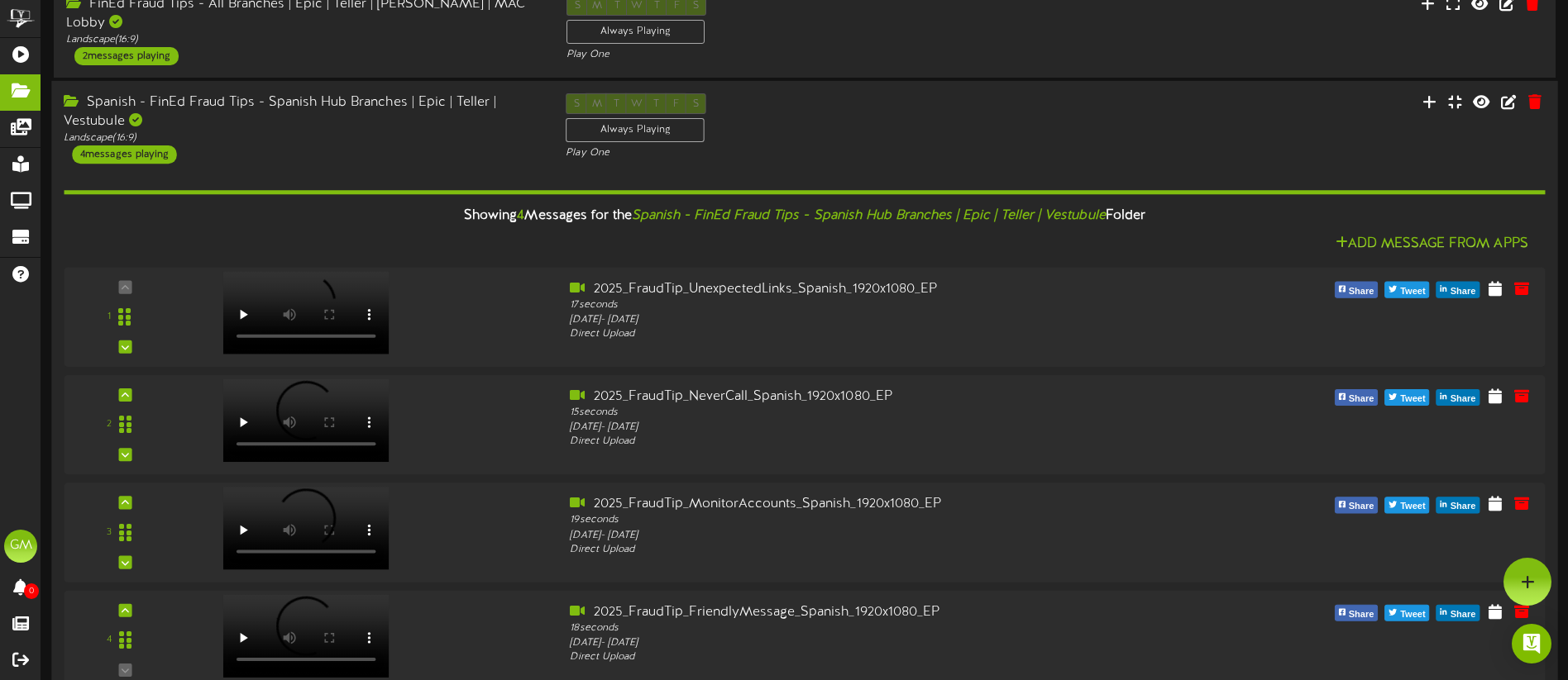
scroll to position [51, 0]
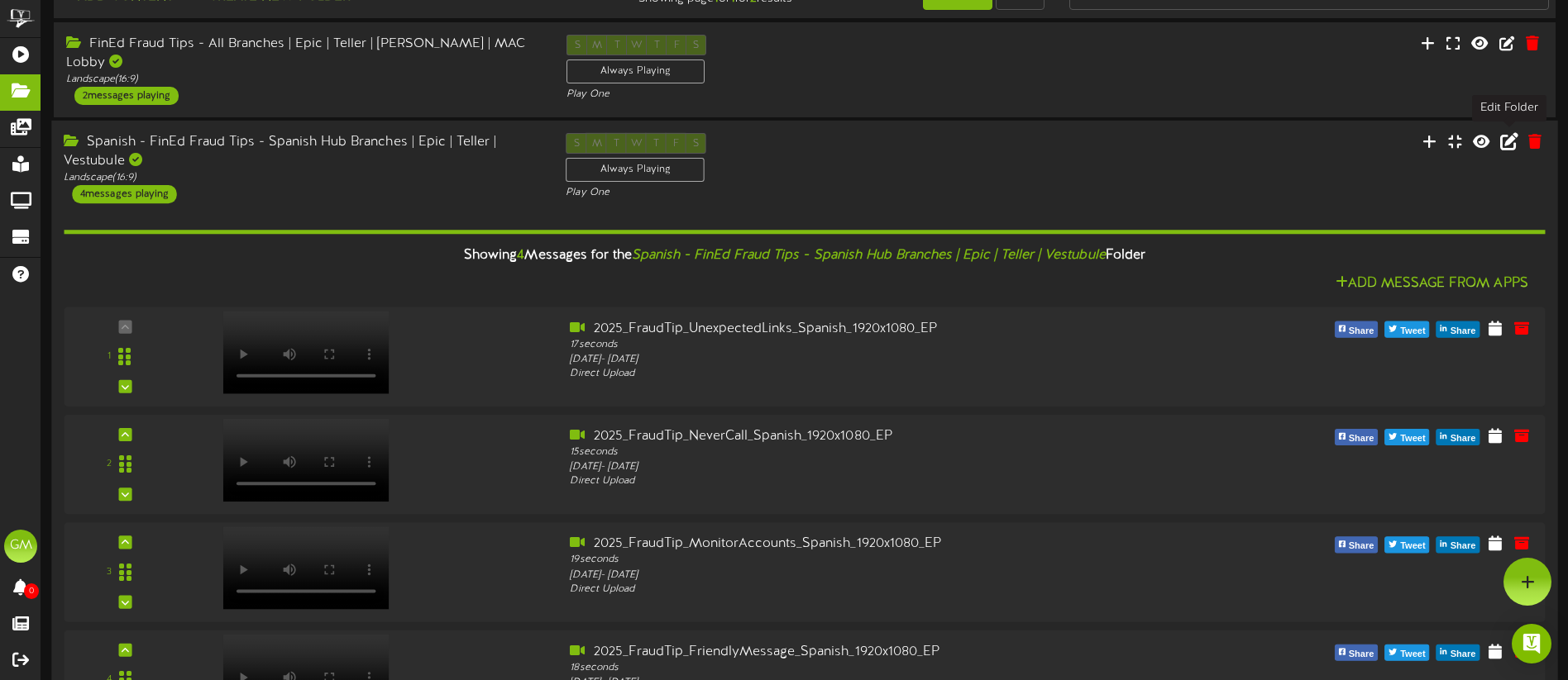
click at [1512, 138] on icon at bounding box center [1509, 140] width 18 height 18
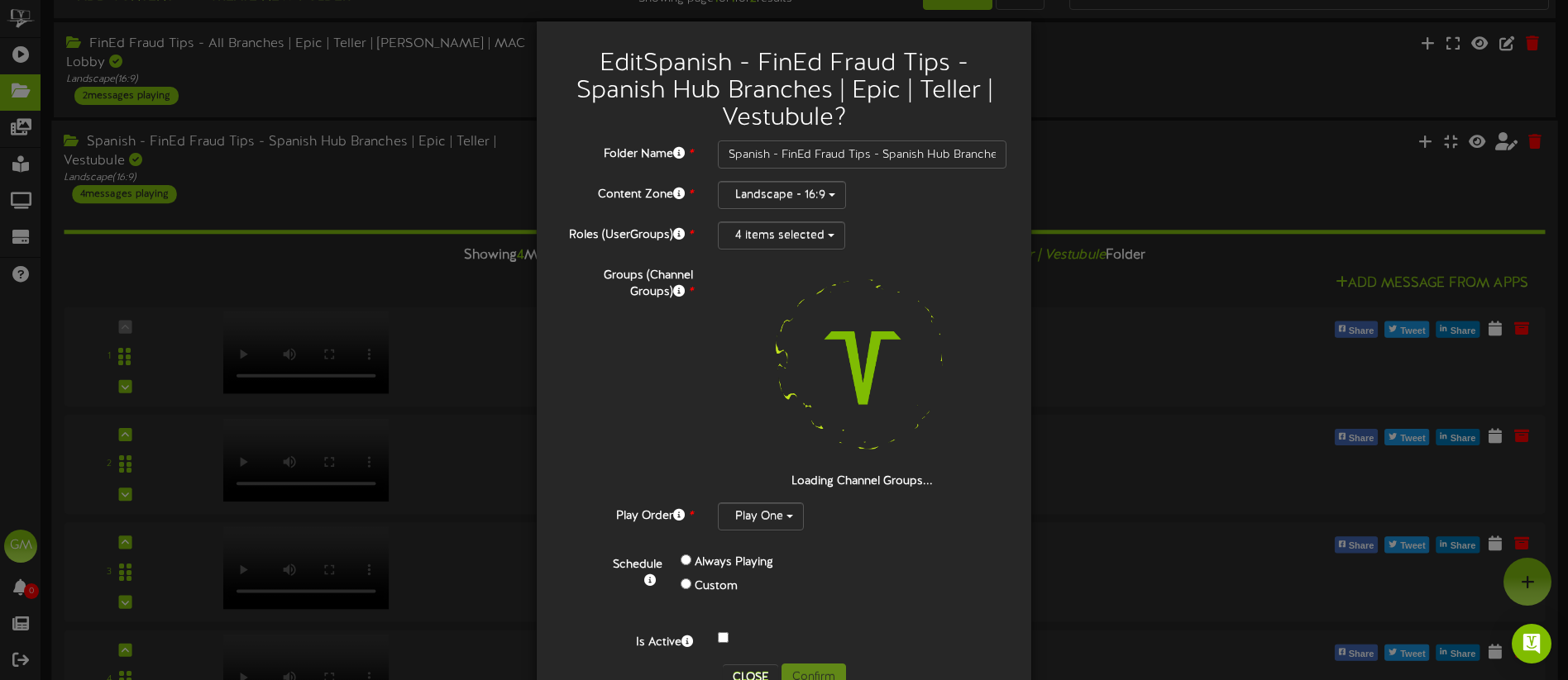
scroll to position [53, 0]
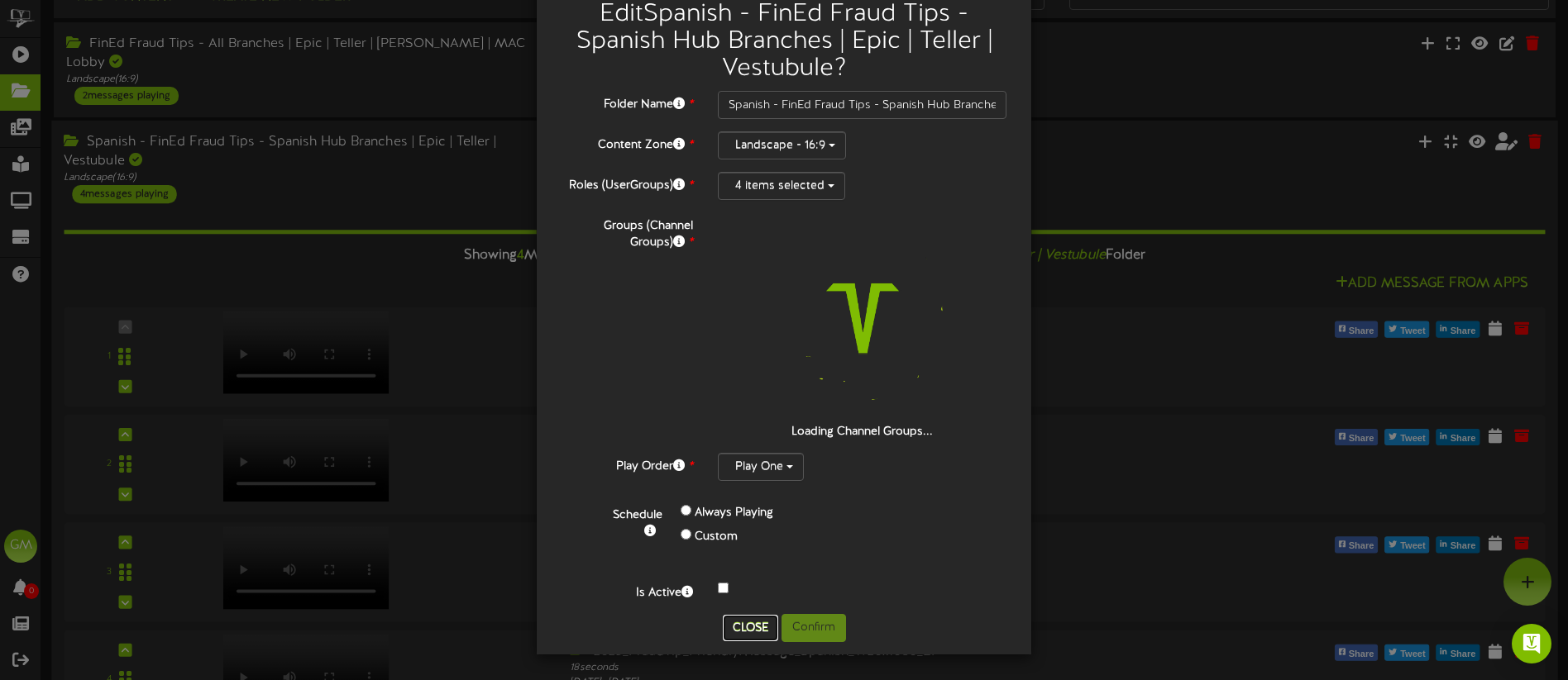
click at [745, 634] on button "Close" at bounding box center [750, 627] width 55 height 26
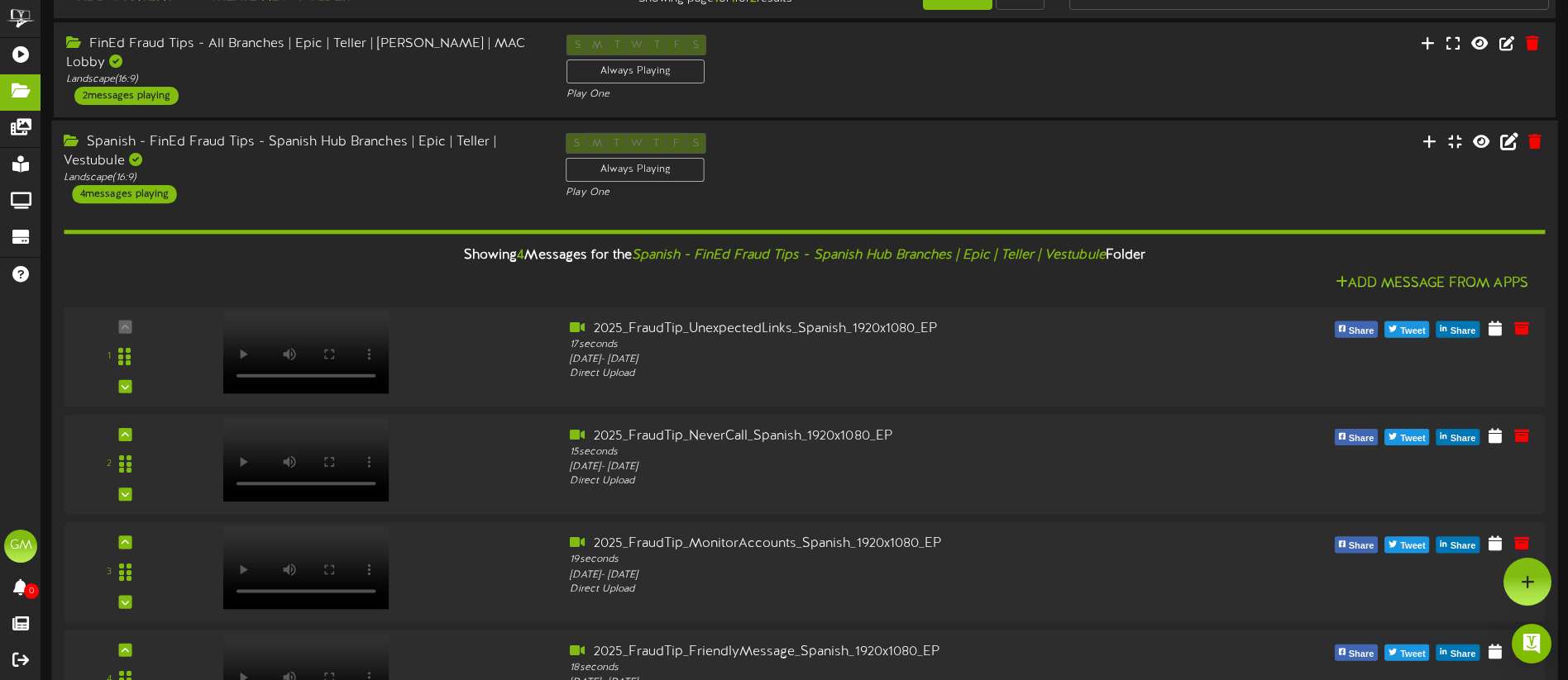
click at [1099, 157] on div "Spanish - FinEd Fraud Tips - Spanish Hub Branches | Epic | Teller | Vestubule L…" at bounding box center [804, 168] width 1506 height 70
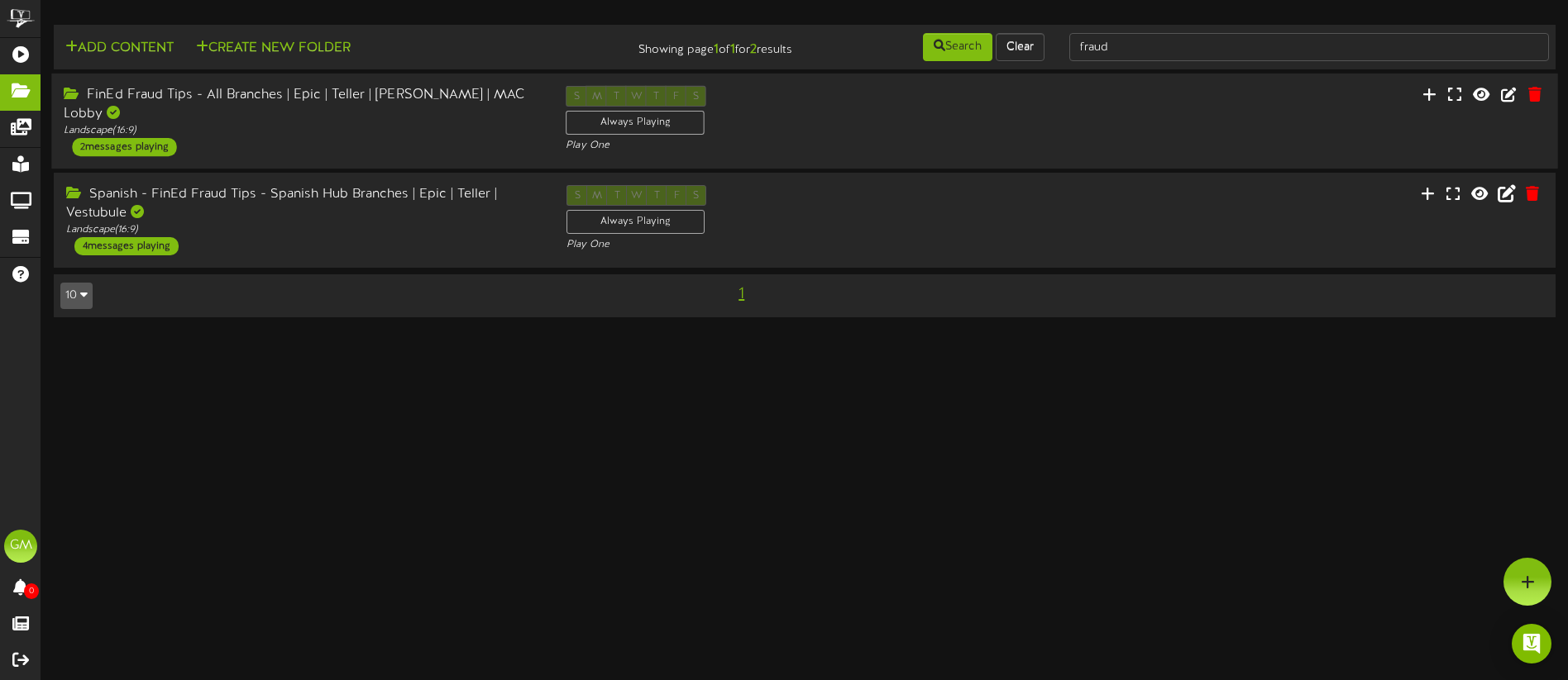
click at [1165, 120] on div "FinEd Fraud Tips - All Branches | Epic | Teller | [PERSON_NAME] | MAC Lobby Lan…" at bounding box center [804, 121] width 1506 height 70
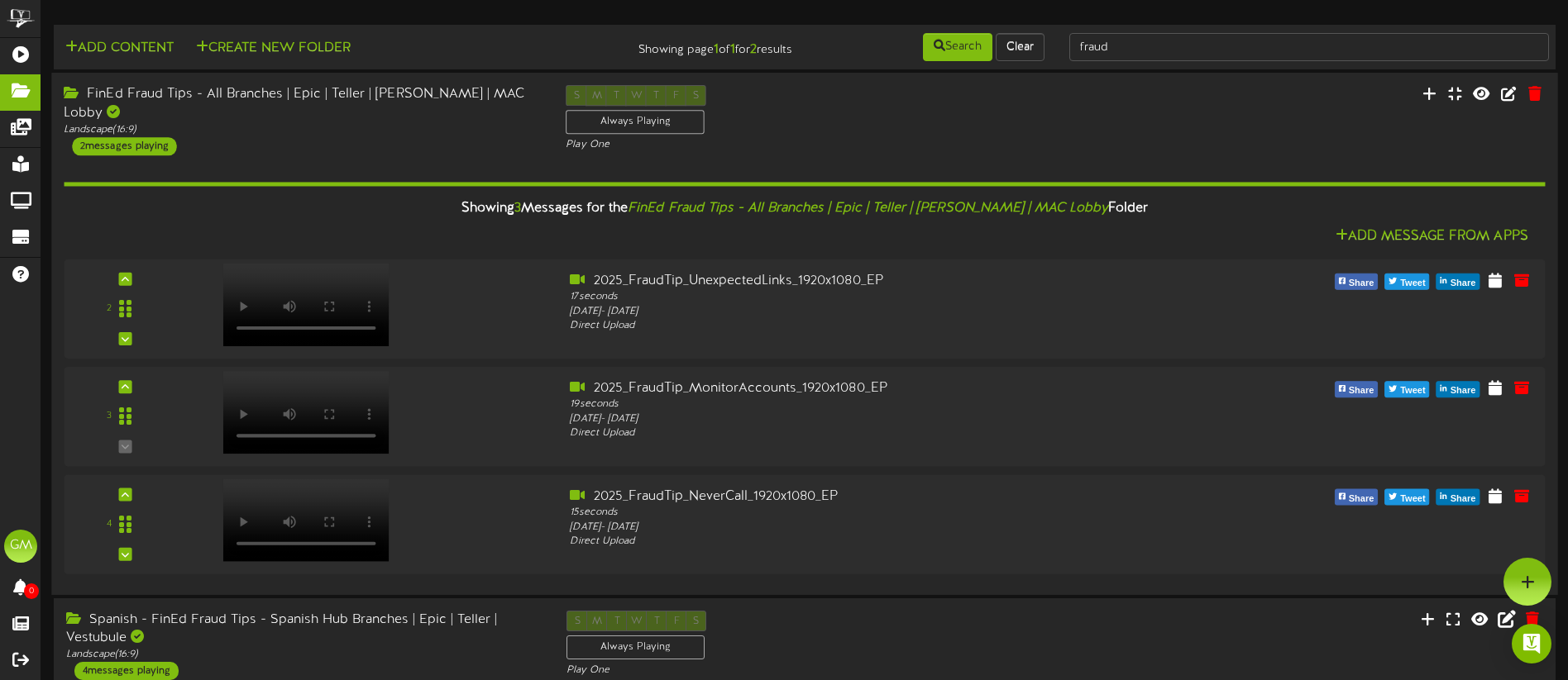
click at [942, 121] on div "S M T W T F S Always Playing Play One" at bounding box center [804, 119] width 502 height 68
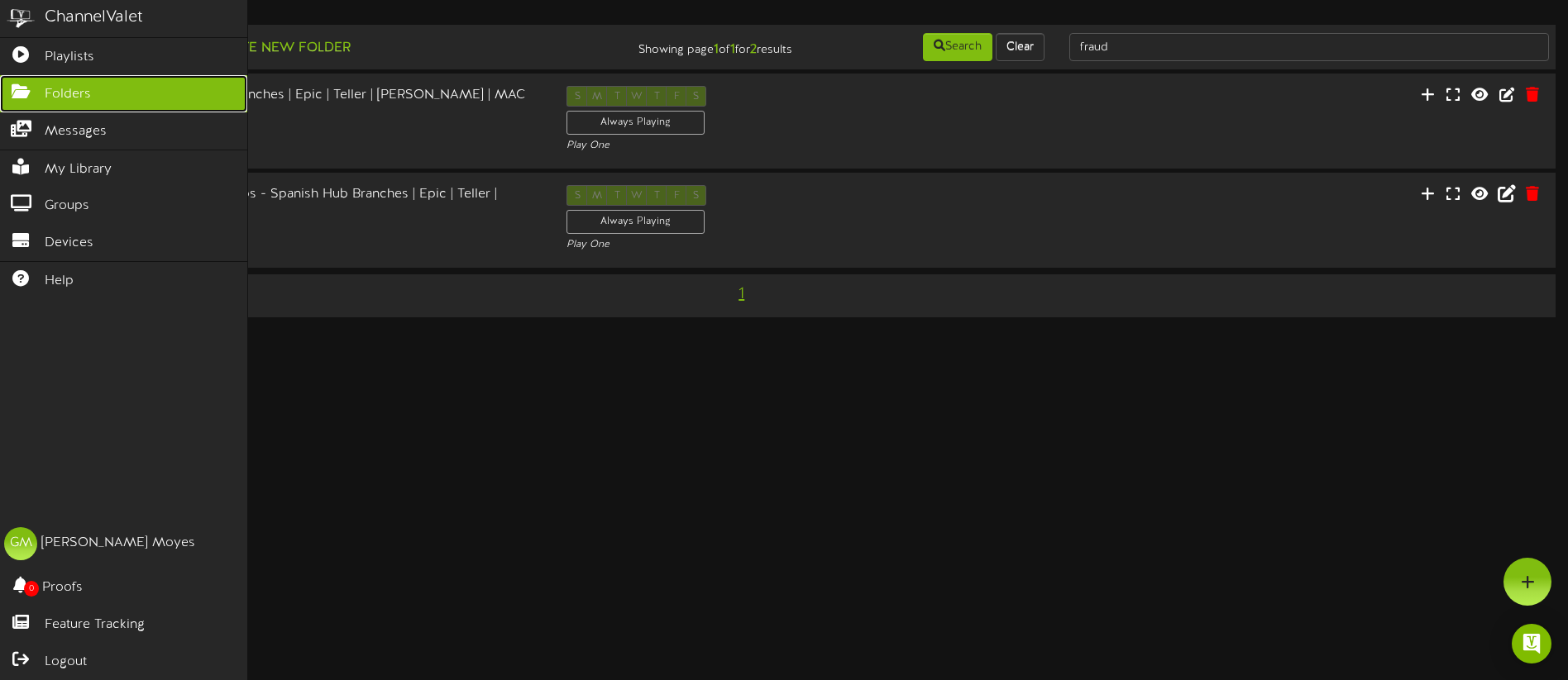
click at [76, 93] on span "Folders" at bounding box center [68, 94] width 47 height 19
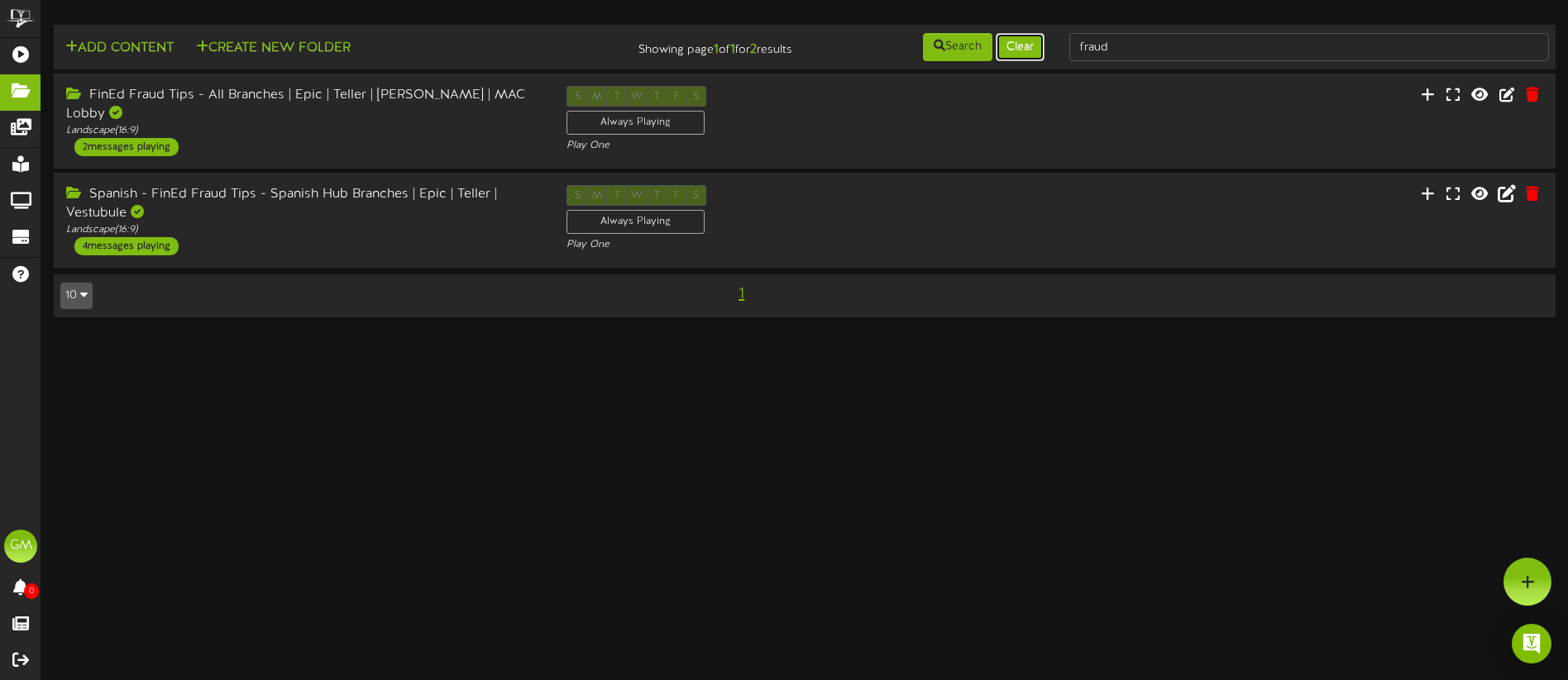
click at [1019, 50] on button "Clear" at bounding box center [1019, 47] width 48 height 28
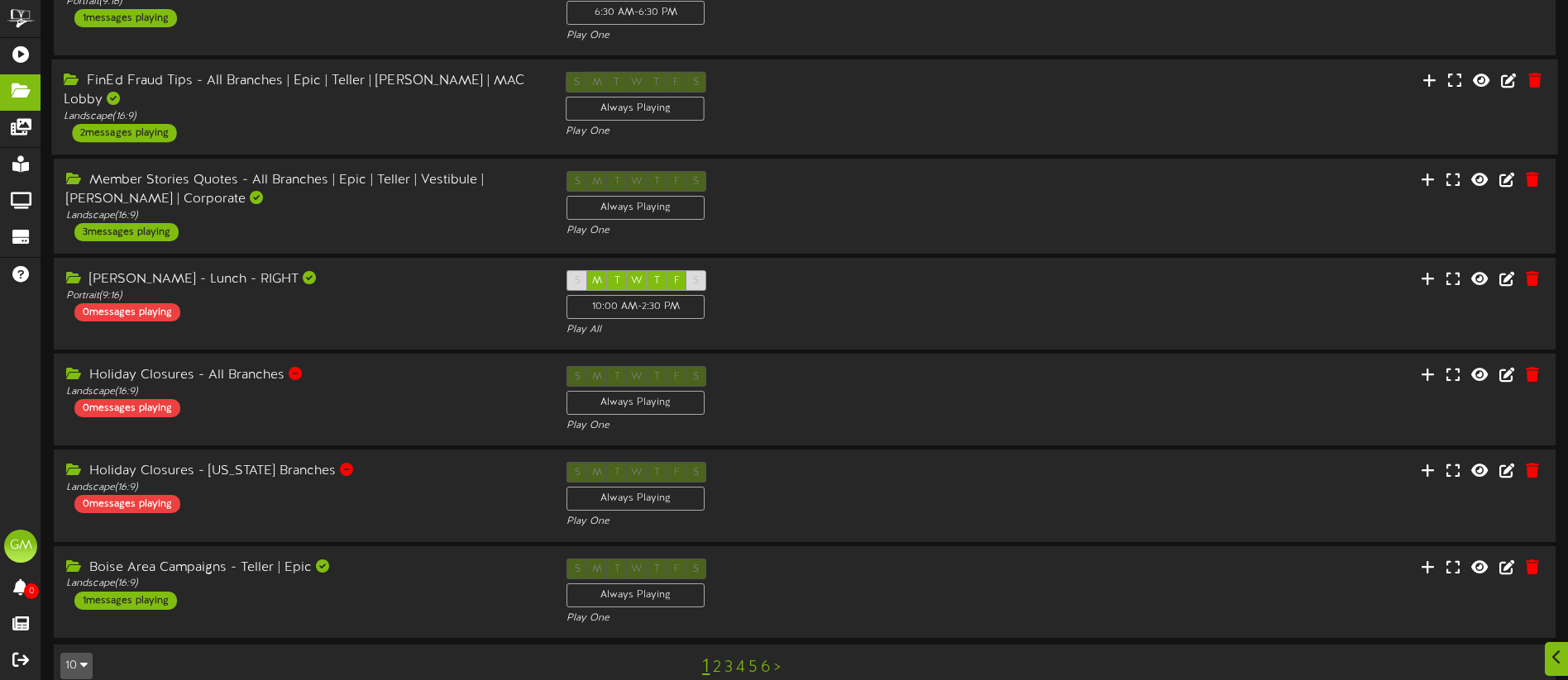
scroll to position [422, 0]
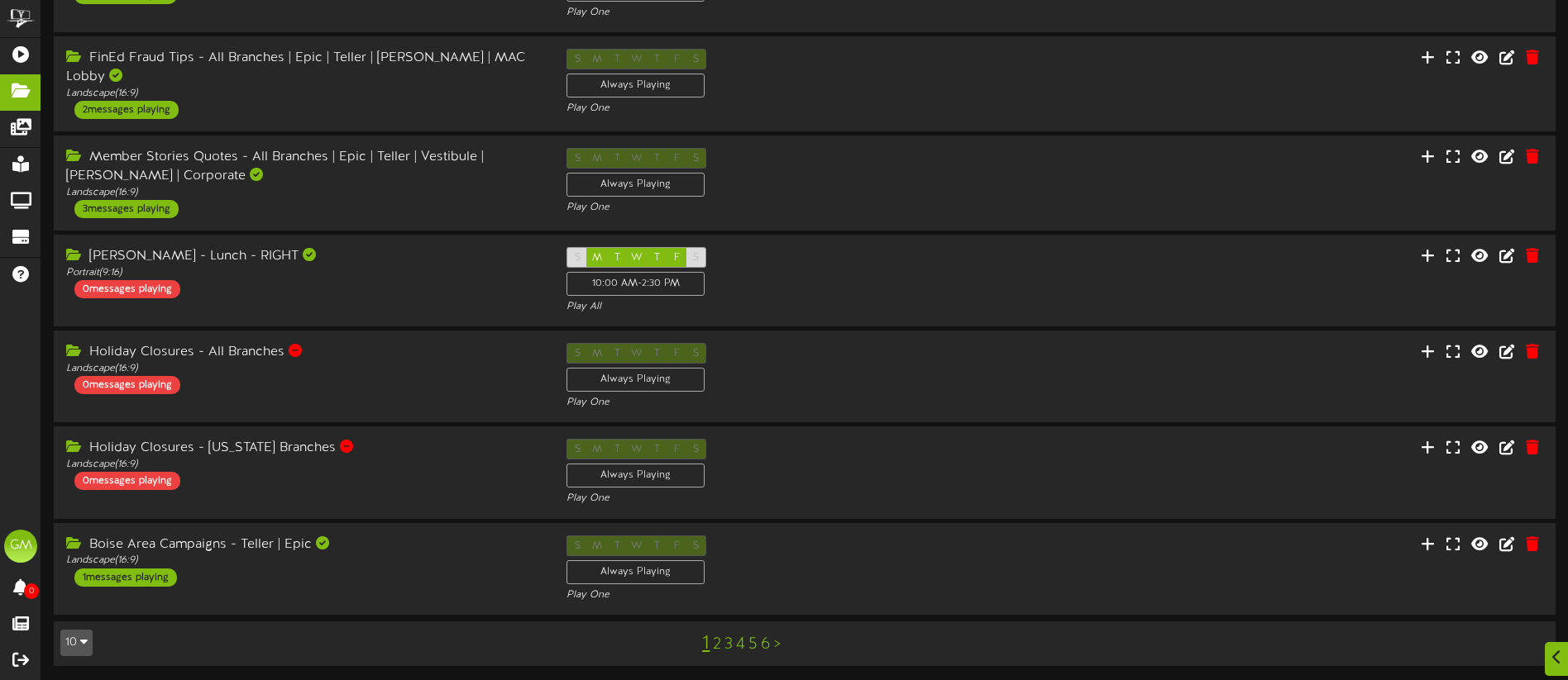
click at [718, 641] on link "2" at bounding box center [717, 644] width 8 height 18
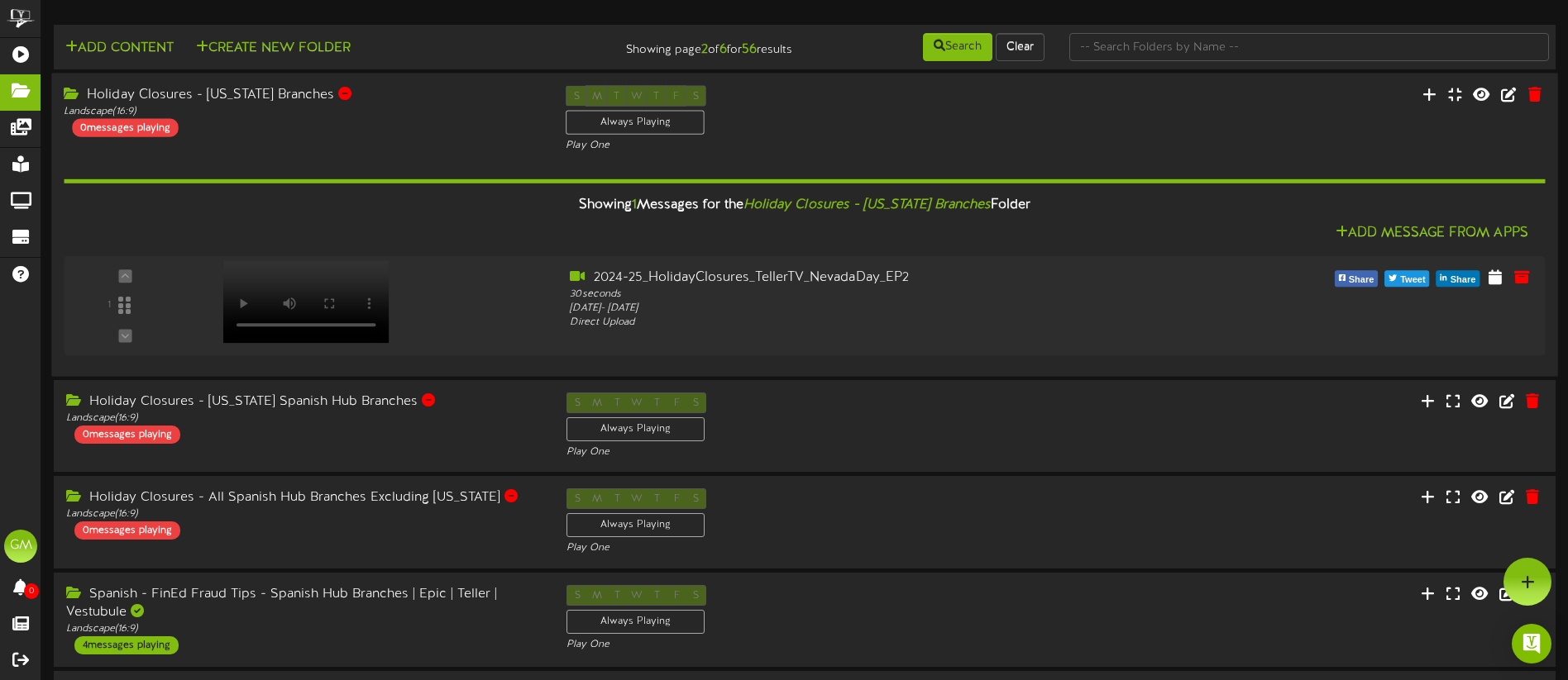
click at [461, 121] on div "Holiday Closures - [US_STATE] Branches Landscape ( 16:9 ) 0 messages playing" at bounding box center [302, 110] width 502 height 51
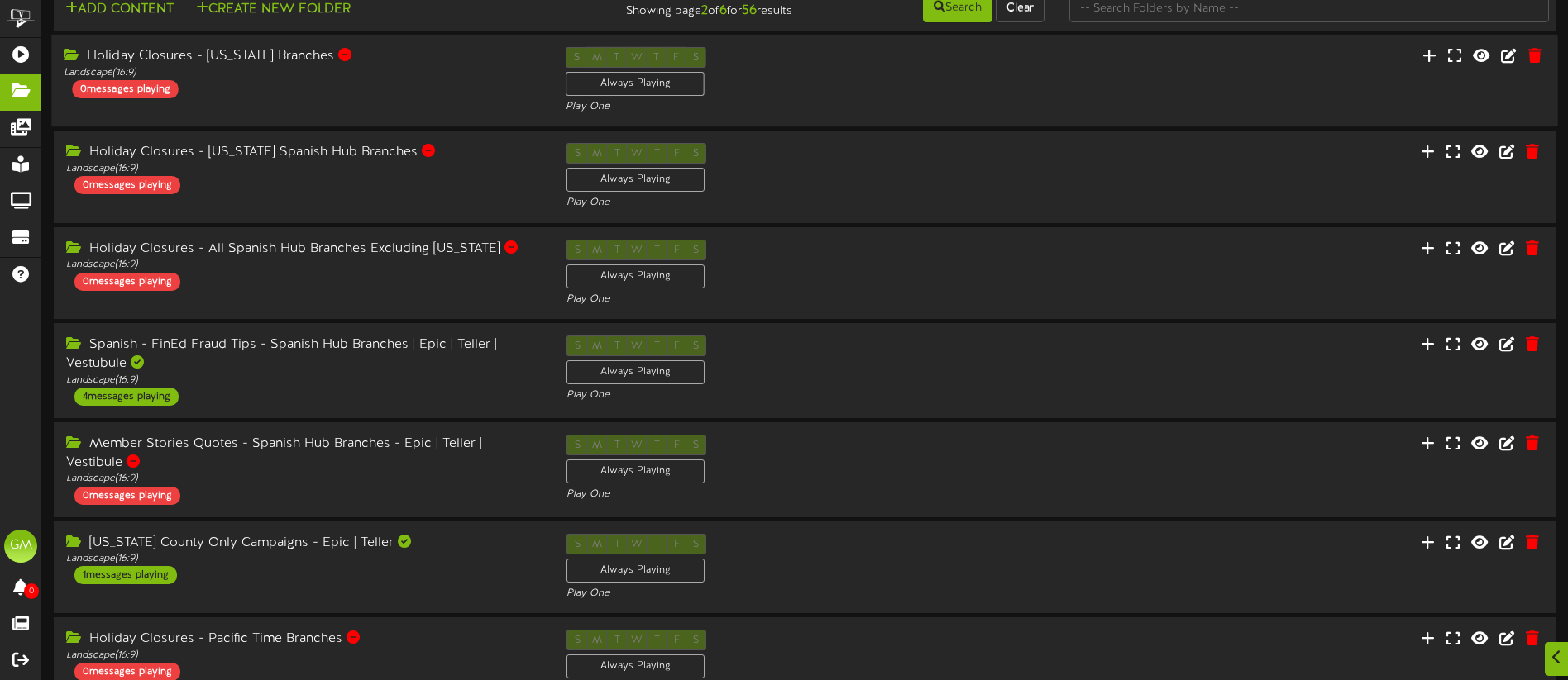
scroll to position [41, 0]
click at [472, 174] on div "Holiday Closures - [US_STATE] Spanish Hub Branches Landscape ( 16:9 ) 0 message…" at bounding box center [302, 166] width 502 height 51
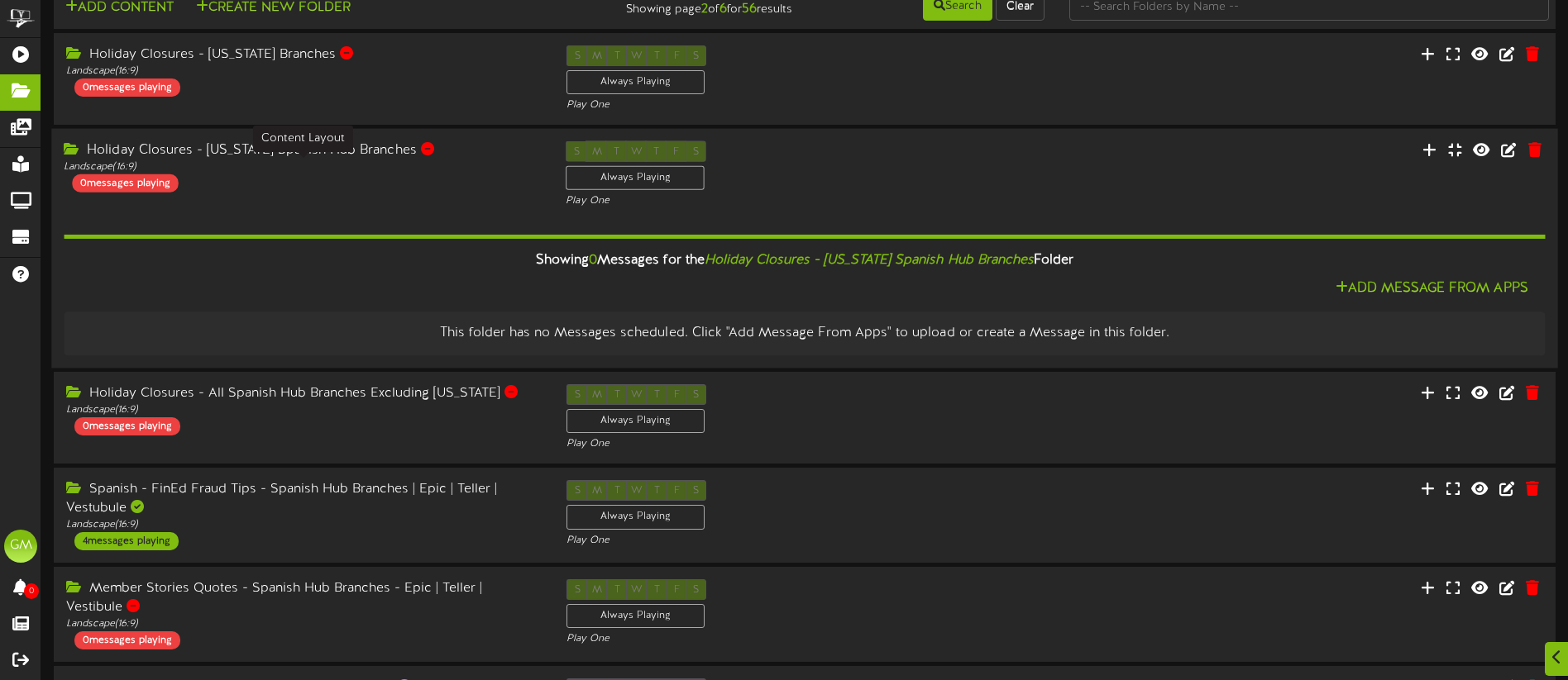
click at [475, 168] on div "Landscape ( 16:9 )" at bounding box center [302, 167] width 477 height 14
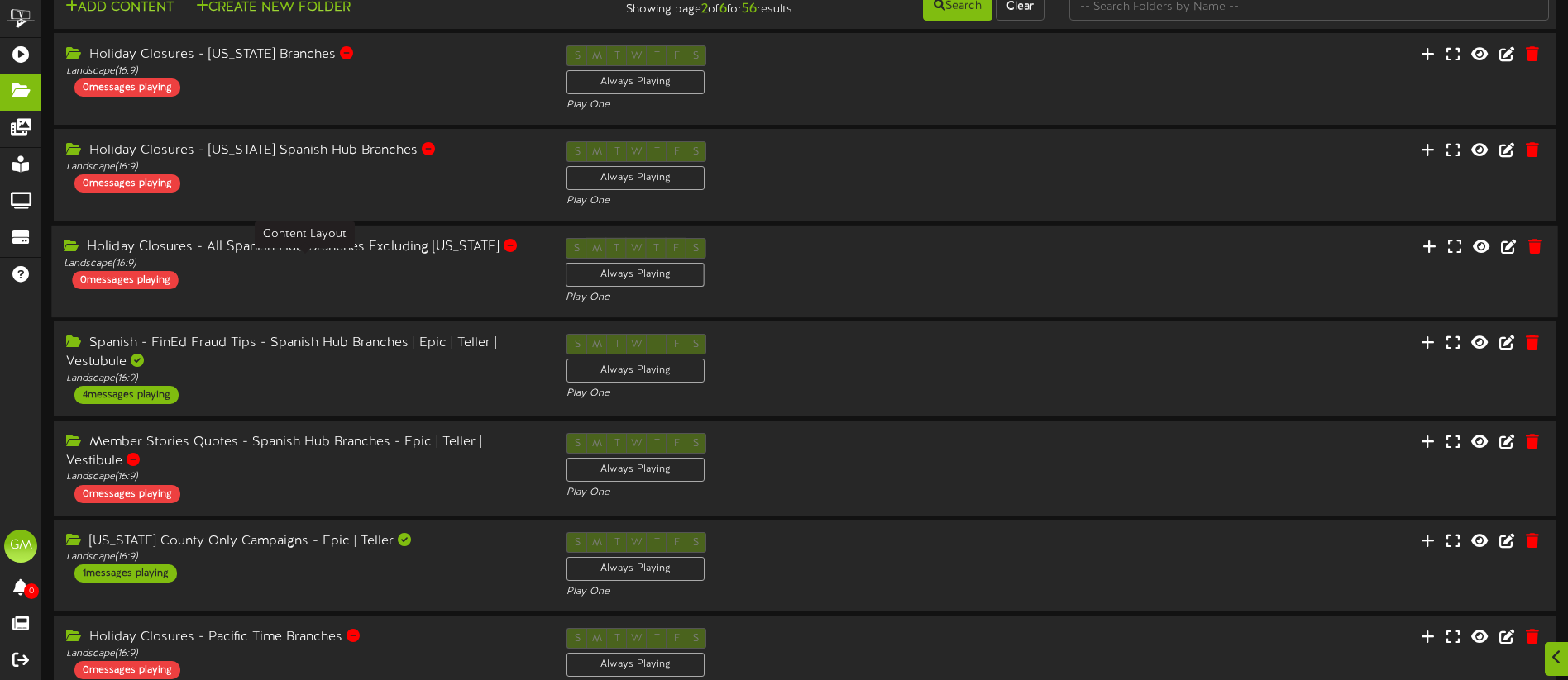
click at [421, 261] on div "Landscape ( 16:9 )" at bounding box center [302, 263] width 477 height 14
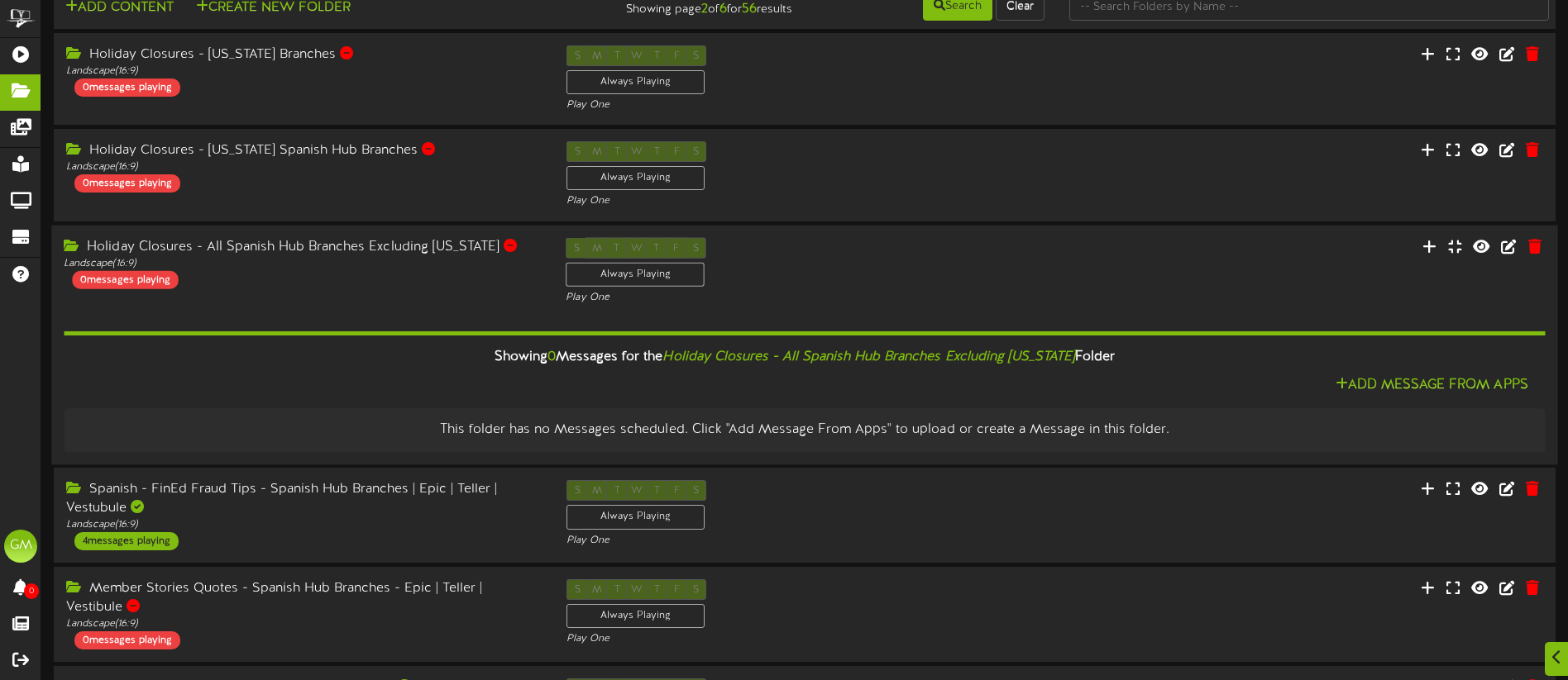
click at [377, 282] on div "Holiday Closures - All Spanish Hub Branches Excluding [US_STATE] Landscape ( 16…" at bounding box center [302, 262] width 502 height 51
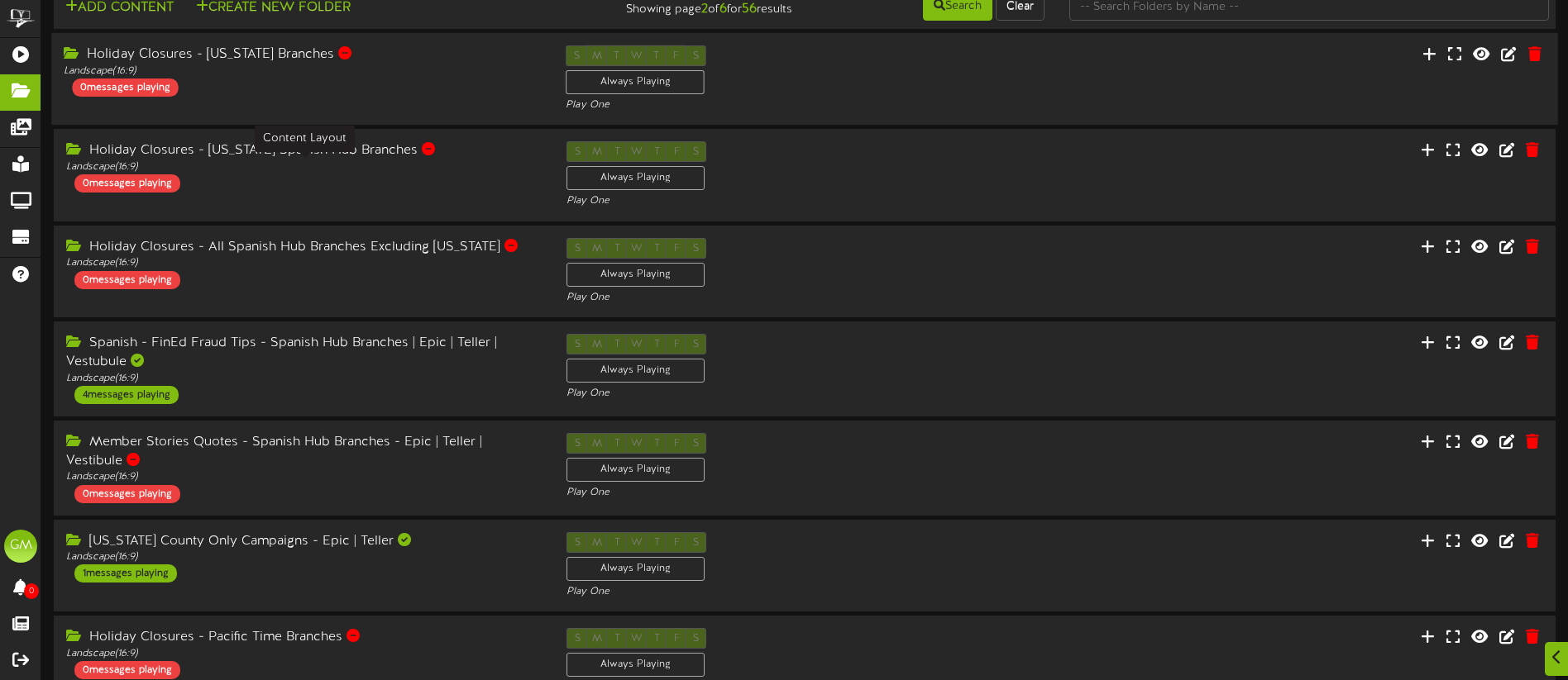
scroll to position [0, 0]
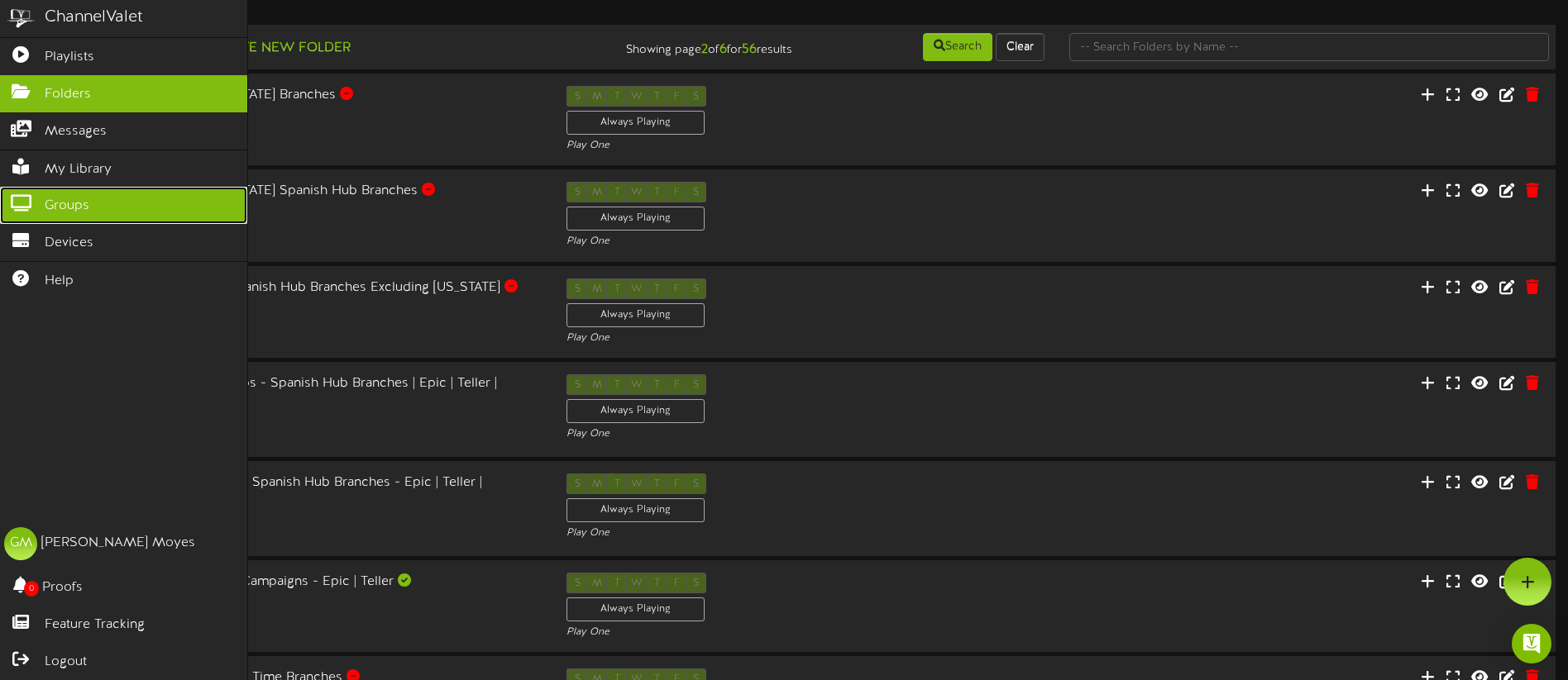
click at [74, 204] on span "Groups" at bounding box center [67, 206] width 45 height 19
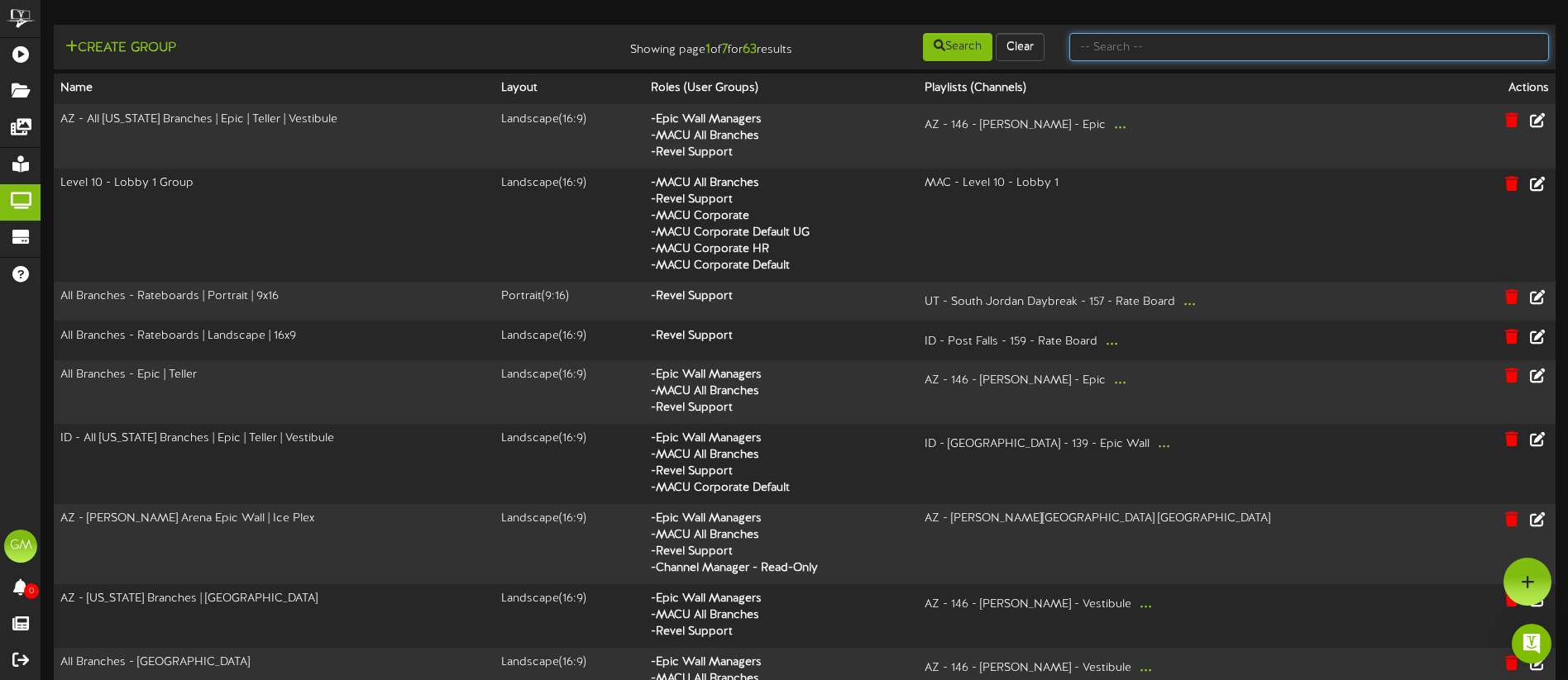
click at [1131, 54] on input "text" at bounding box center [1309, 47] width 480 height 28
type input "Spanish"
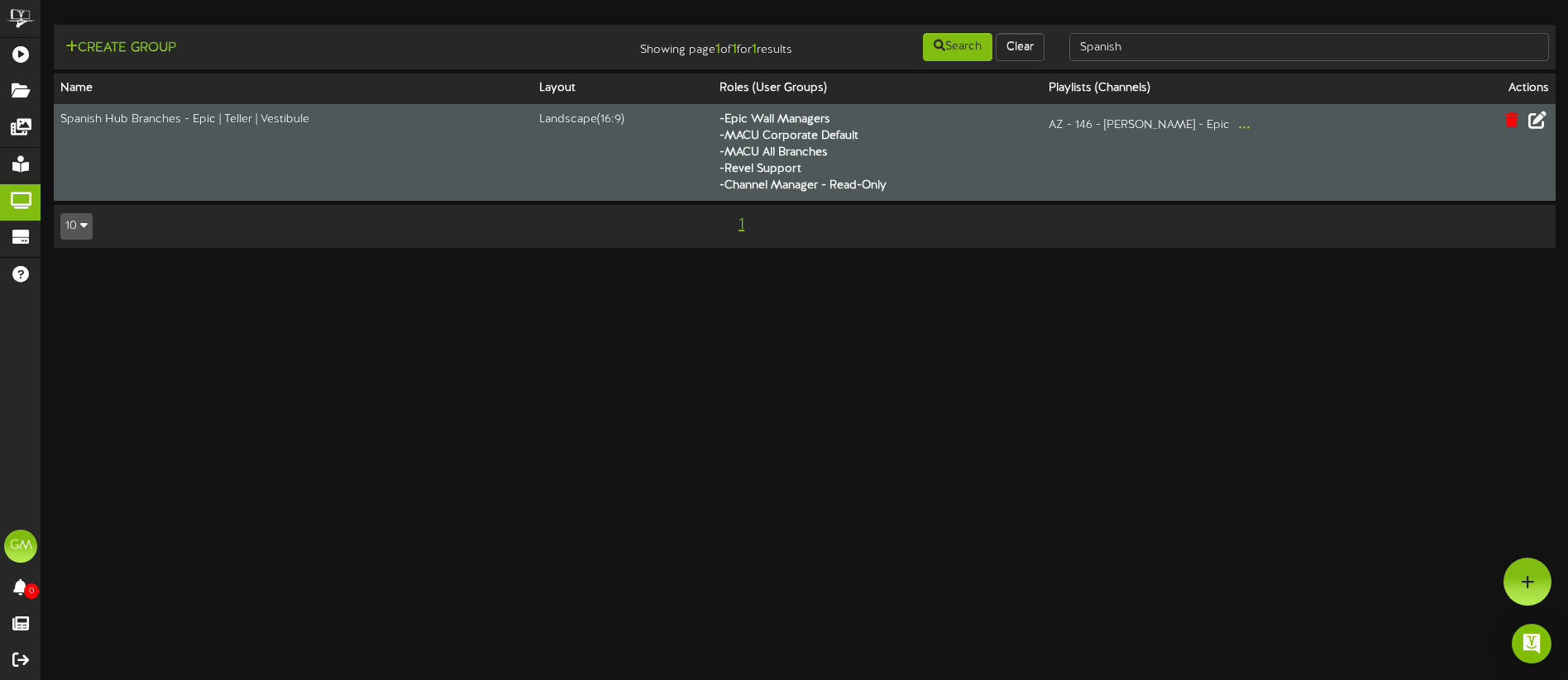
click at [1531, 120] on icon at bounding box center [1537, 119] width 18 height 18
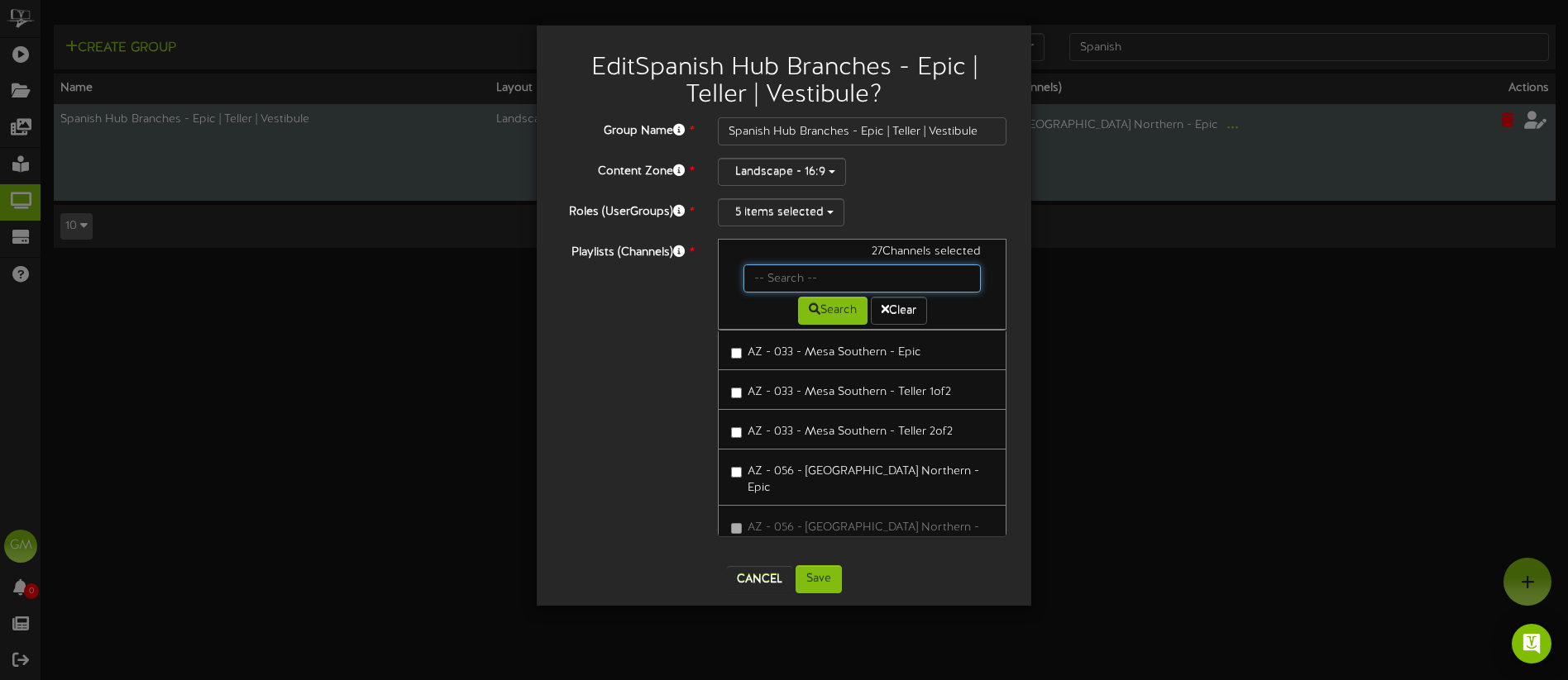
click at [871, 282] on input "text" at bounding box center [861, 278] width 237 height 28
type input "[GEOGRAPHIC_DATA]"
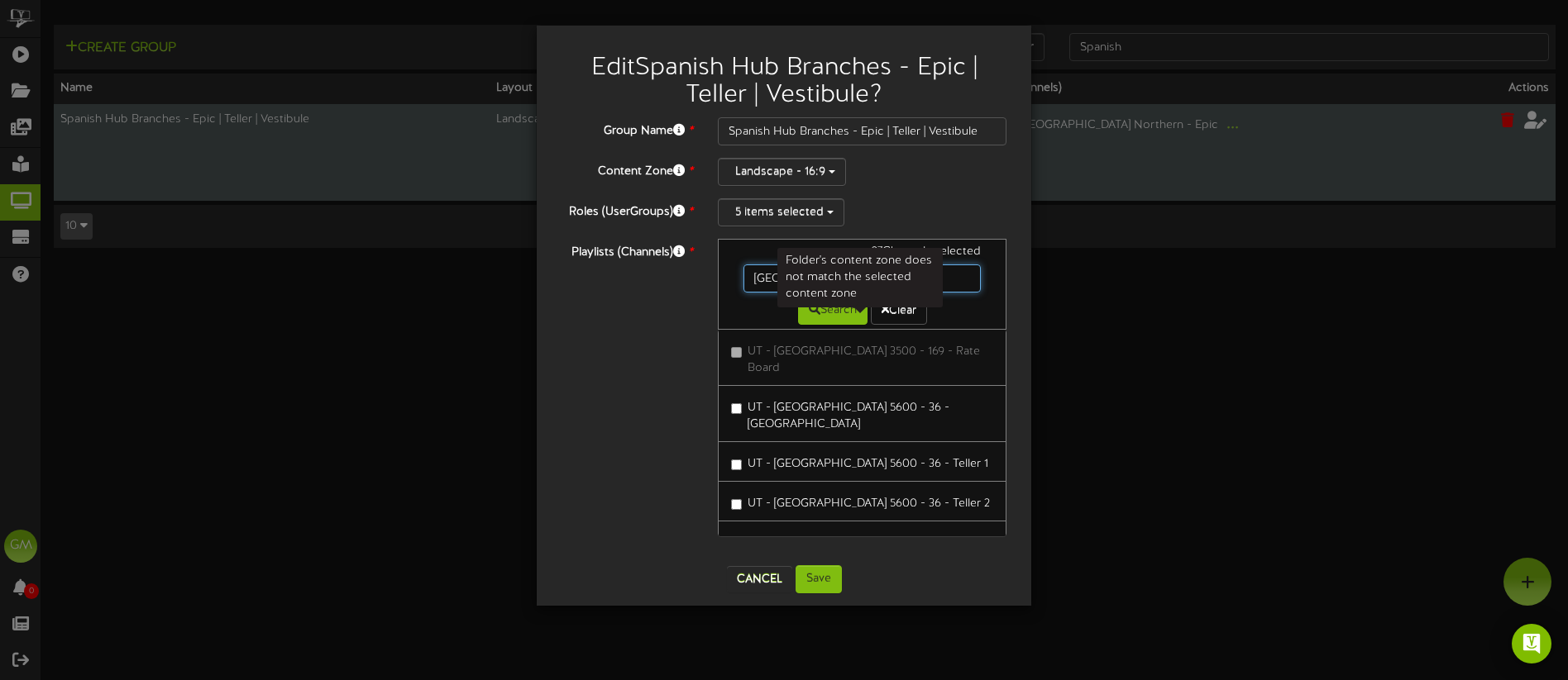
scroll to position [72, 0]
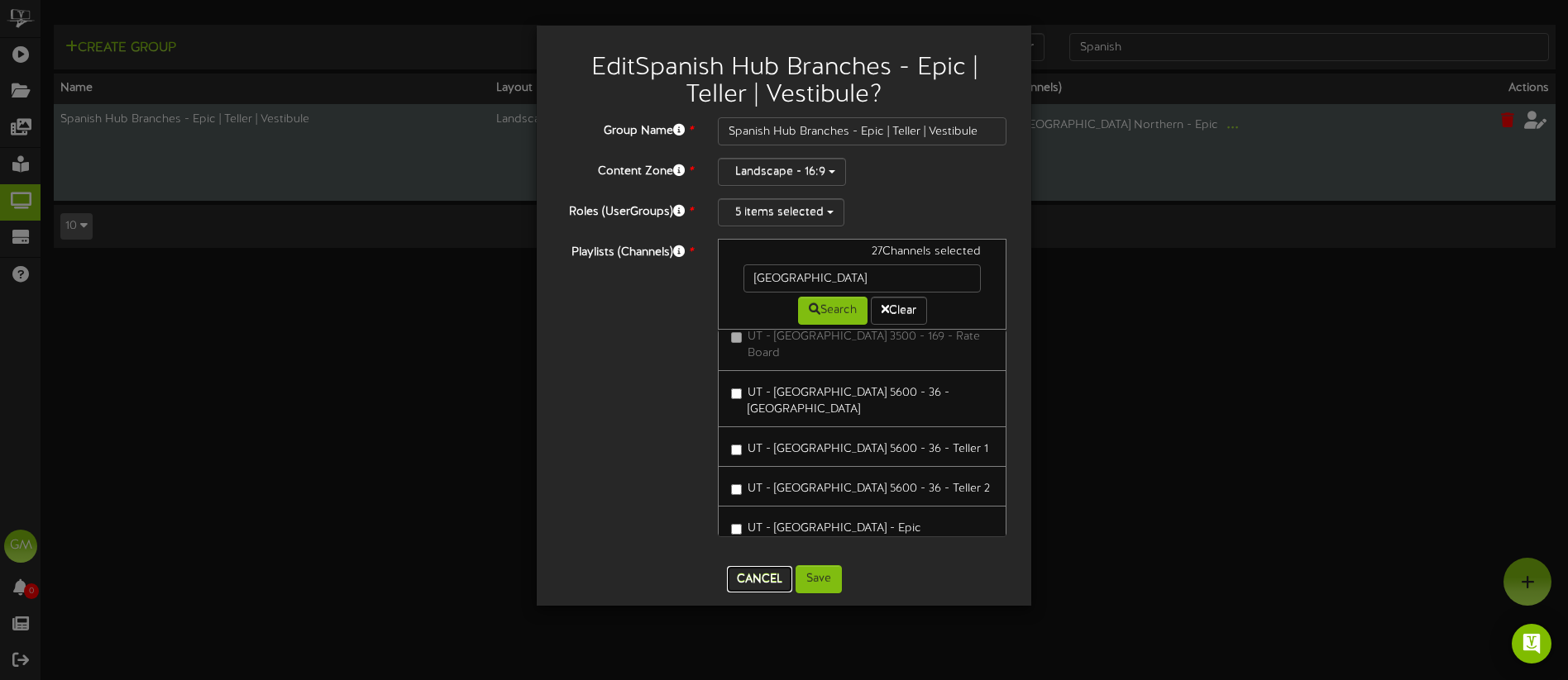
click at [760, 576] on button "Cancel" at bounding box center [759, 579] width 65 height 26
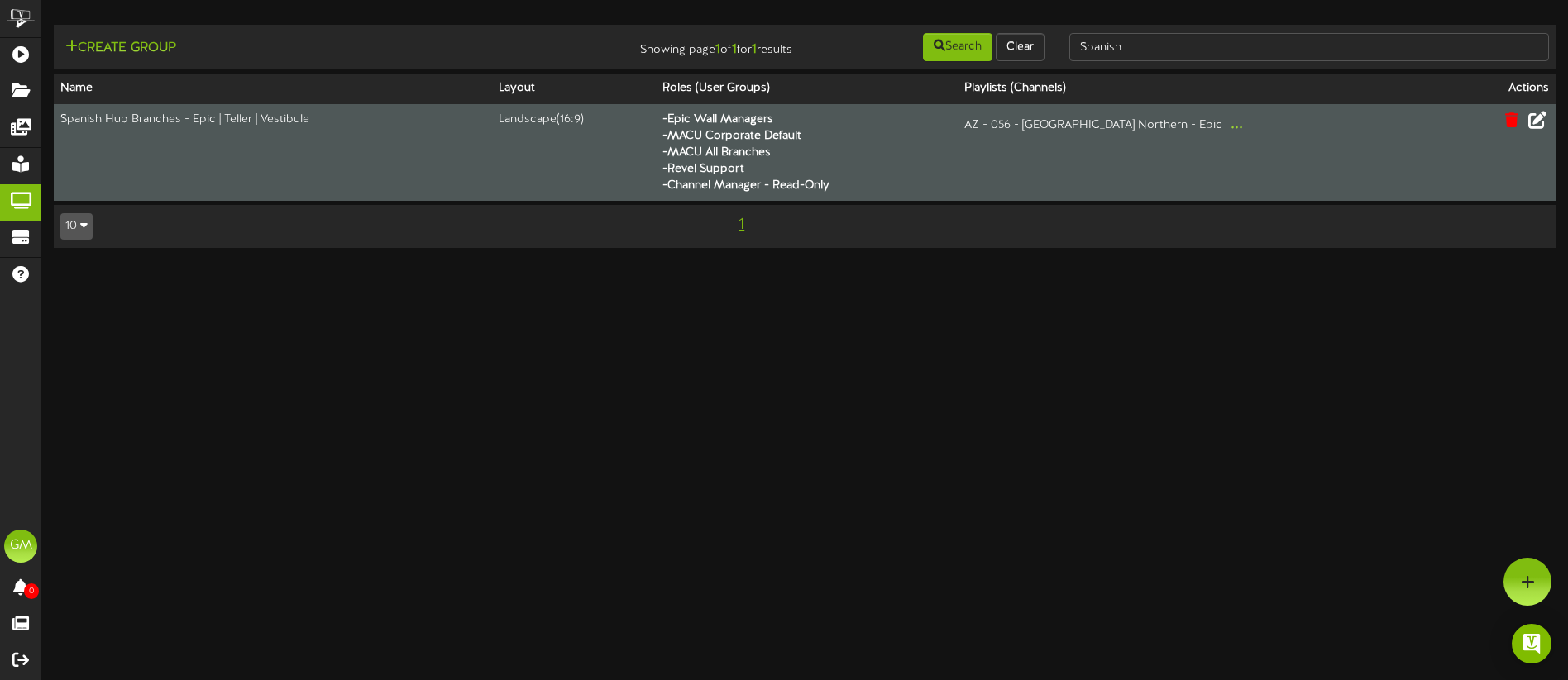
click at [1533, 123] on icon at bounding box center [1537, 119] width 18 height 18
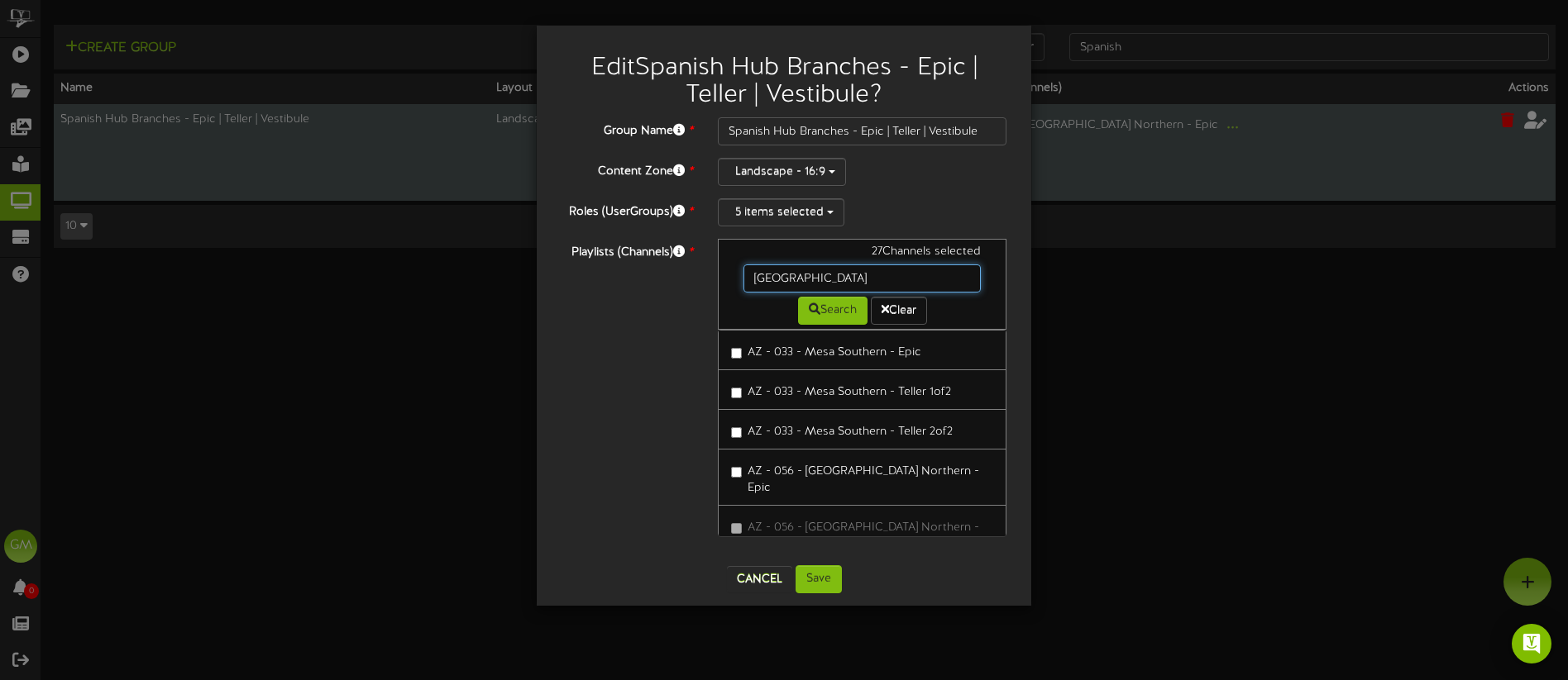
drag, startPoint x: 820, startPoint y: 274, endPoint x: 847, endPoint y: 281, distance: 27.9
click at [820, 274] on input "[GEOGRAPHIC_DATA]" at bounding box center [861, 278] width 237 height 28
click at [687, 289] on div "Playlists (Channels) * 27 Channels selected [GEOGRAPHIC_DATA] Search Clear AZ -…" at bounding box center [783, 396] width 470 height 314
type input "W"
type input "[PERSON_NAME]"
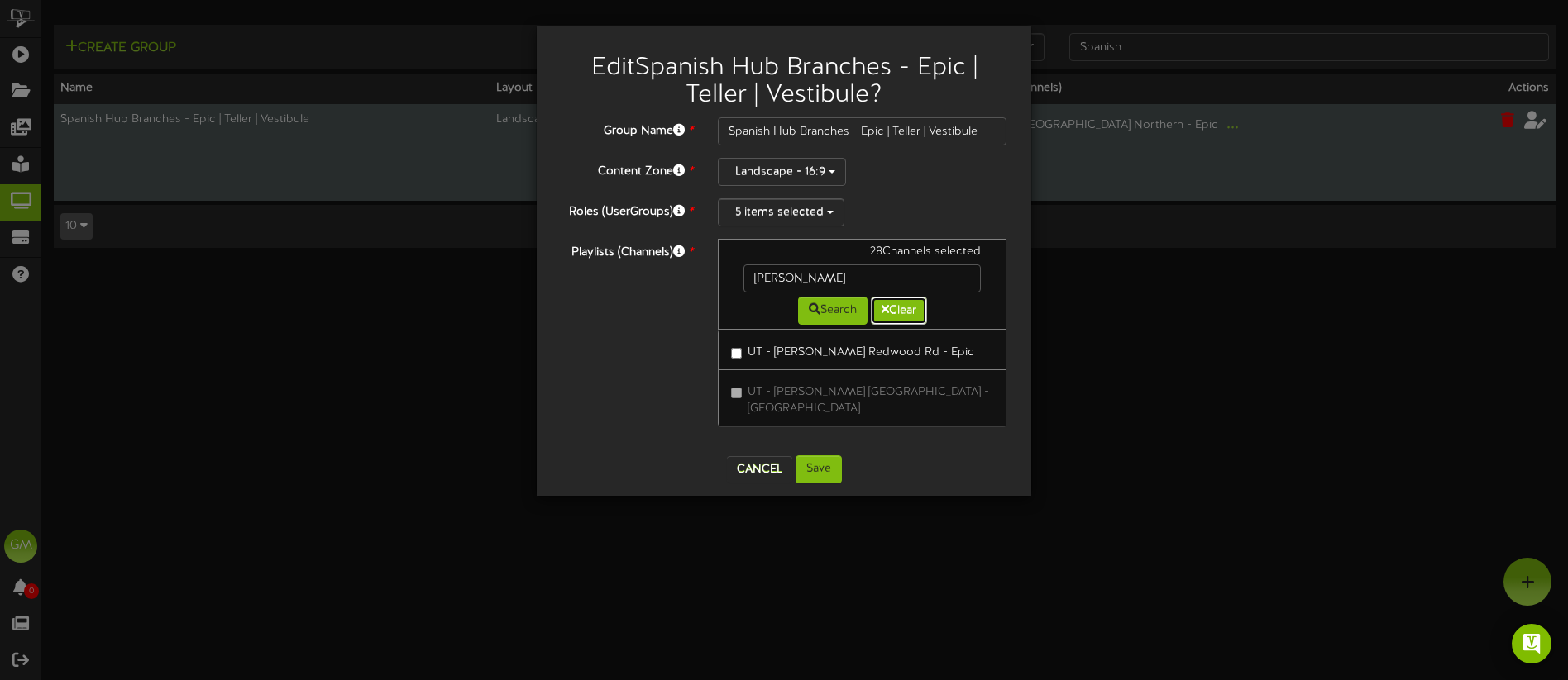
click at [905, 312] on button "Clear" at bounding box center [899, 311] width 56 height 28
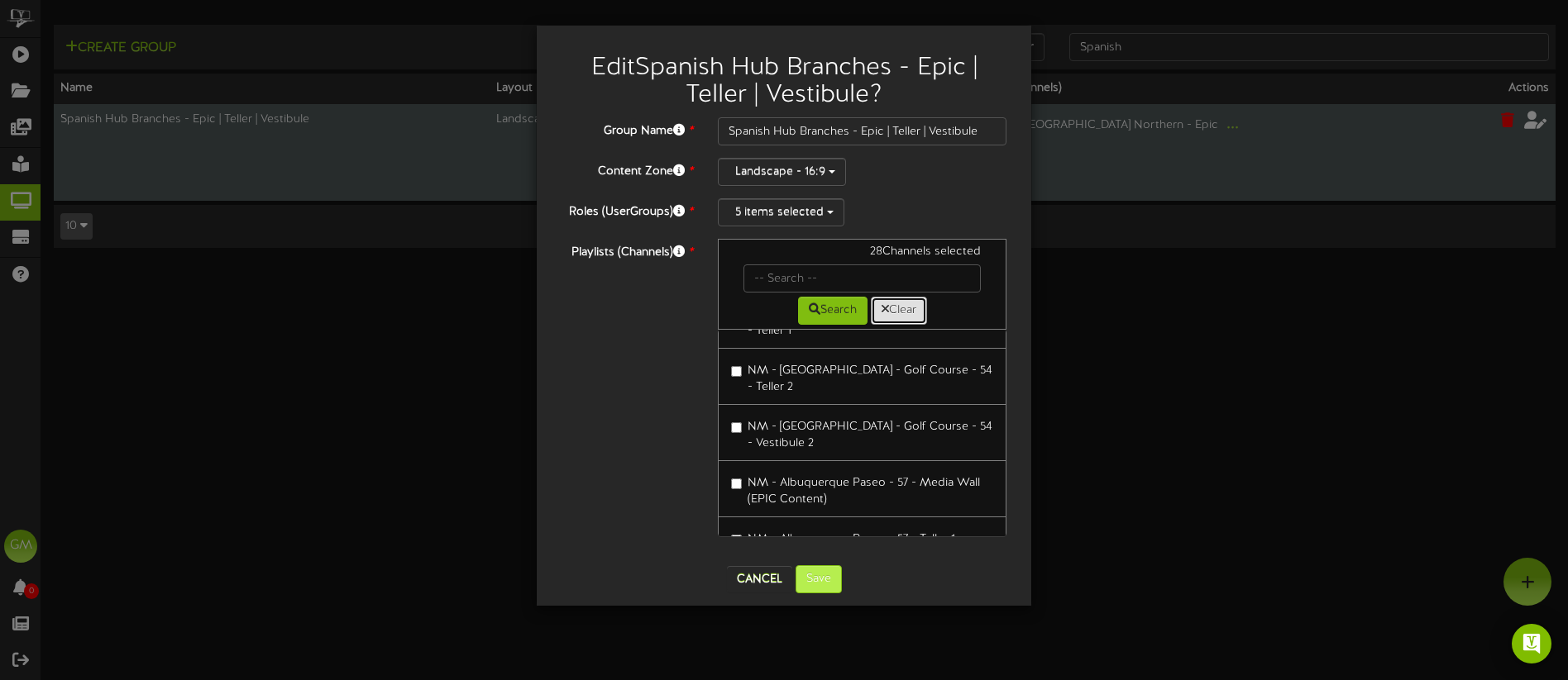
scroll to position [4035, 0]
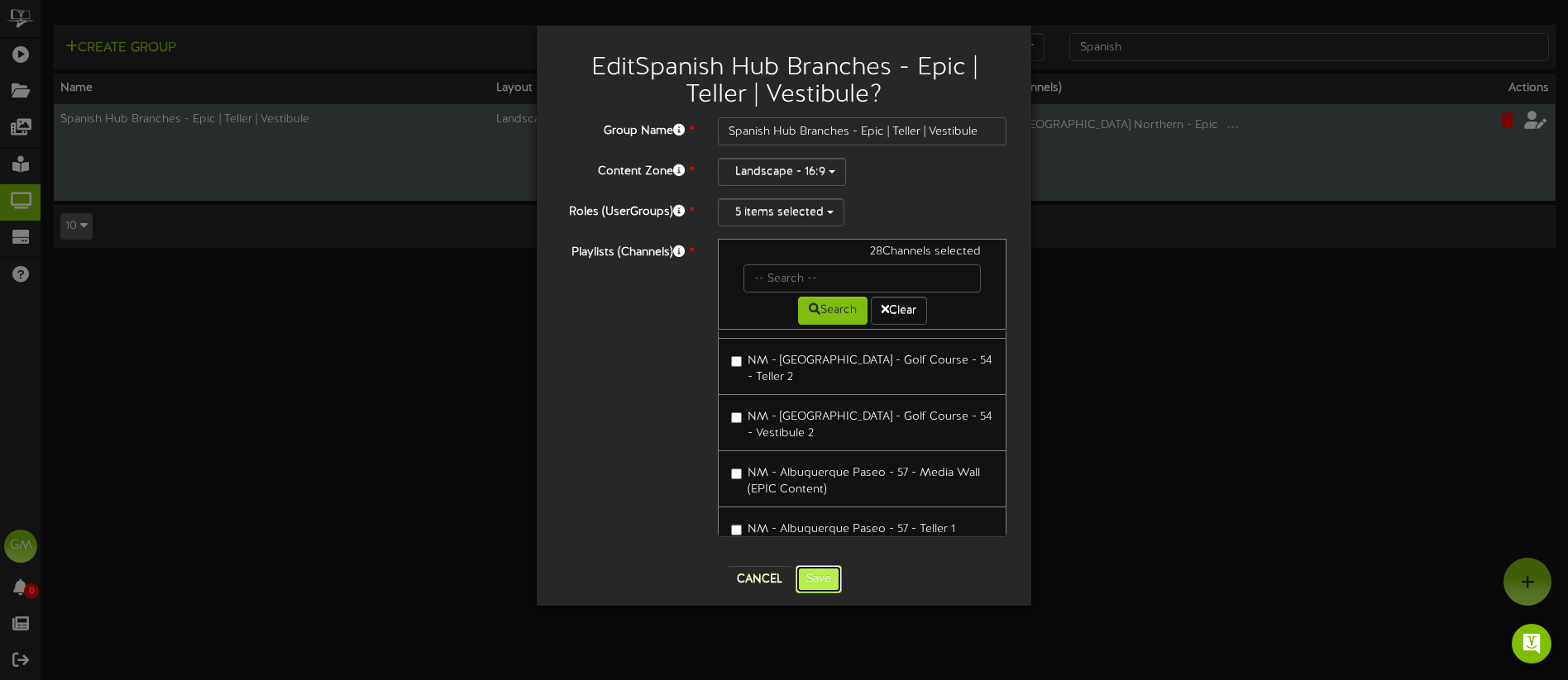
click at [832, 587] on button "Save" at bounding box center [819, 579] width 47 height 28
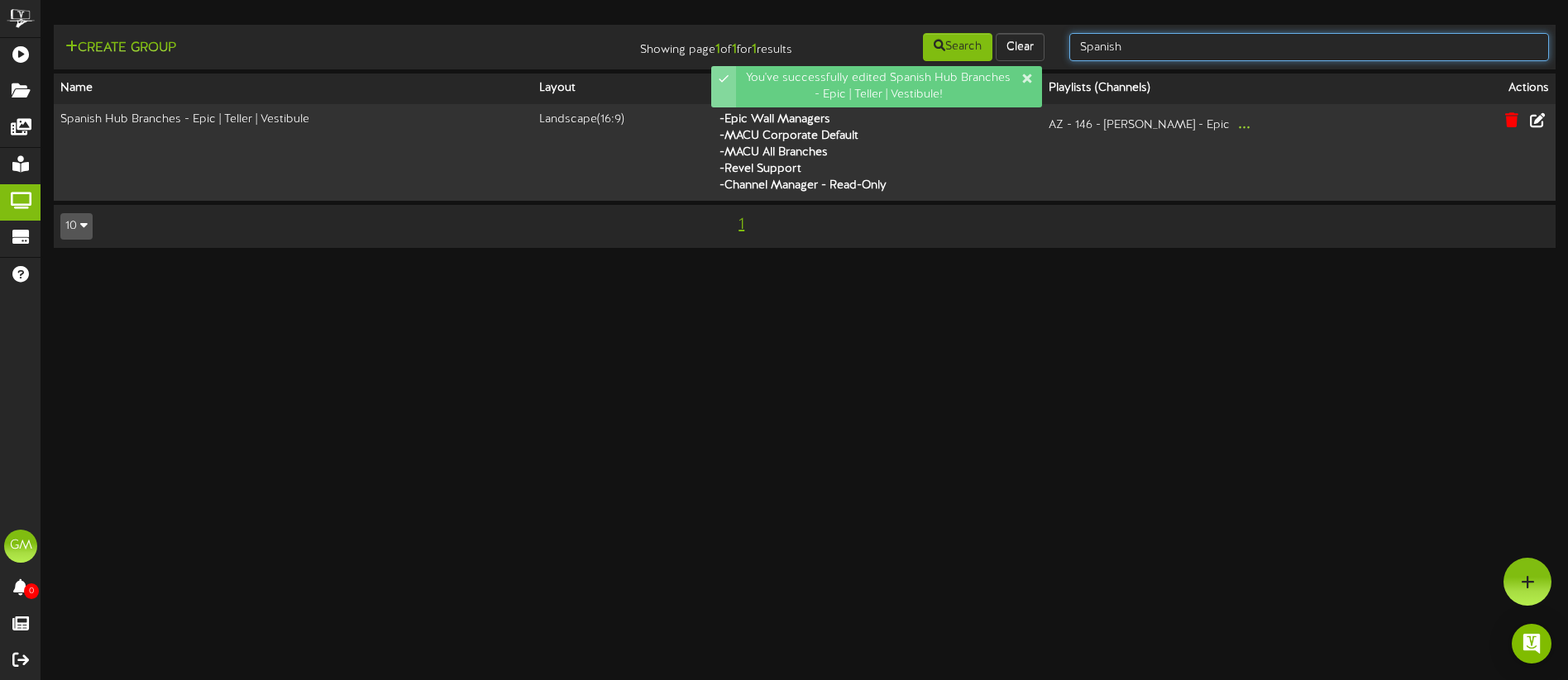
drag, startPoint x: 1168, startPoint y: 53, endPoint x: 1139, endPoint y: 53, distance: 29.0
click at [1164, 53] on input "Spanish" at bounding box center [1309, 47] width 480 height 28
drag, startPoint x: 1076, startPoint y: 50, endPoint x: 1064, endPoint y: 48, distance: 12.2
click at [1064, 48] on div "Spanish" at bounding box center [1309, 47] width 505 height 31
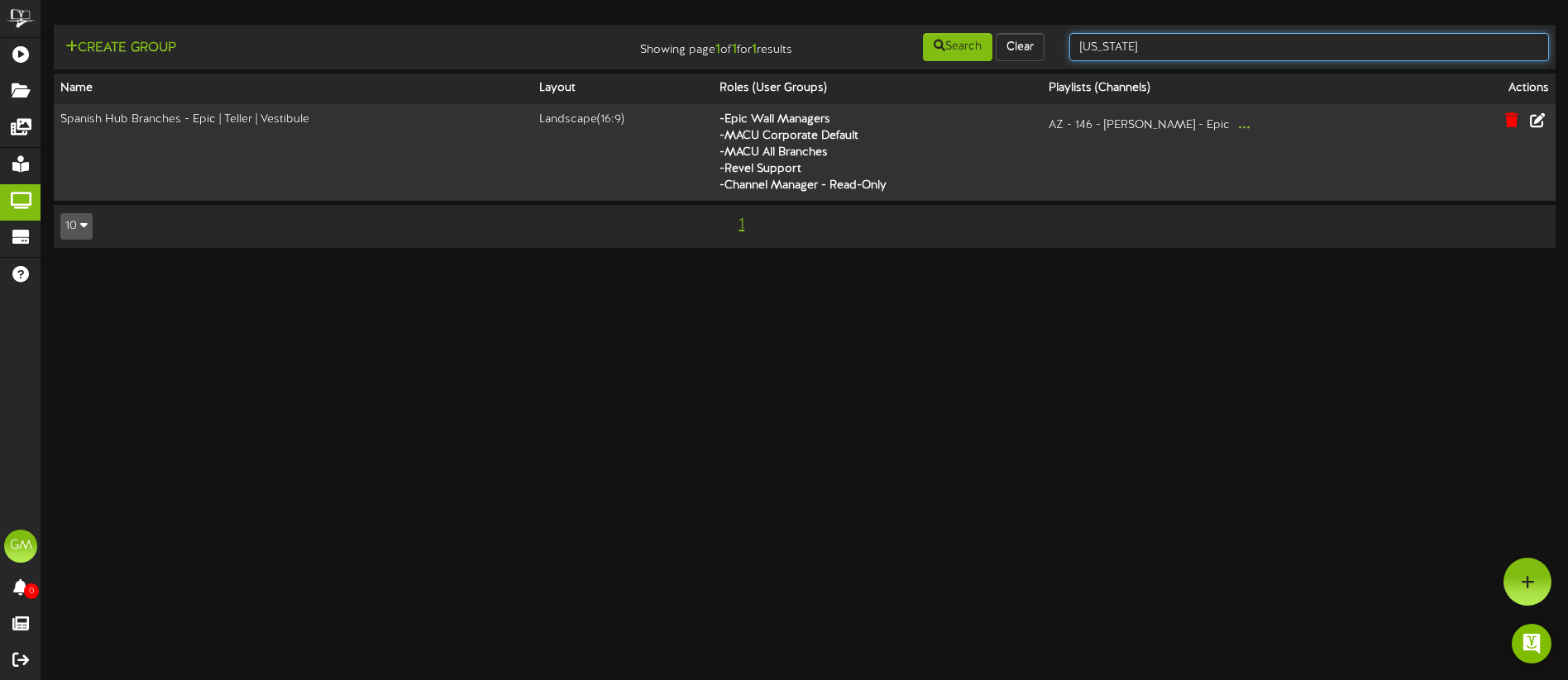
type input "[US_STATE]"
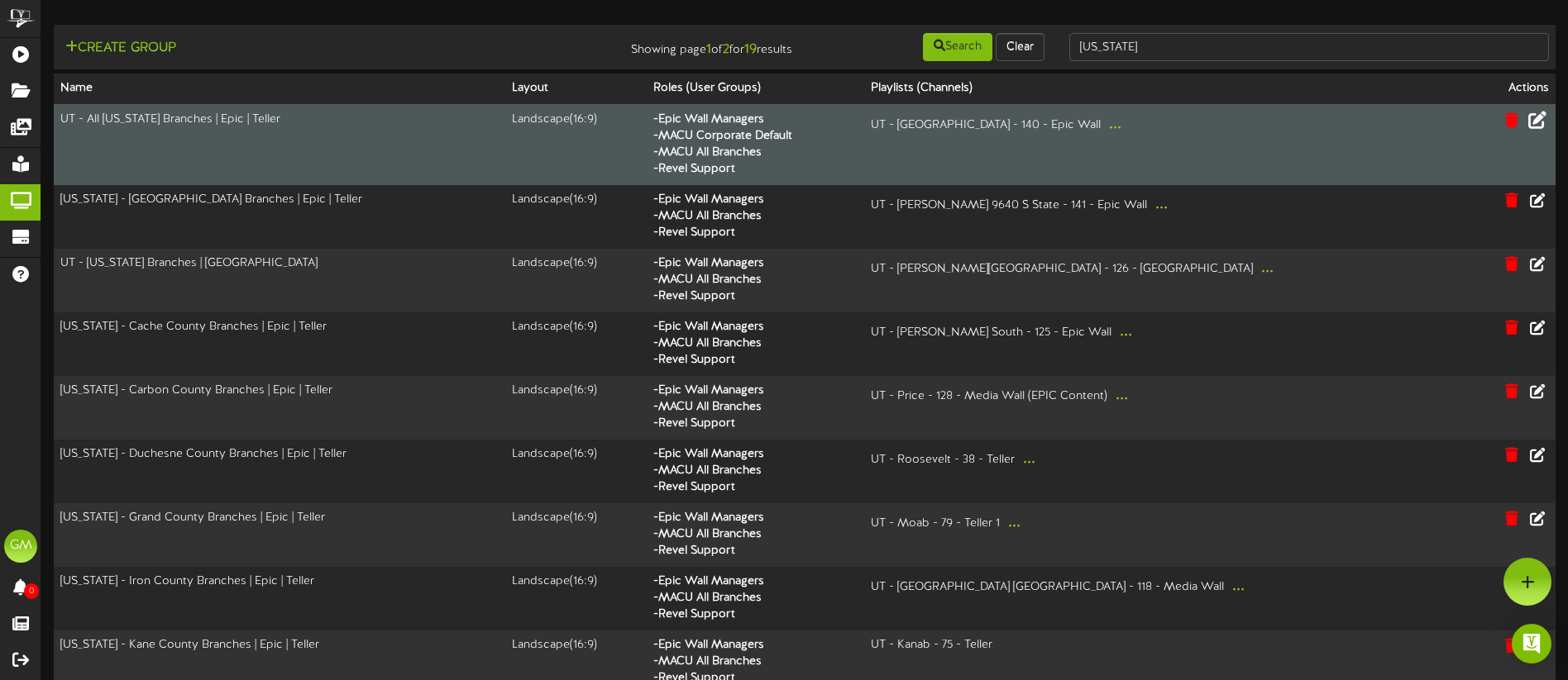
click at [1538, 123] on icon at bounding box center [1537, 119] width 18 height 18
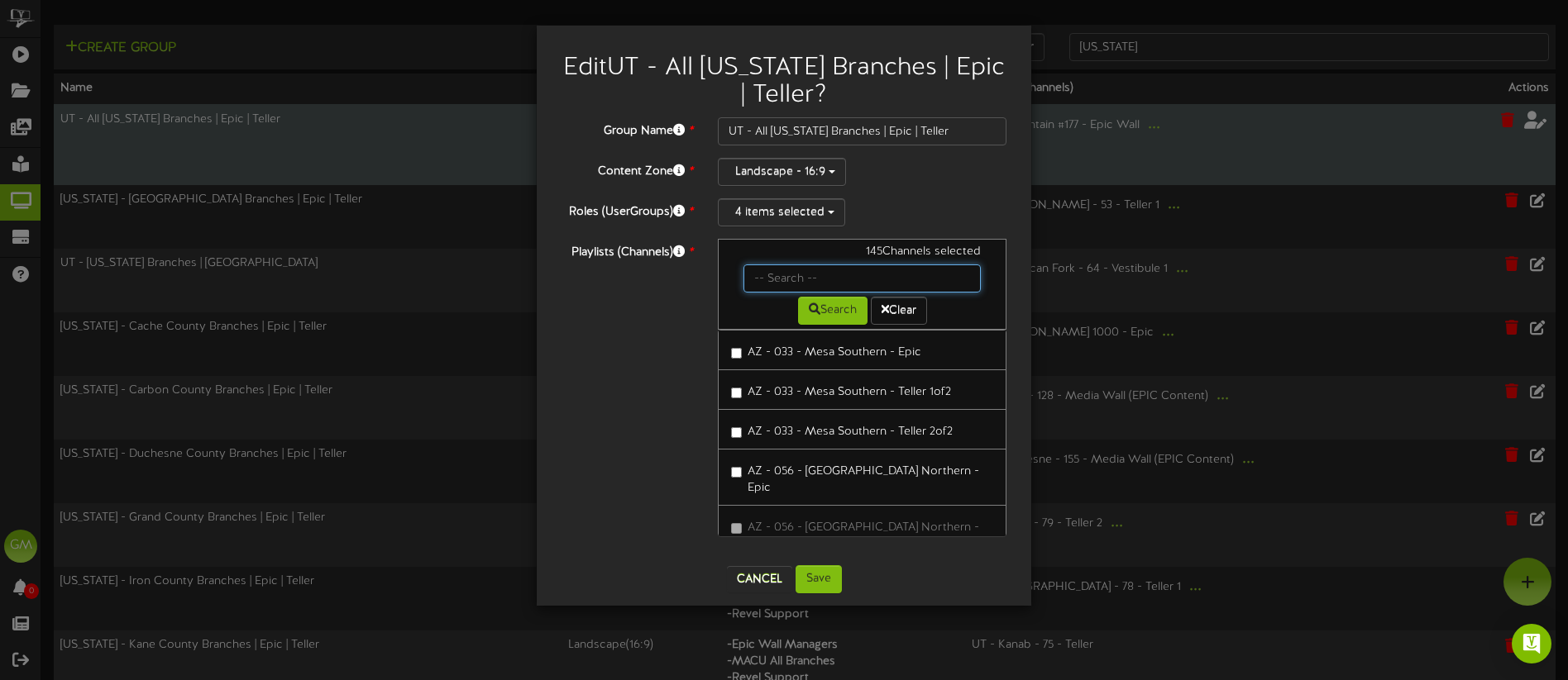
click at [843, 278] on input "text" at bounding box center [861, 278] width 237 height 28
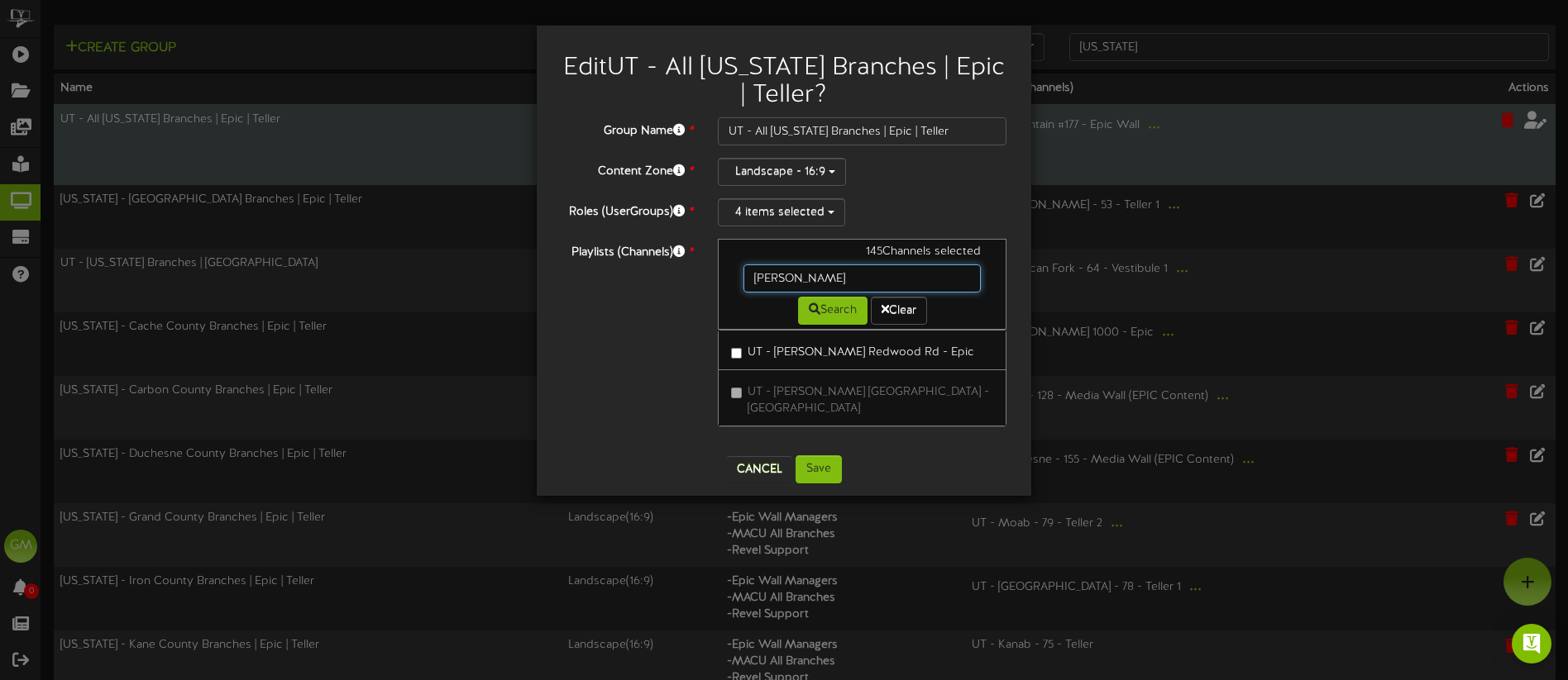
drag, startPoint x: 818, startPoint y: 278, endPoint x: 751, endPoint y: 283, distance: 67.2
click at [751, 283] on input "[PERSON_NAME]" at bounding box center [861, 278] width 237 height 28
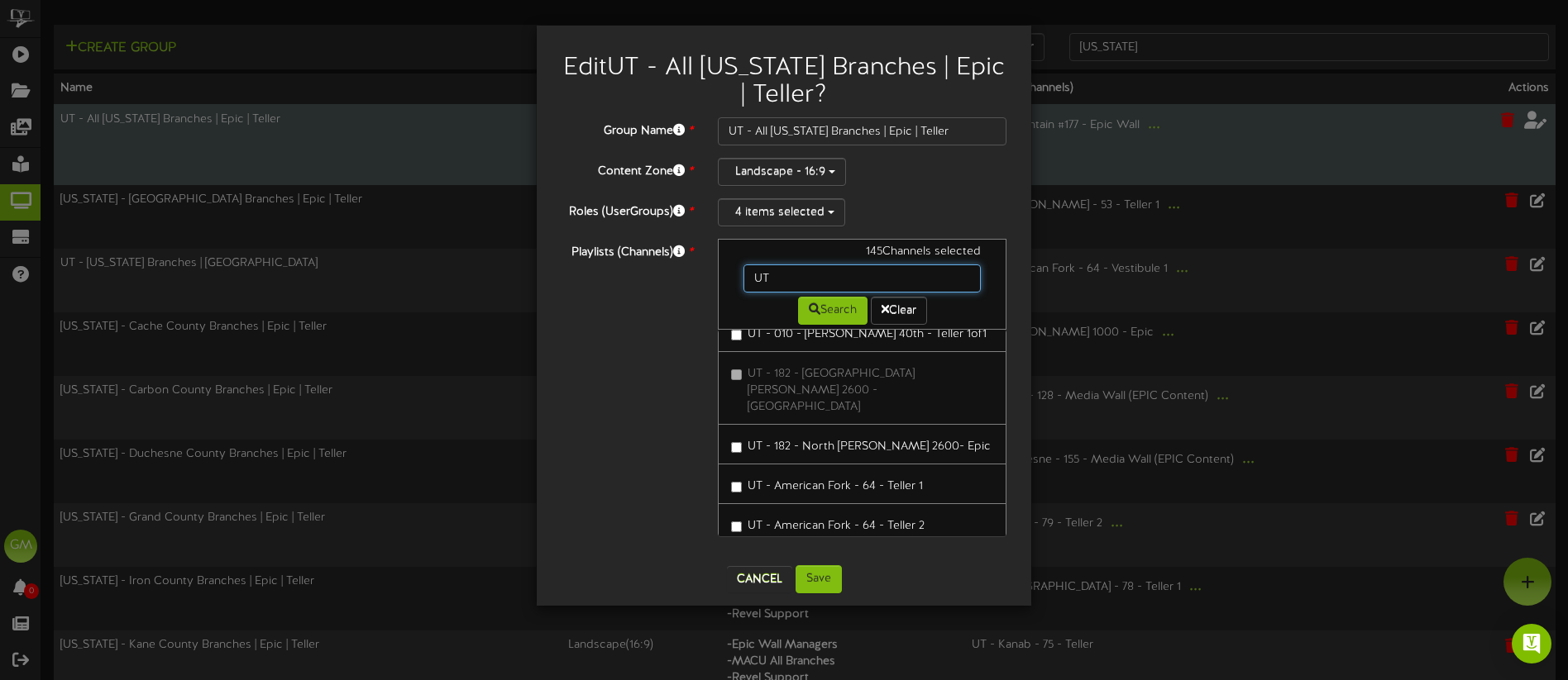
scroll to position [178, 0]
drag, startPoint x: 649, startPoint y: 407, endPoint x: 684, endPoint y: 414, distance: 35.7
click at [649, 407] on div "Playlists (Channels) * 145 Channels selected UT Search Clear AZ - 033 - [GEOGRA…" at bounding box center [783, 396] width 470 height 314
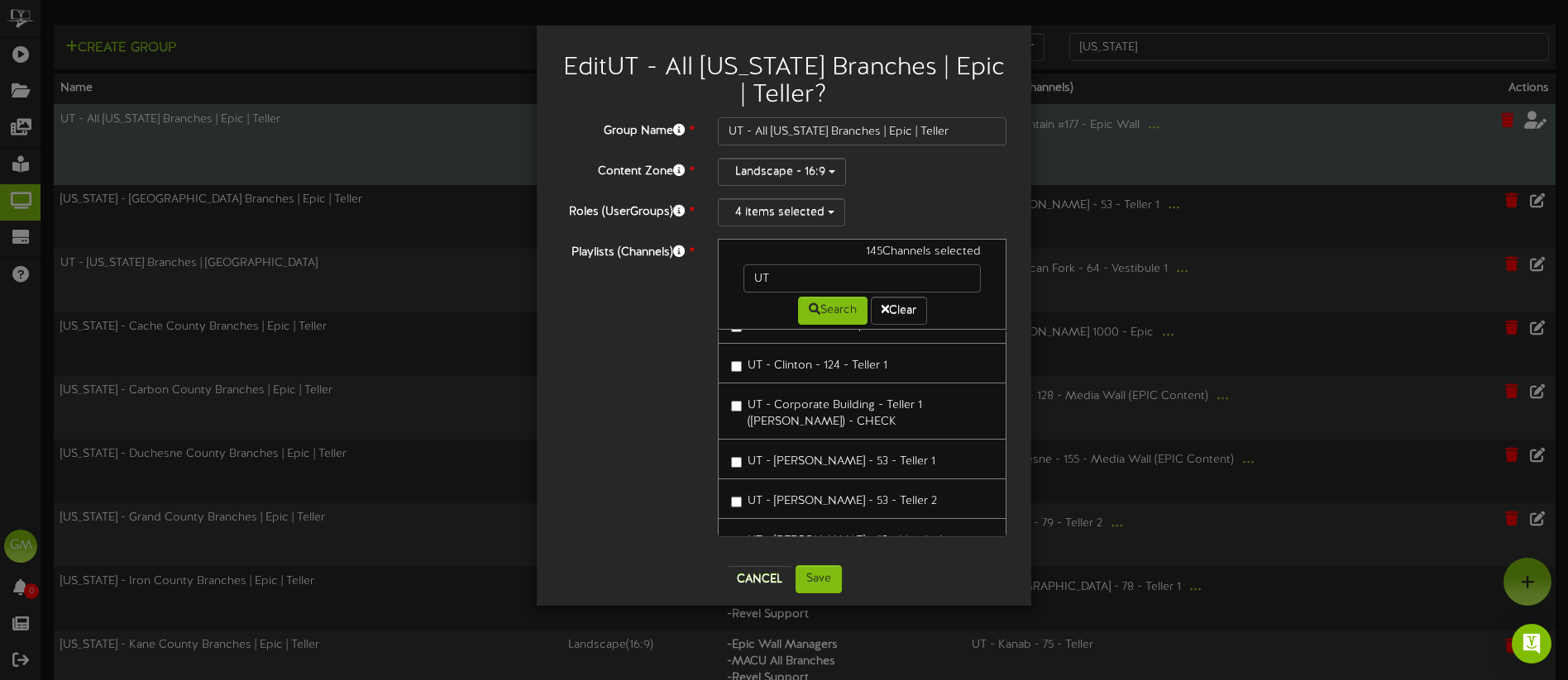
scroll to position [1036, 0]
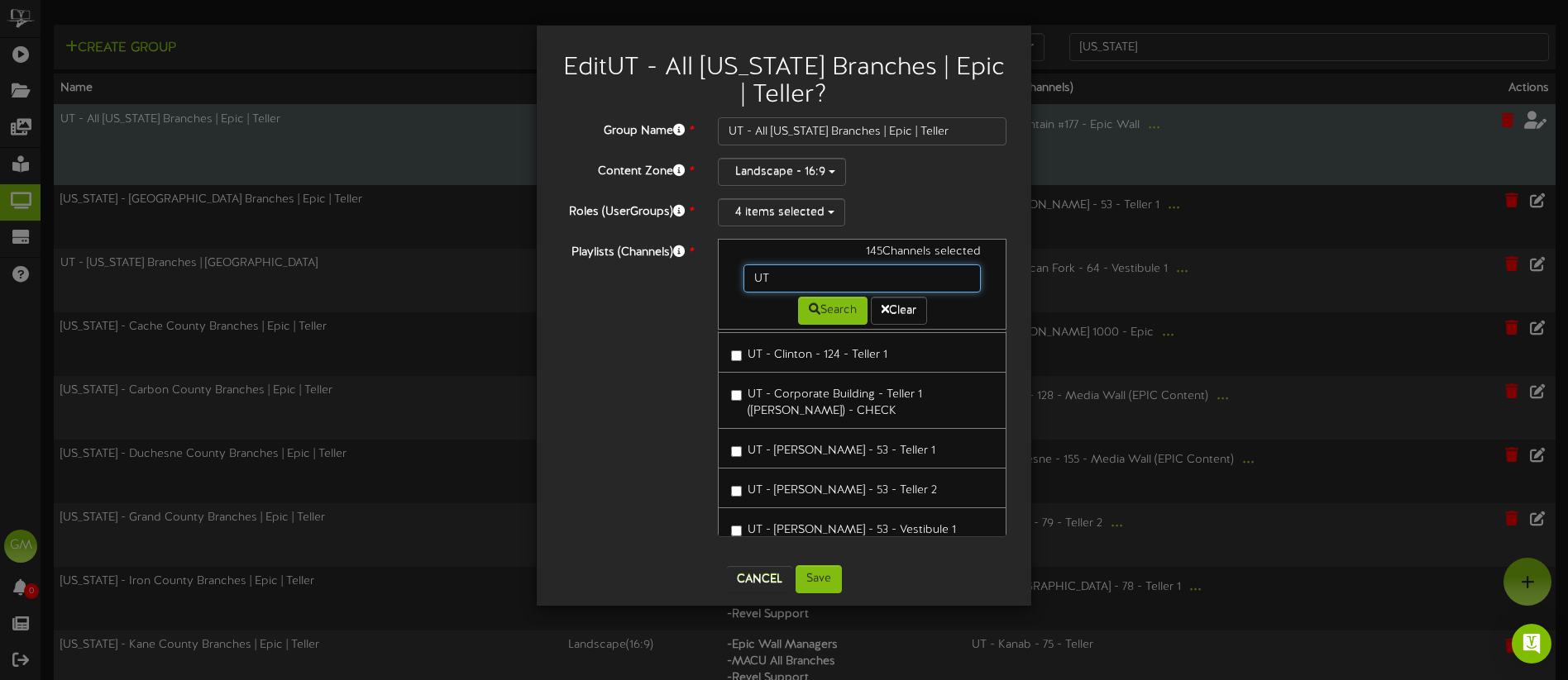
drag, startPoint x: 787, startPoint y: 269, endPoint x: 728, endPoint y: 274, distance: 59.2
click at [728, 274] on div "145 Channels selected UT Search Clear" at bounding box center [862, 284] width 289 height 91
type input "U"
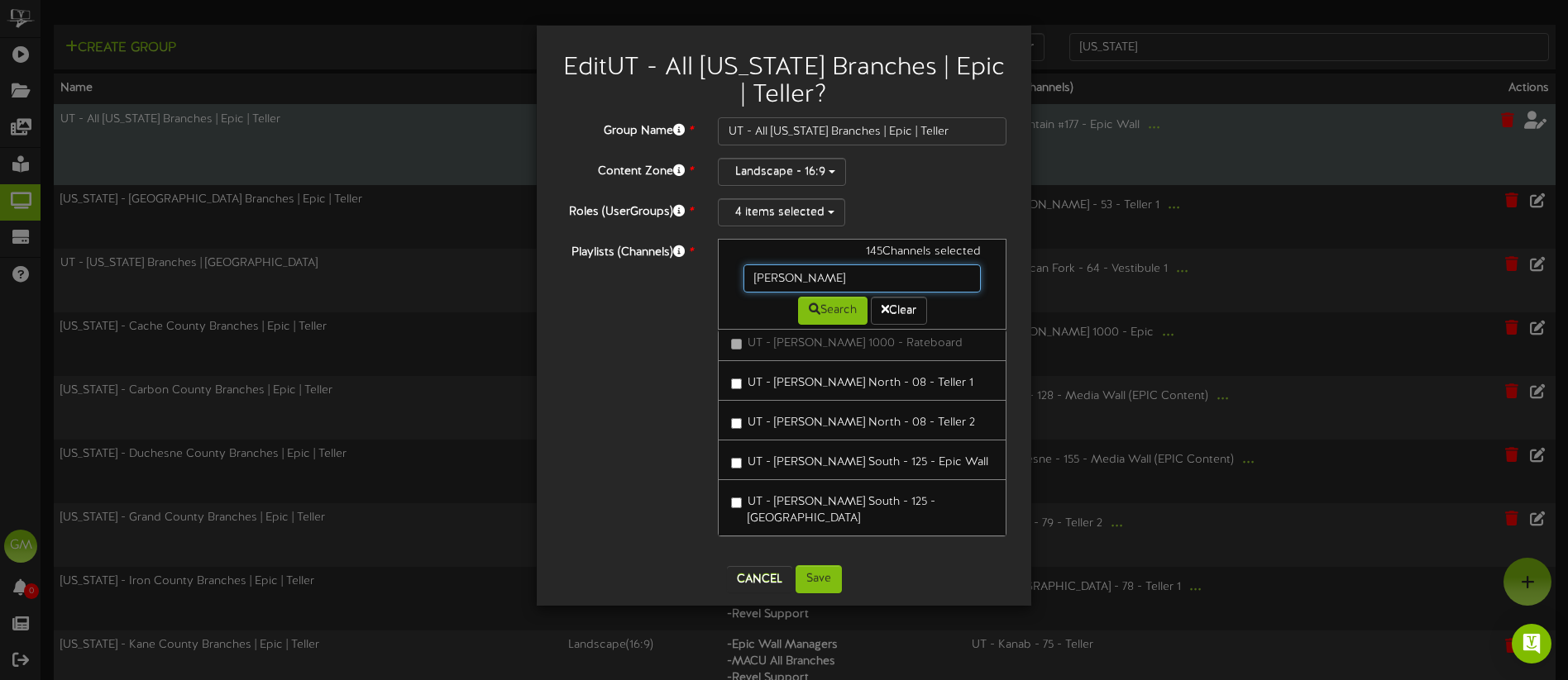
scroll to position [32, 0]
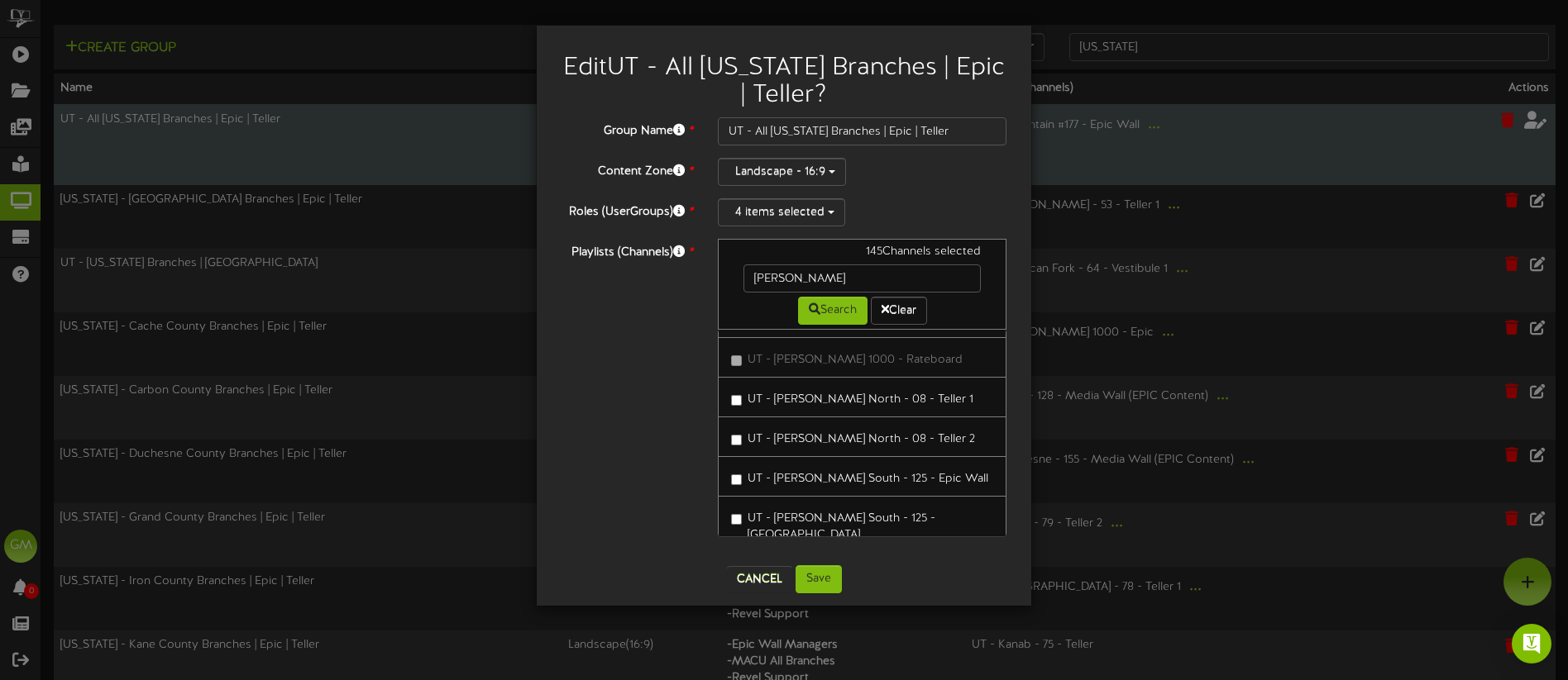
click at [668, 434] on div "Playlists (Channels) * 145 Channels selected [GEOGRAPHIC_DATA] Search Clear UT …" at bounding box center [783, 396] width 470 height 314
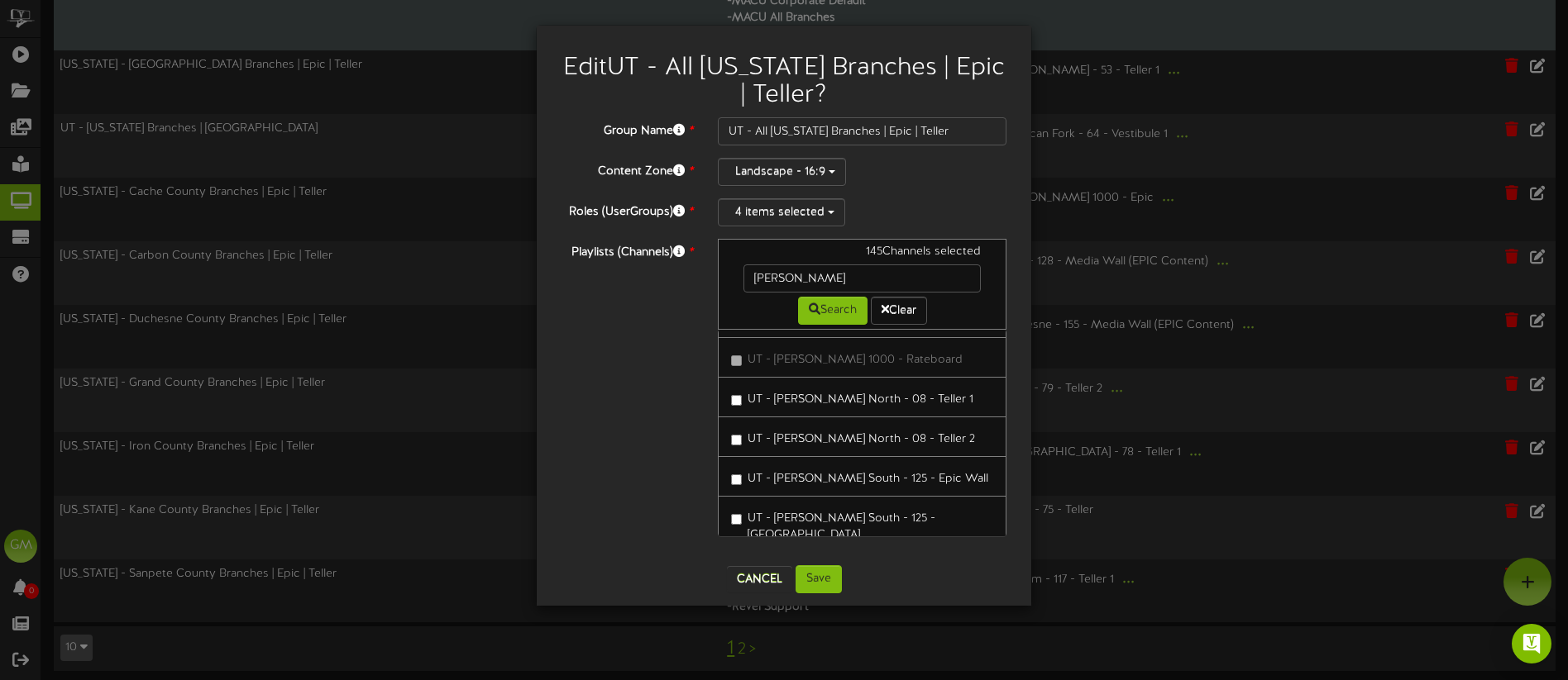
scroll to position [125, 0]
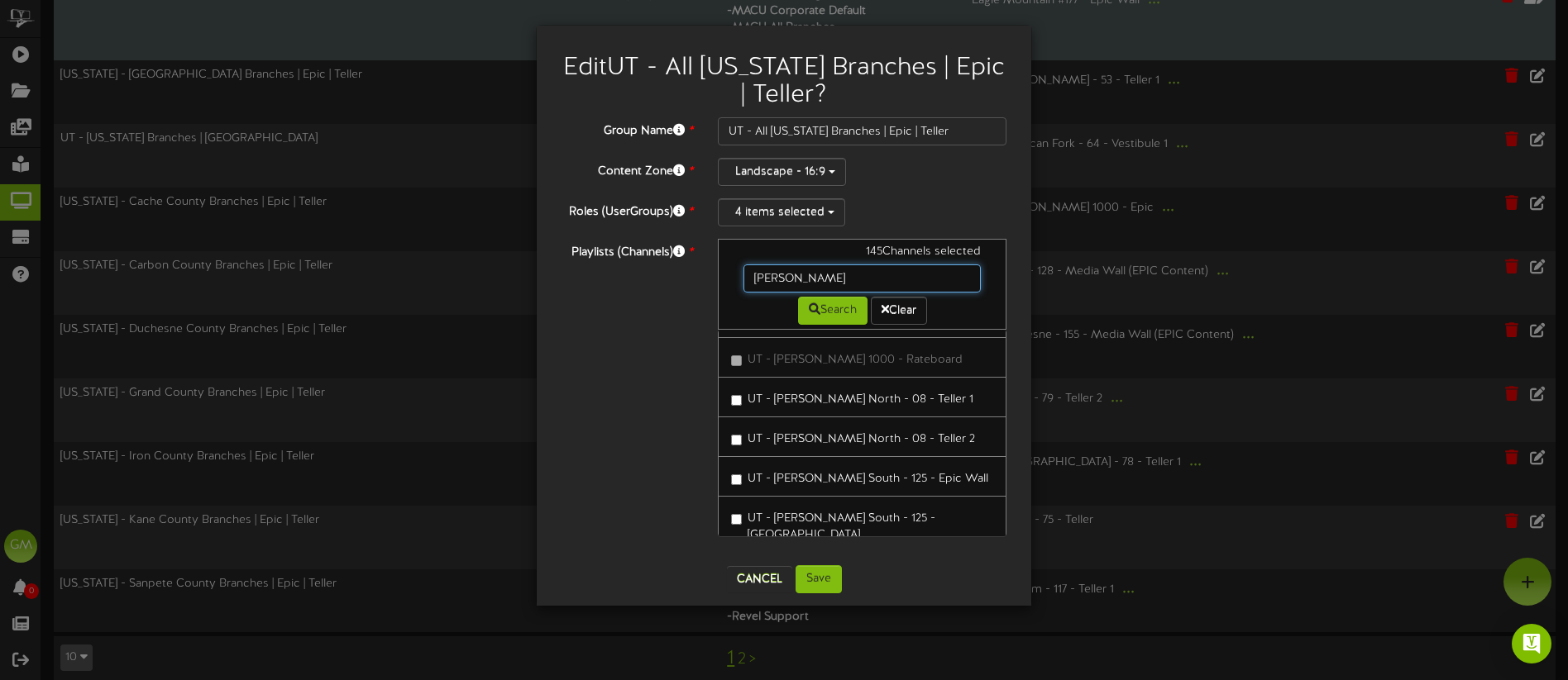
drag, startPoint x: 804, startPoint y: 279, endPoint x: 724, endPoint y: 278, distance: 80.0
click at [724, 278] on div "145 Channels selected [GEOGRAPHIC_DATA] Search Clear" at bounding box center [862, 284] width 289 height 91
type input "[GEOGRAPHIC_DATA]"
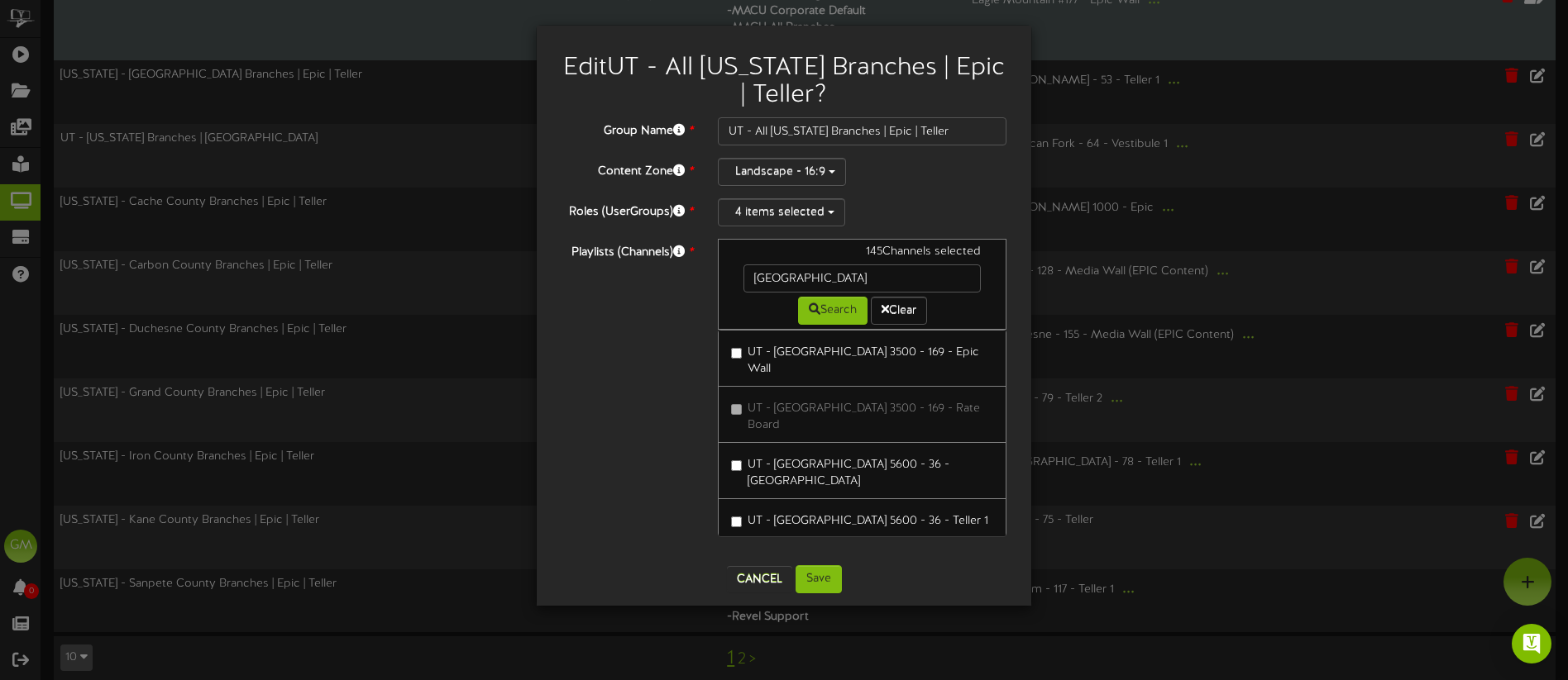
click at [591, 405] on div "Playlists (Channels) * 145 Channels selected [GEOGRAPHIC_DATA] Search Clear UT …" at bounding box center [783, 396] width 470 height 314
click at [769, 580] on button "Cancel" at bounding box center [759, 579] width 65 height 26
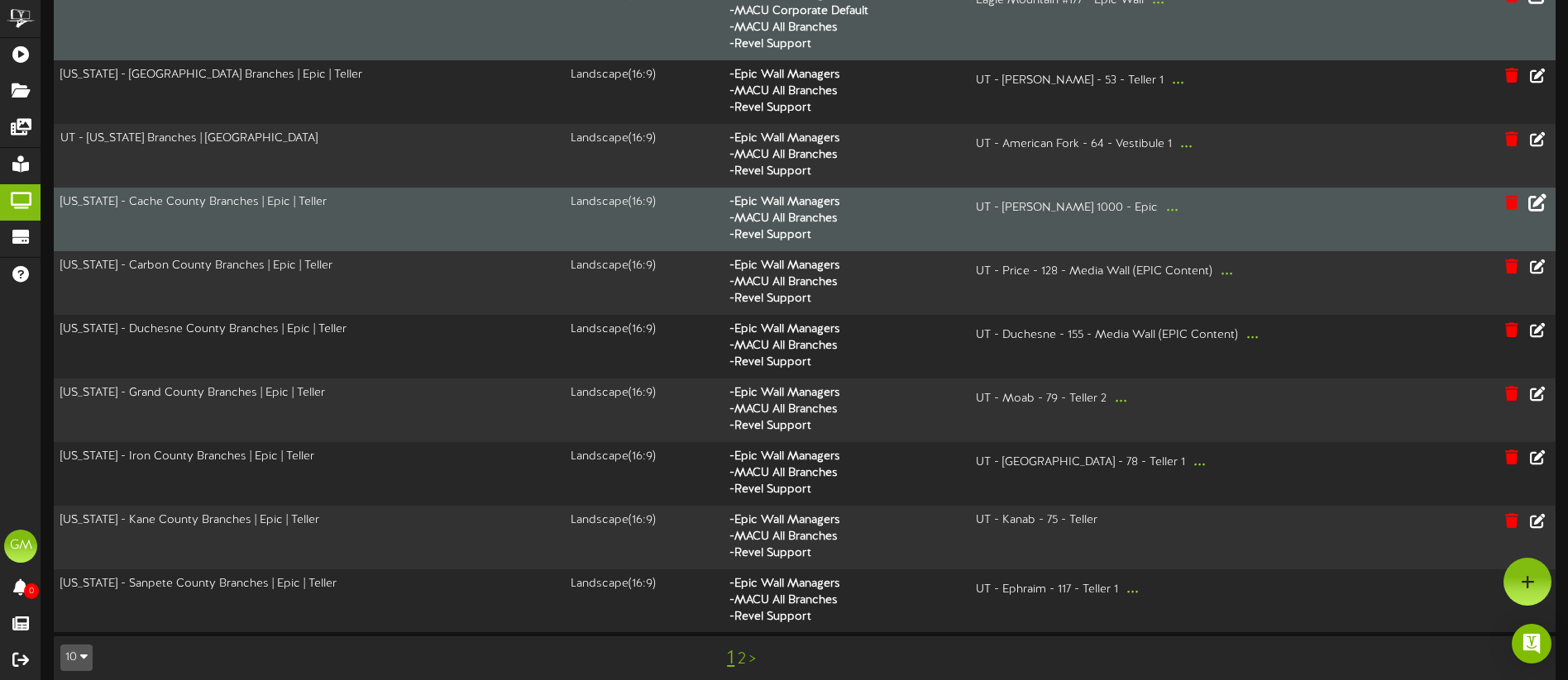
click at [1537, 205] on icon at bounding box center [1537, 202] width 18 height 18
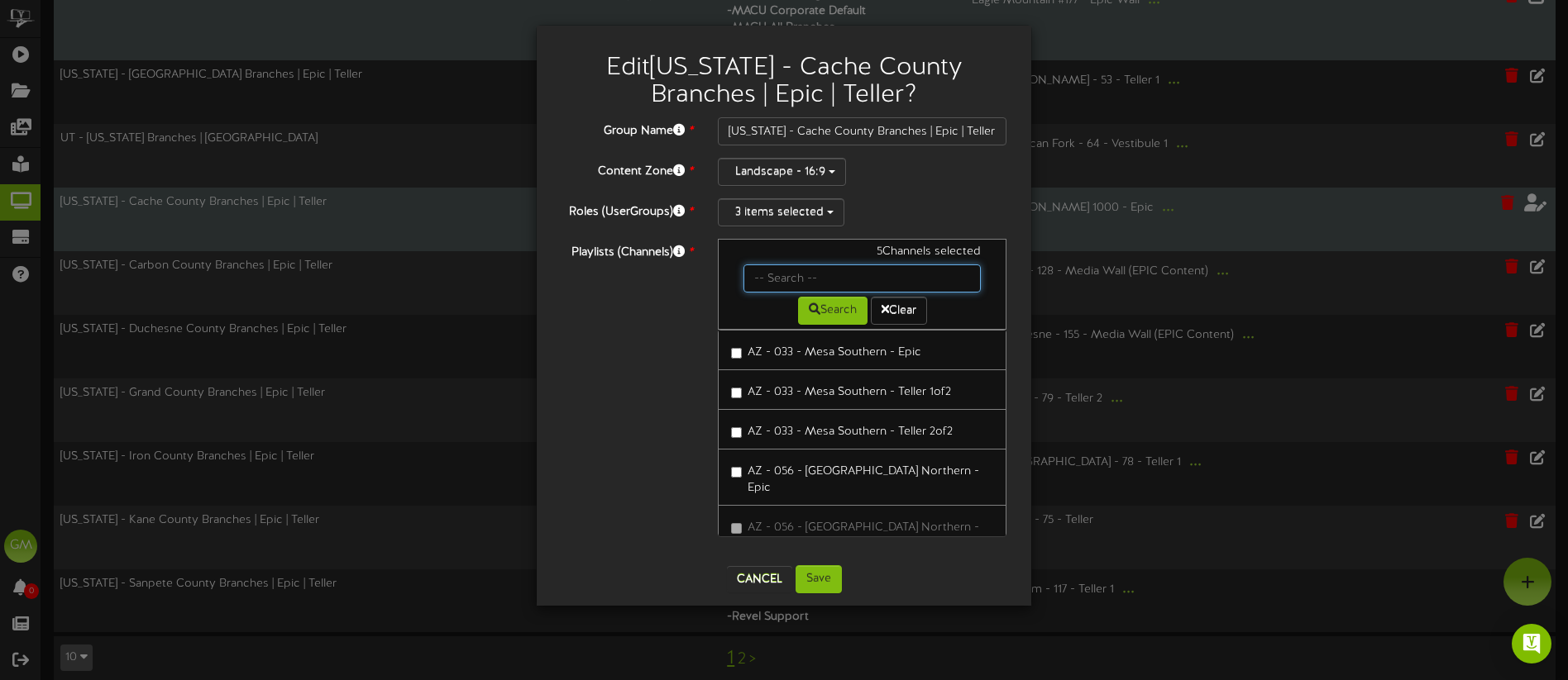
click at [833, 284] on input "text" at bounding box center [861, 278] width 237 height 28
type input "[PERSON_NAME]"
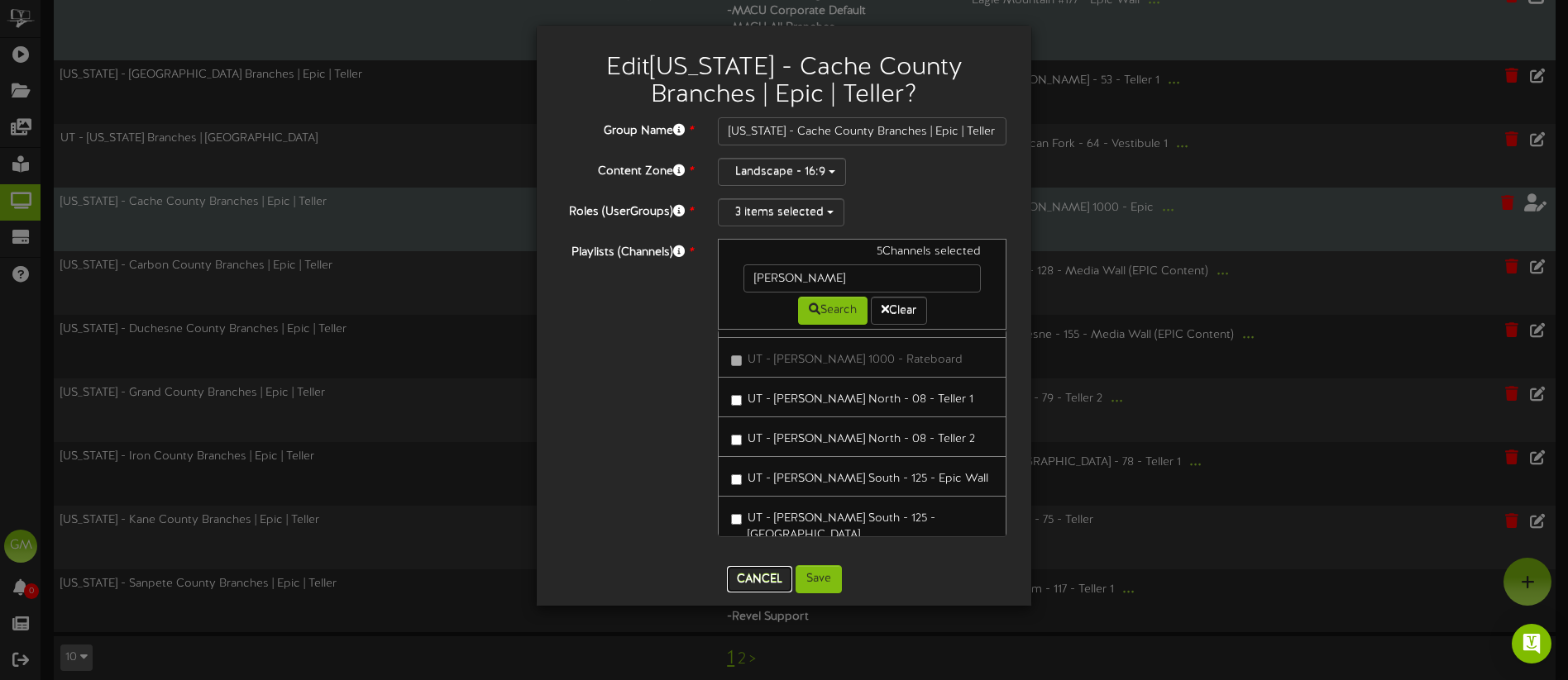
click at [773, 580] on button "Cancel" at bounding box center [759, 579] width 65 height 26
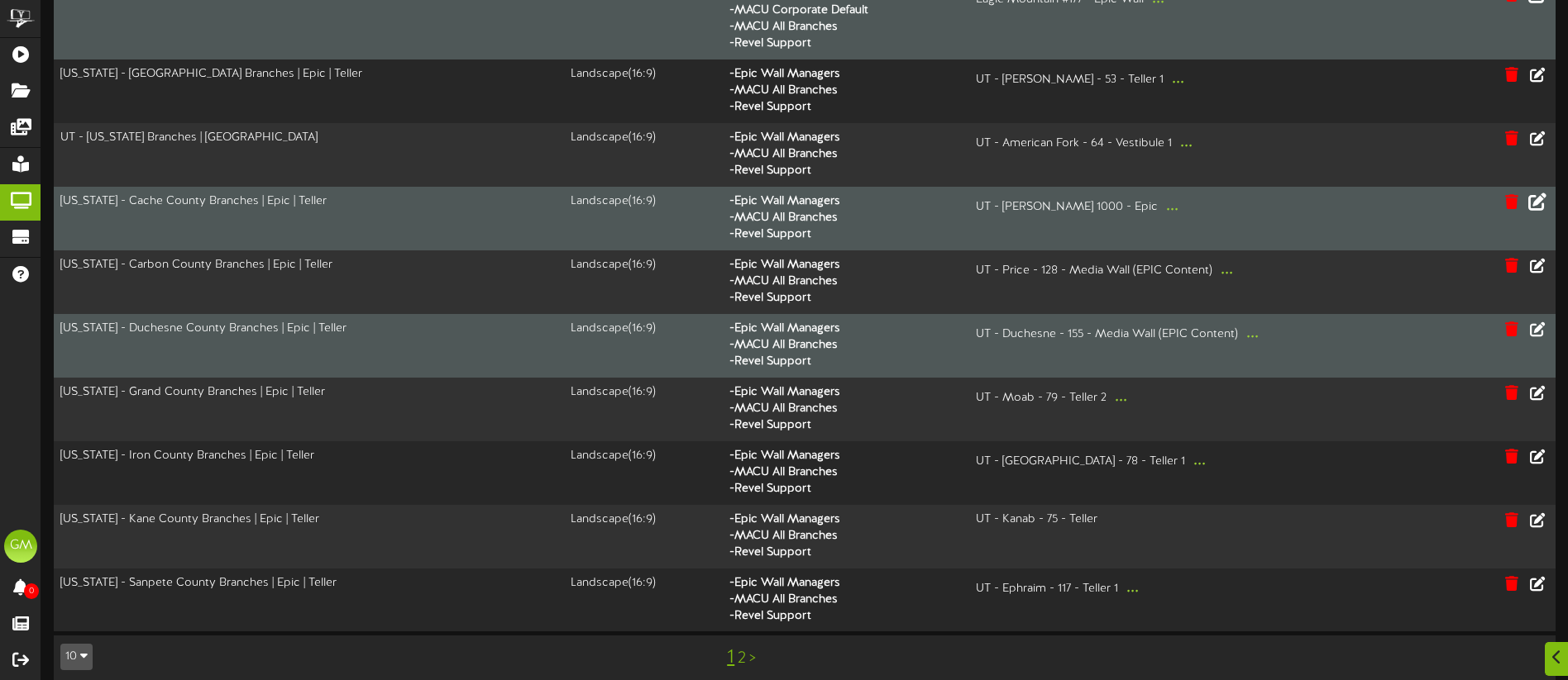
scroll to position [142, 0]
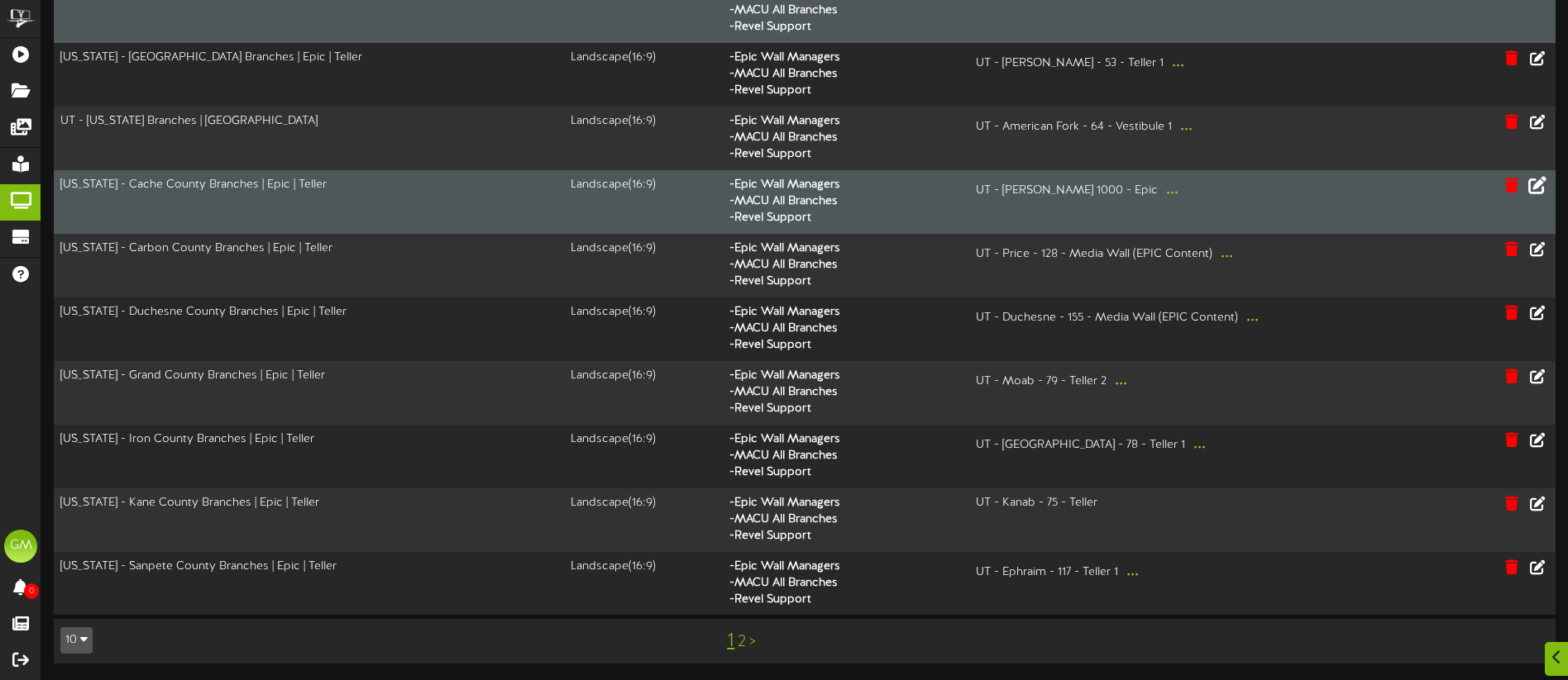
click at [740, 643] on link "2" at bounding box center [742, 642] width 8 height 18
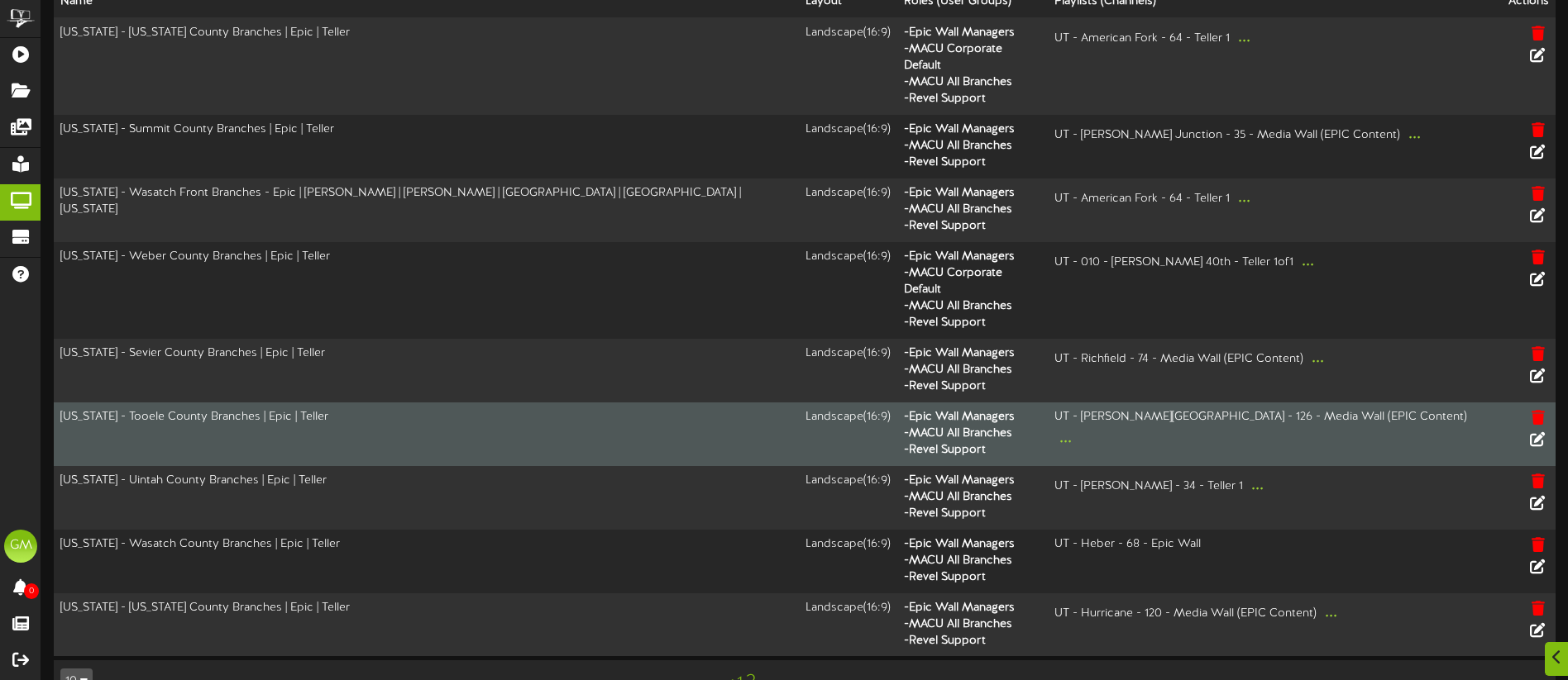
scroll to position [95, 0]
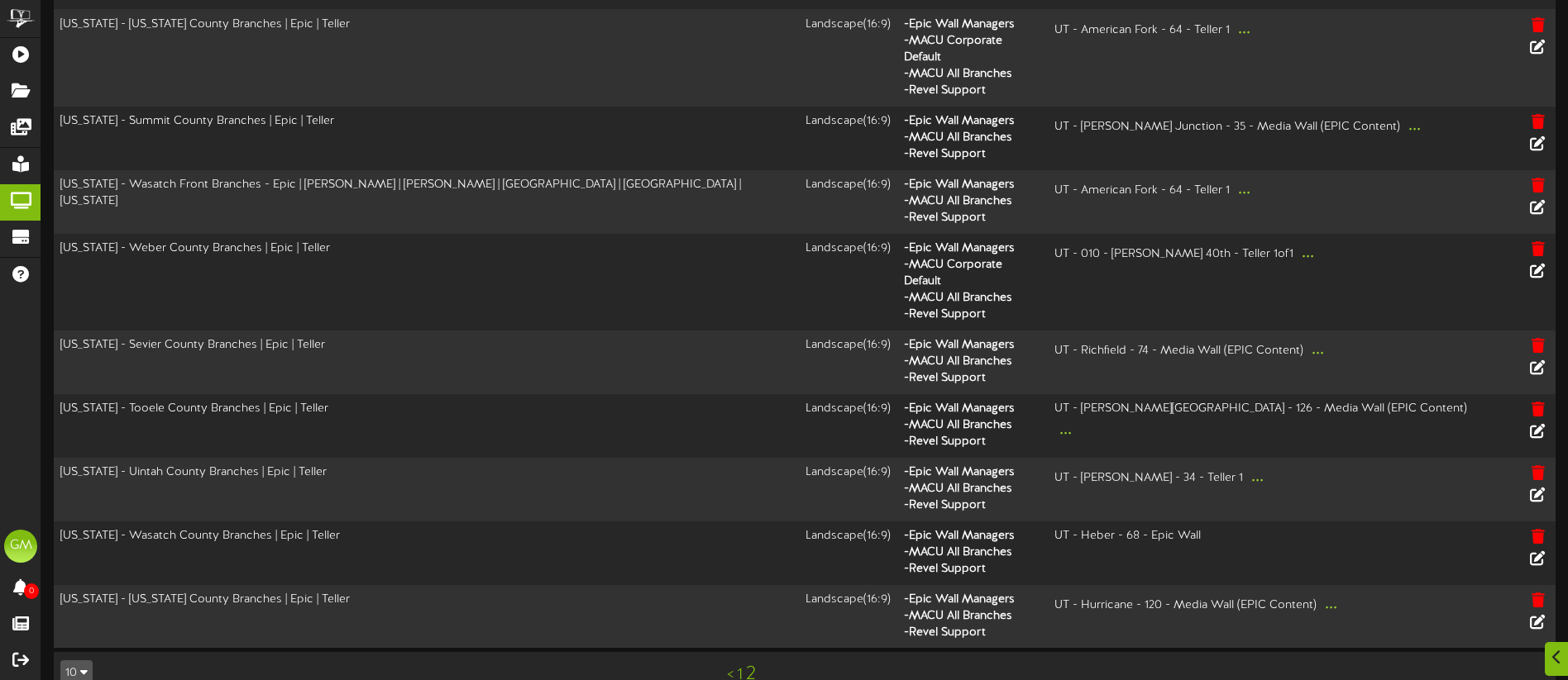
click at [741, 666] on link "1" at bounding box center [740, 675] width 6 height 18
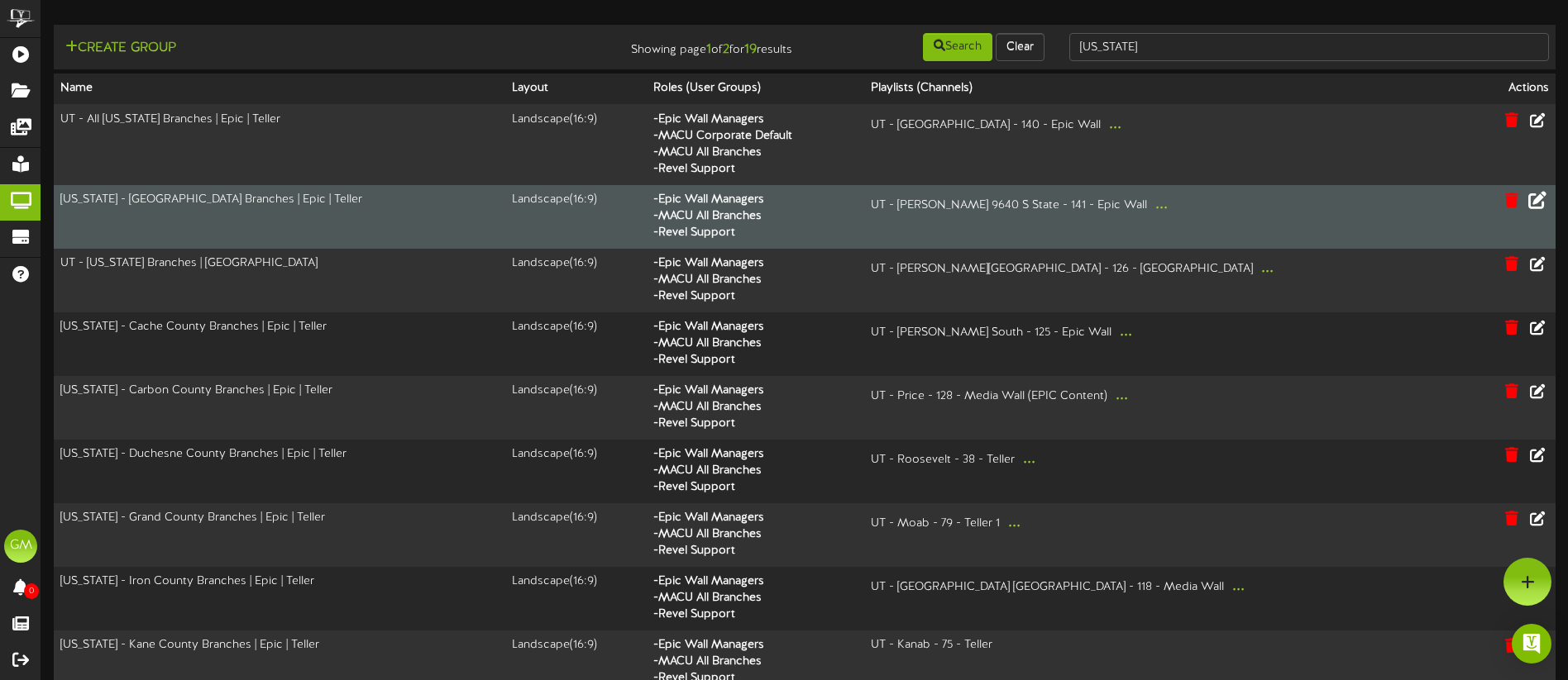
click at [1538, 202] on icon at bounding box center [1537, 200] width 18 height 18
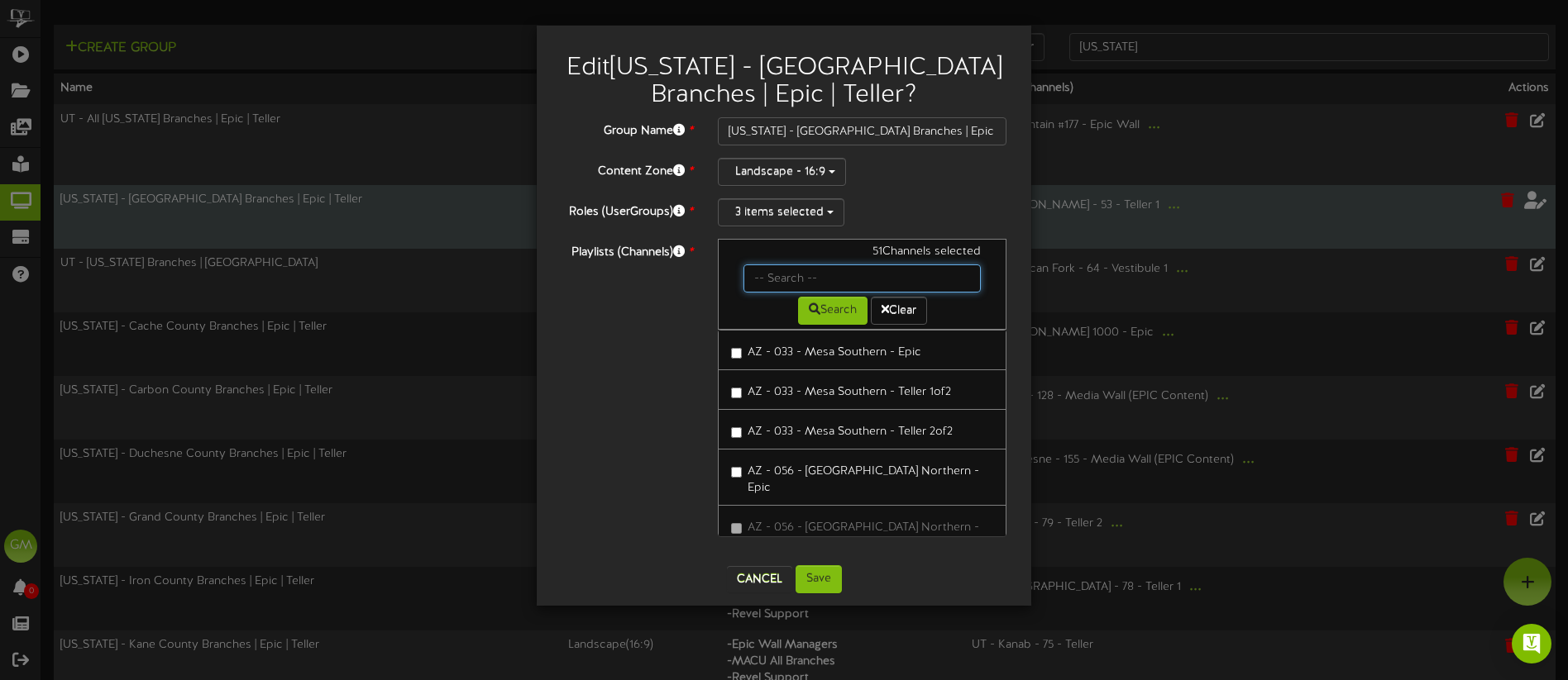
click at [822, 282] on input "text" at bounding box center [861, 278] width 237 height 28
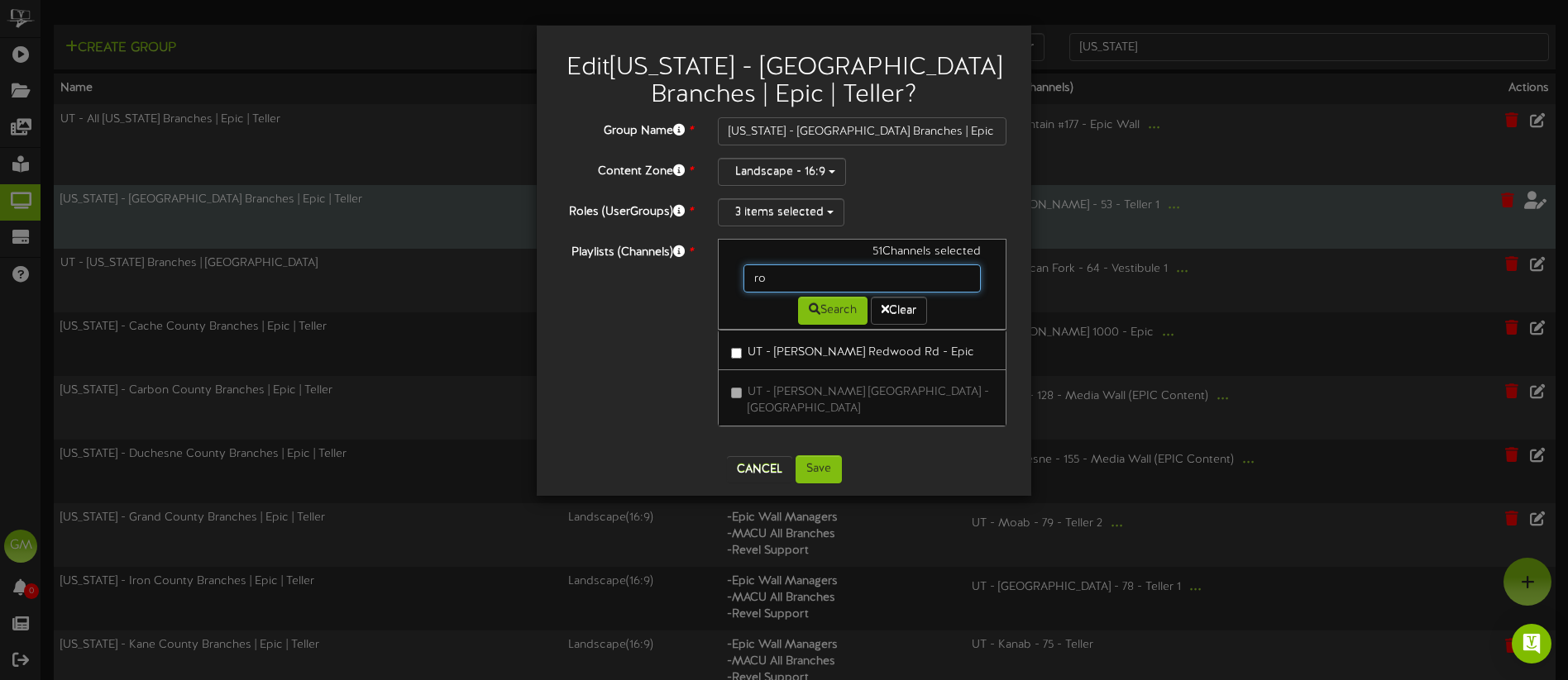
type input "r"
type input "[GEOGRAPHIC_DATA]"
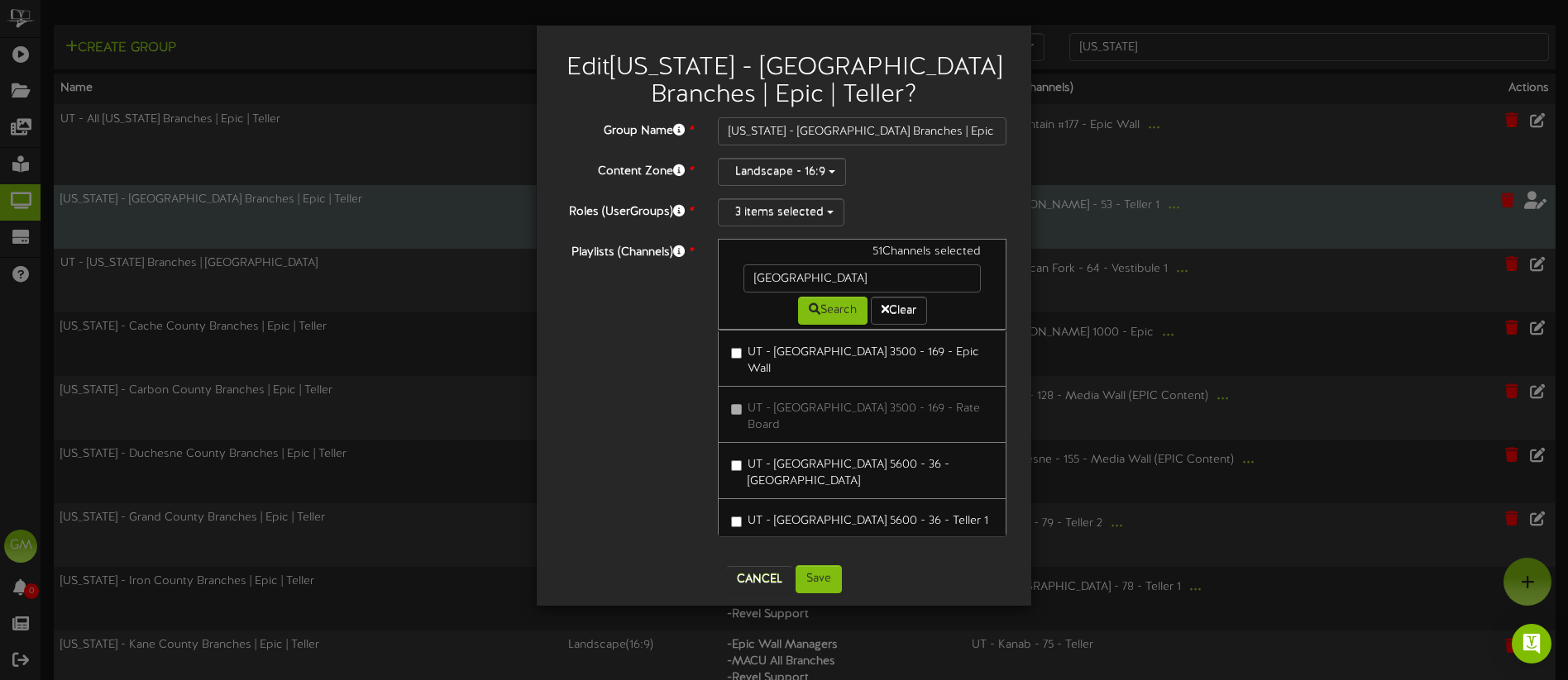
click at [627, 398] on div "Playlists (Channels) * 51 Channels selected [GEOGRAPHIC_DATA] Search Clear UT -…" at bounding box center [783, 396] width 470 height 314
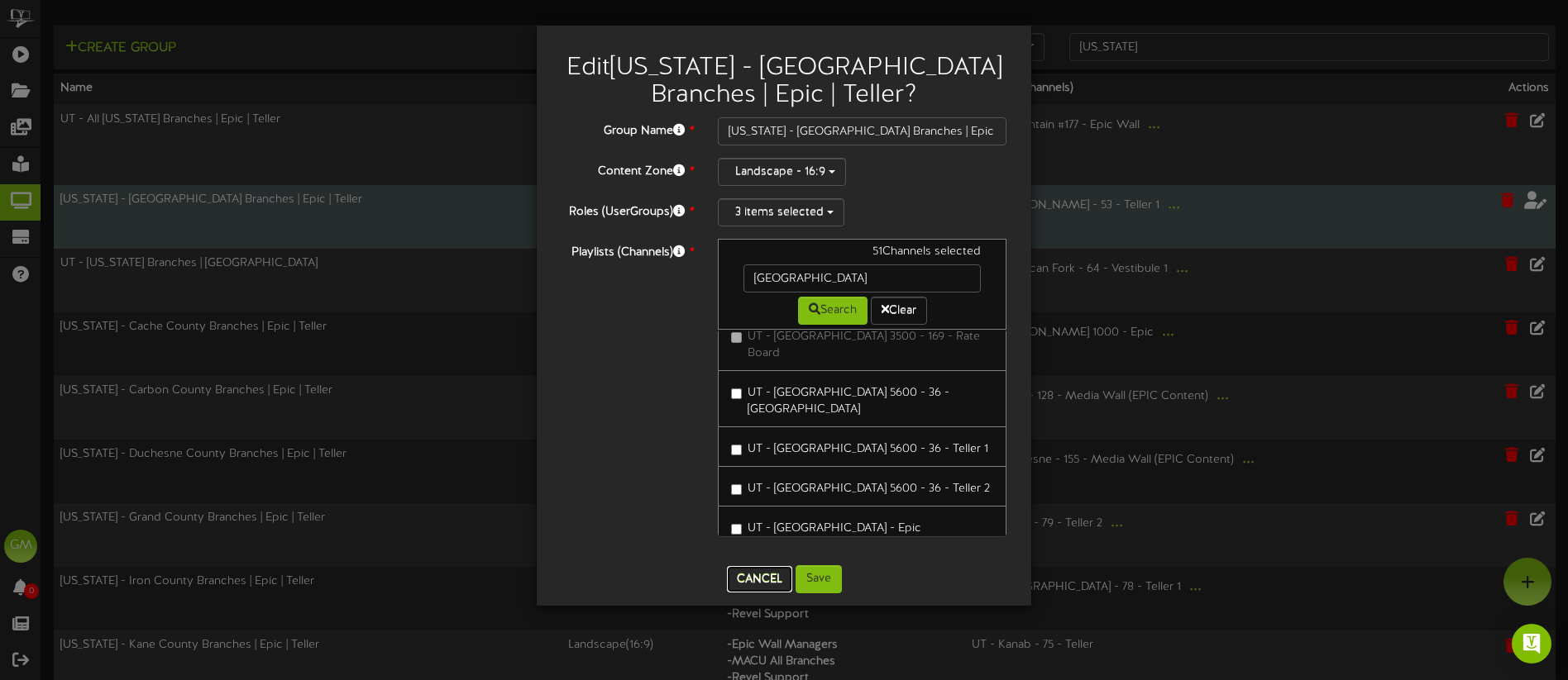
click at [766, 586] on button "Cancel" at bounding box center [759, 579] width 65 height 26
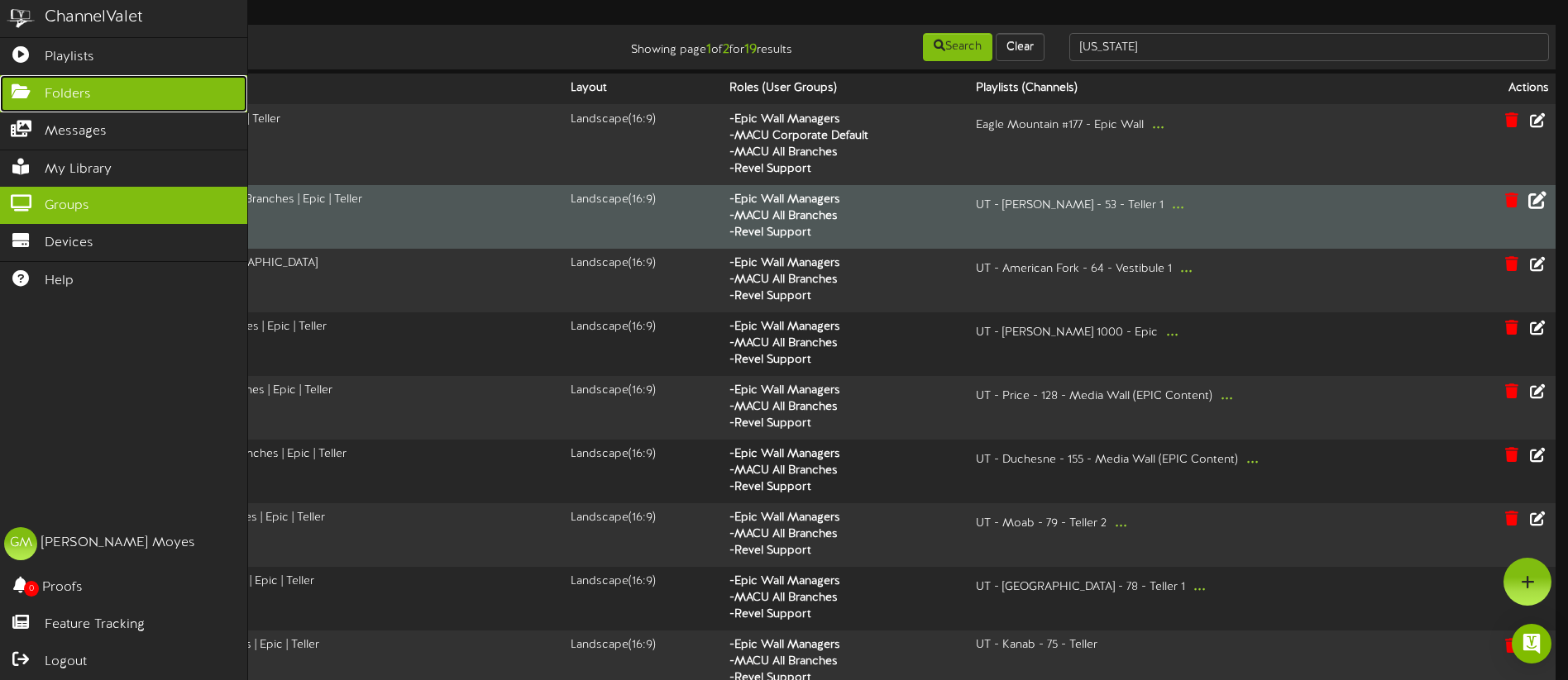
click at [20, 96] on icon at bounding box center [20, 89] width 42 height 13
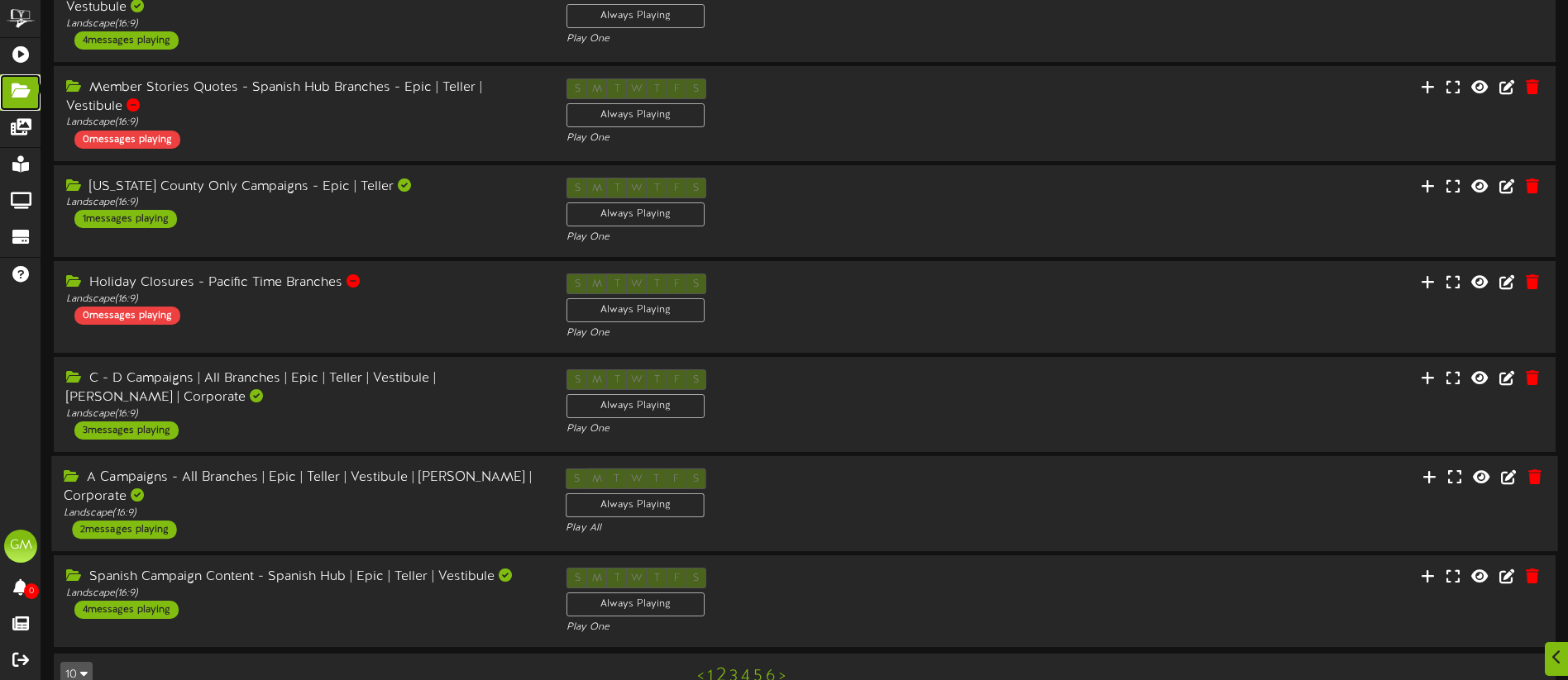
scroll to position [430, 0]
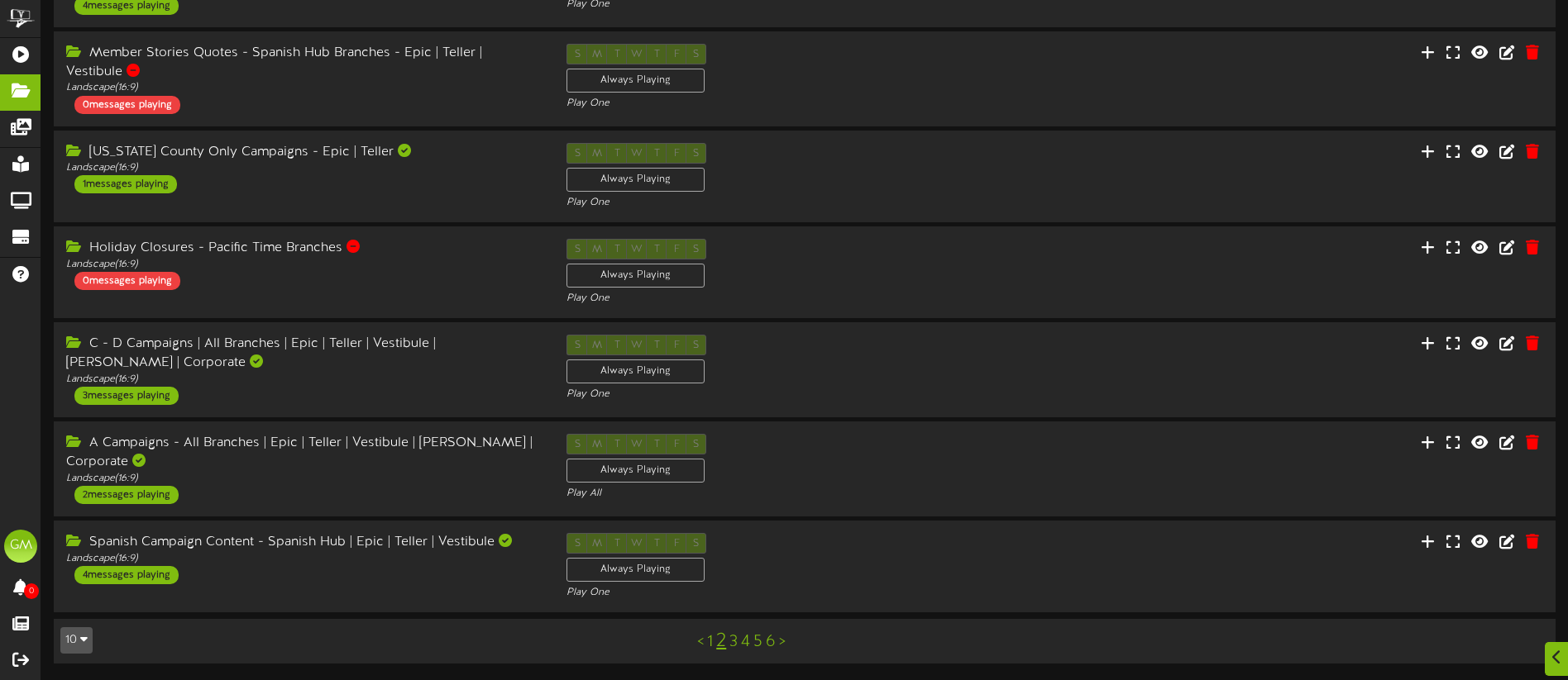
click at [708, 639] on link "1" at bounding box center [709, 642] width 6 height 18
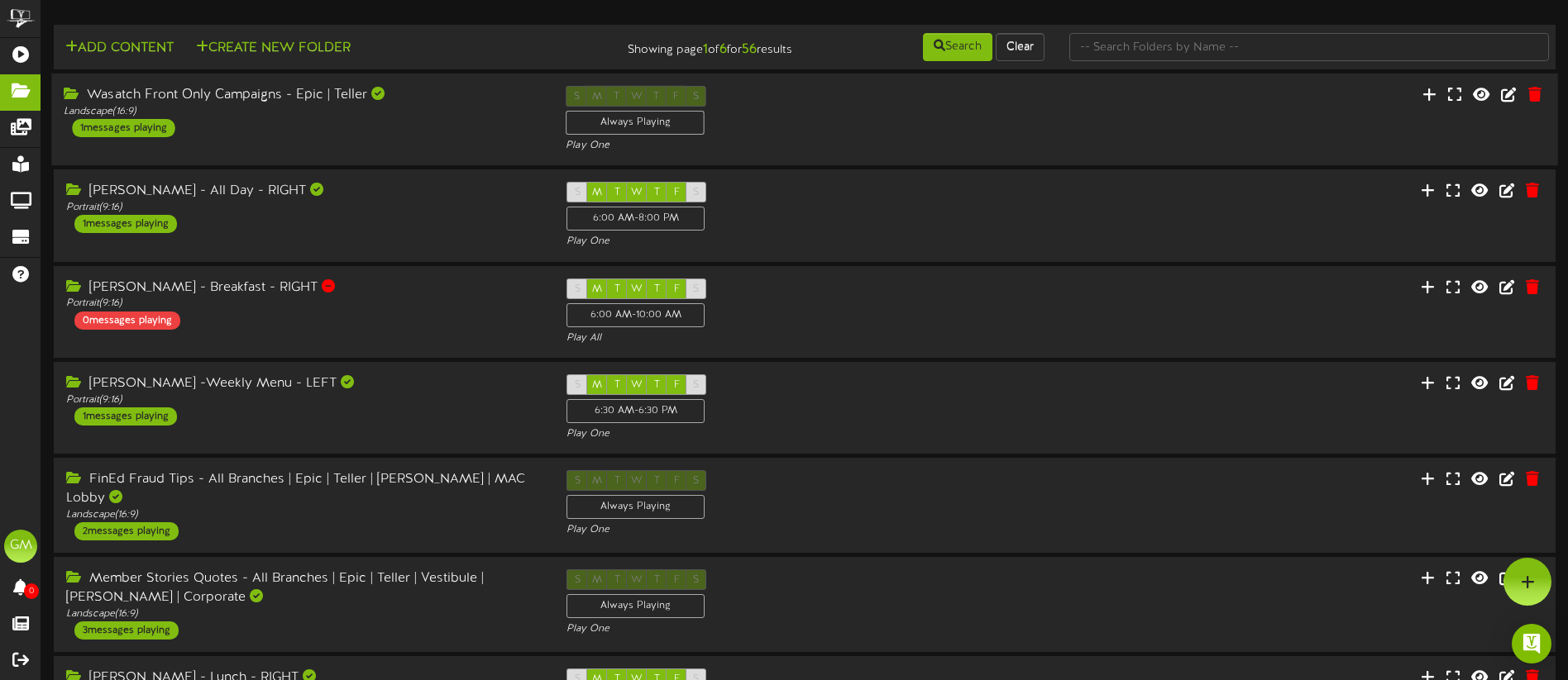
click at [394, 148] on div "Wasatch Front Only Campaigns - Epic | Teller Landscape ( 16:9 ) 1 messages play…" at bounding box center [804, 120] width 1506 height 68
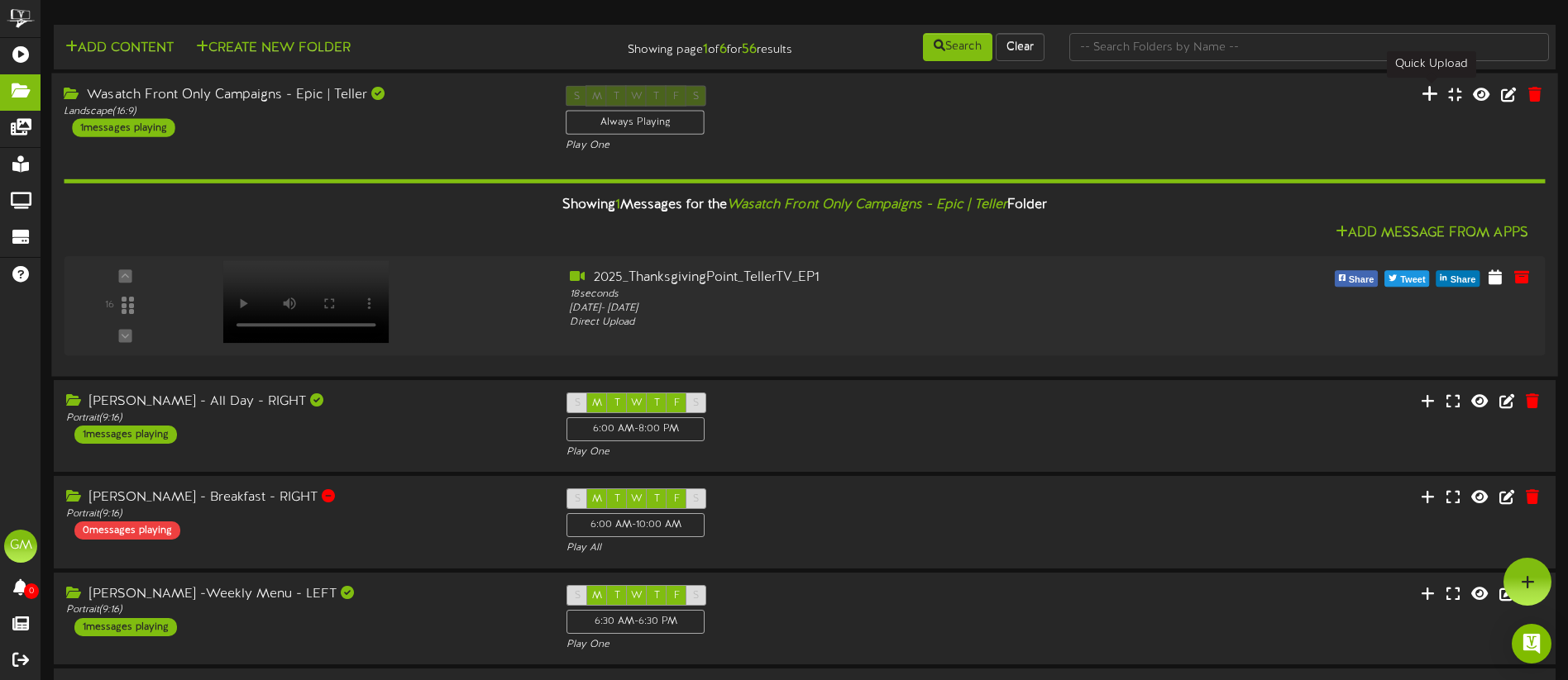
click at [1428, 97] on icon at bounding box center [1429, 93] width 16 height 18
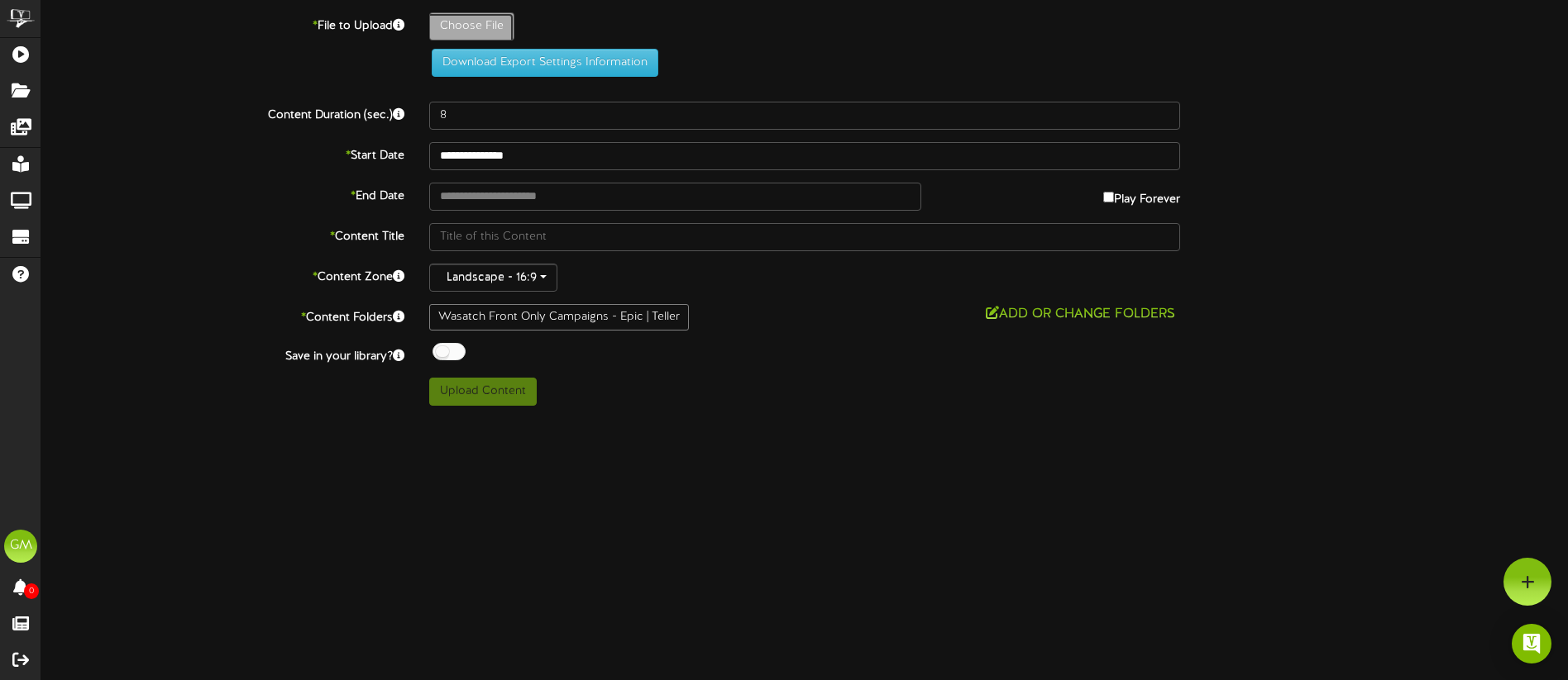
type input "**********"
type input "2025_Boolights_TellerTV_EP"
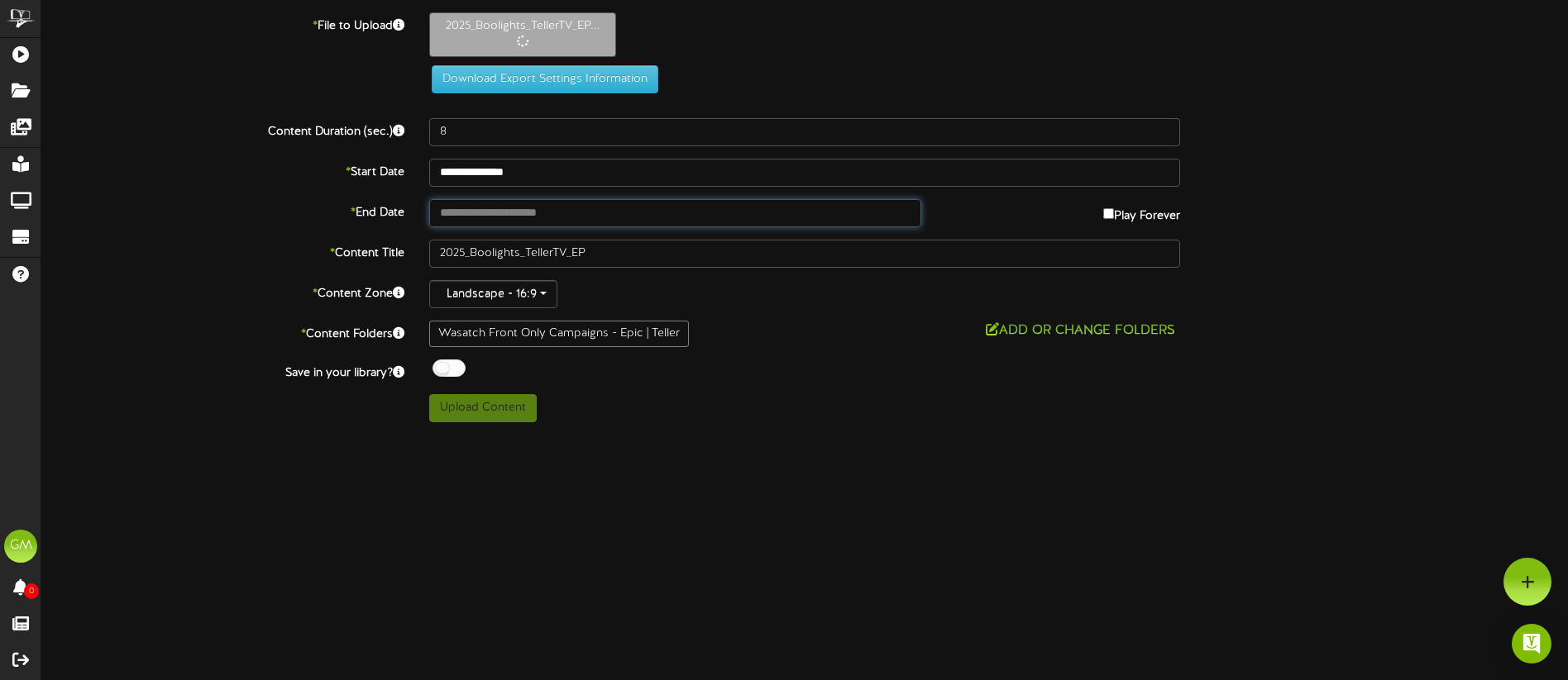
click at [549, 211] on input "text" at bounding box center [674, 213] width 492 height 28
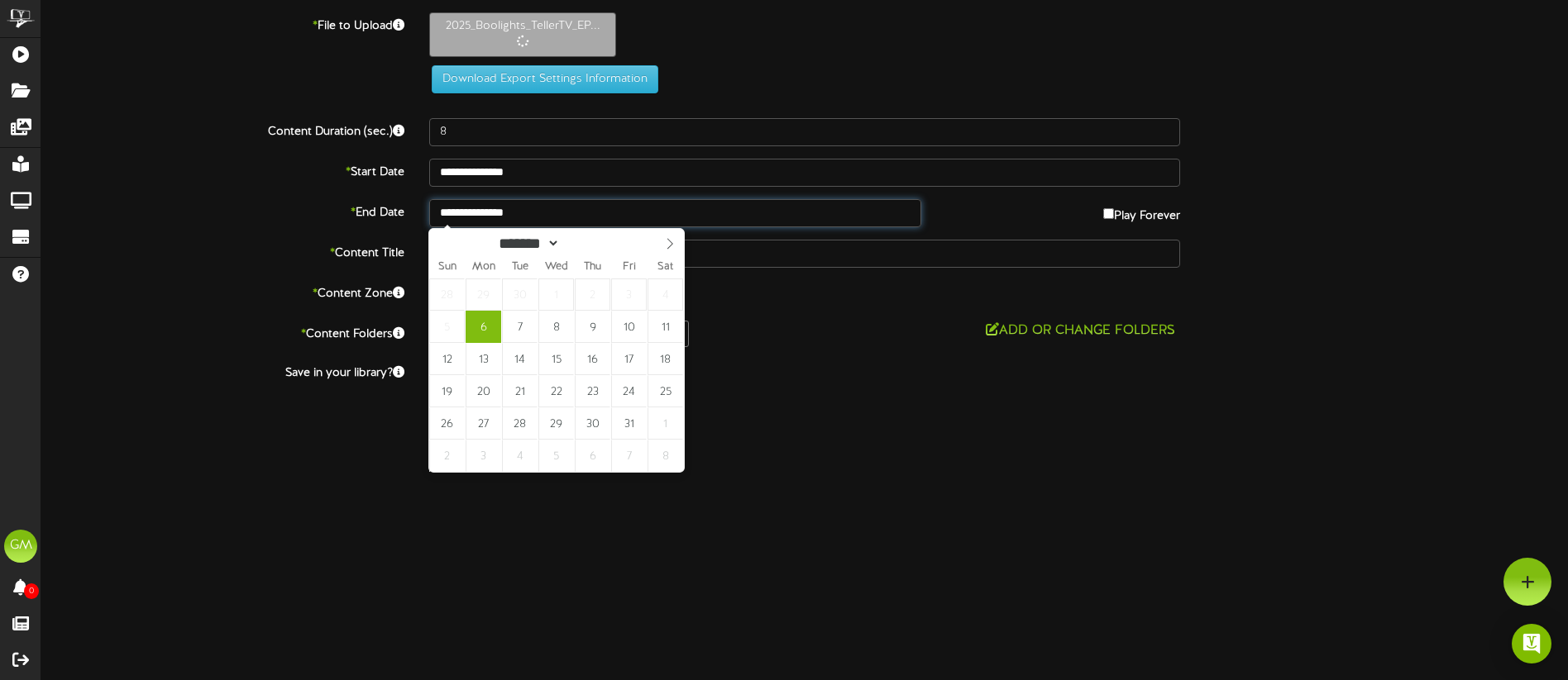
type input "**********"
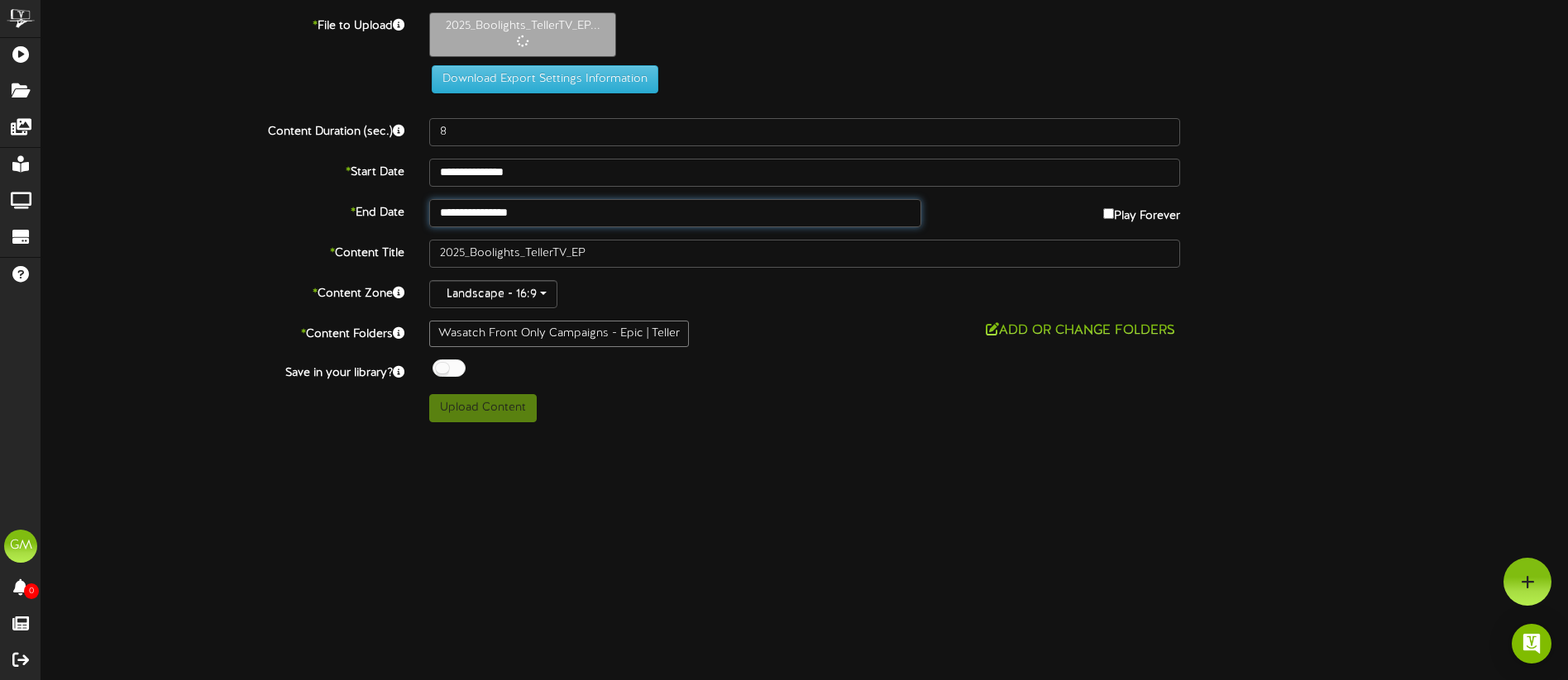
type input "18"
click at [494, 411] on button "Upload Content" at bounding box center [482, 407] width 108 height 28
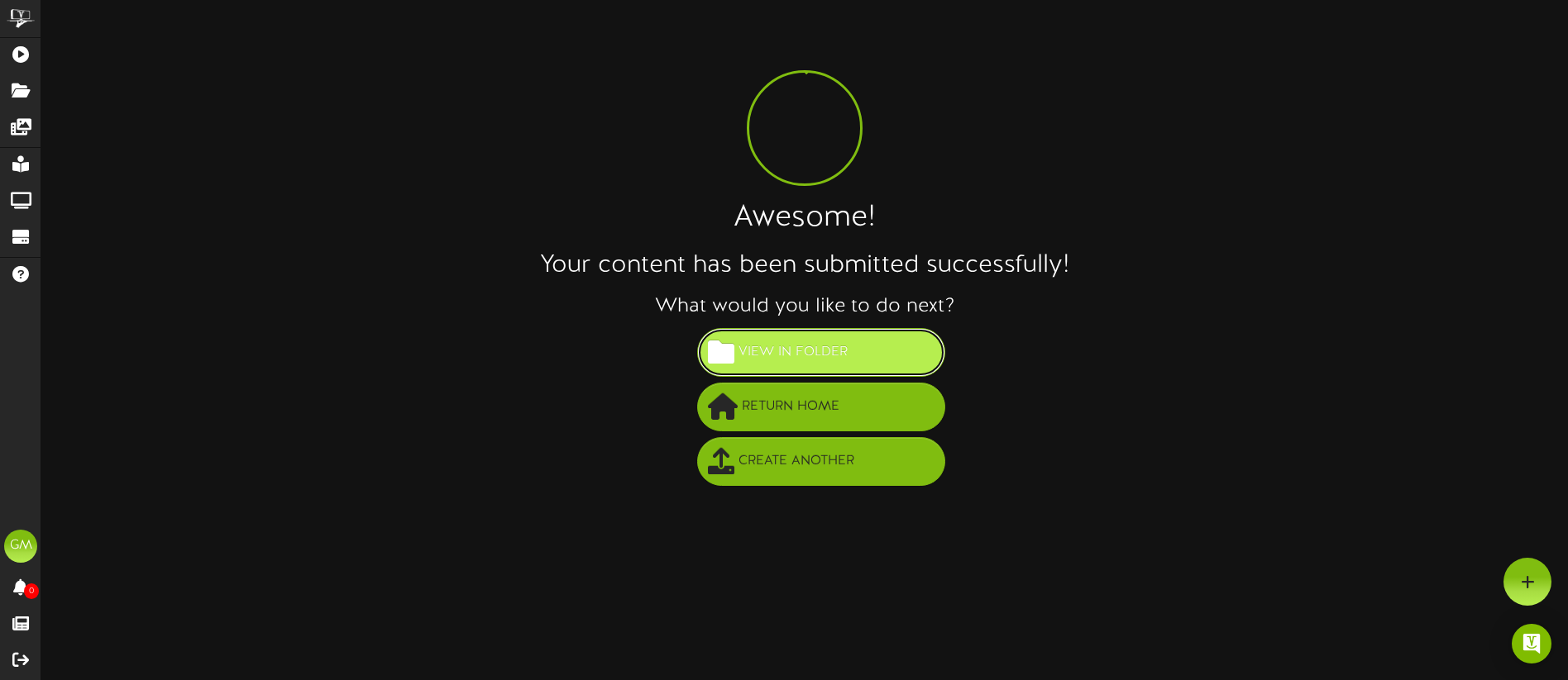
click at [798, 357] on span "View in Folder" at bounding box center [793, 352] width 117 height 27
